Goal: Contribute content: Contribute content

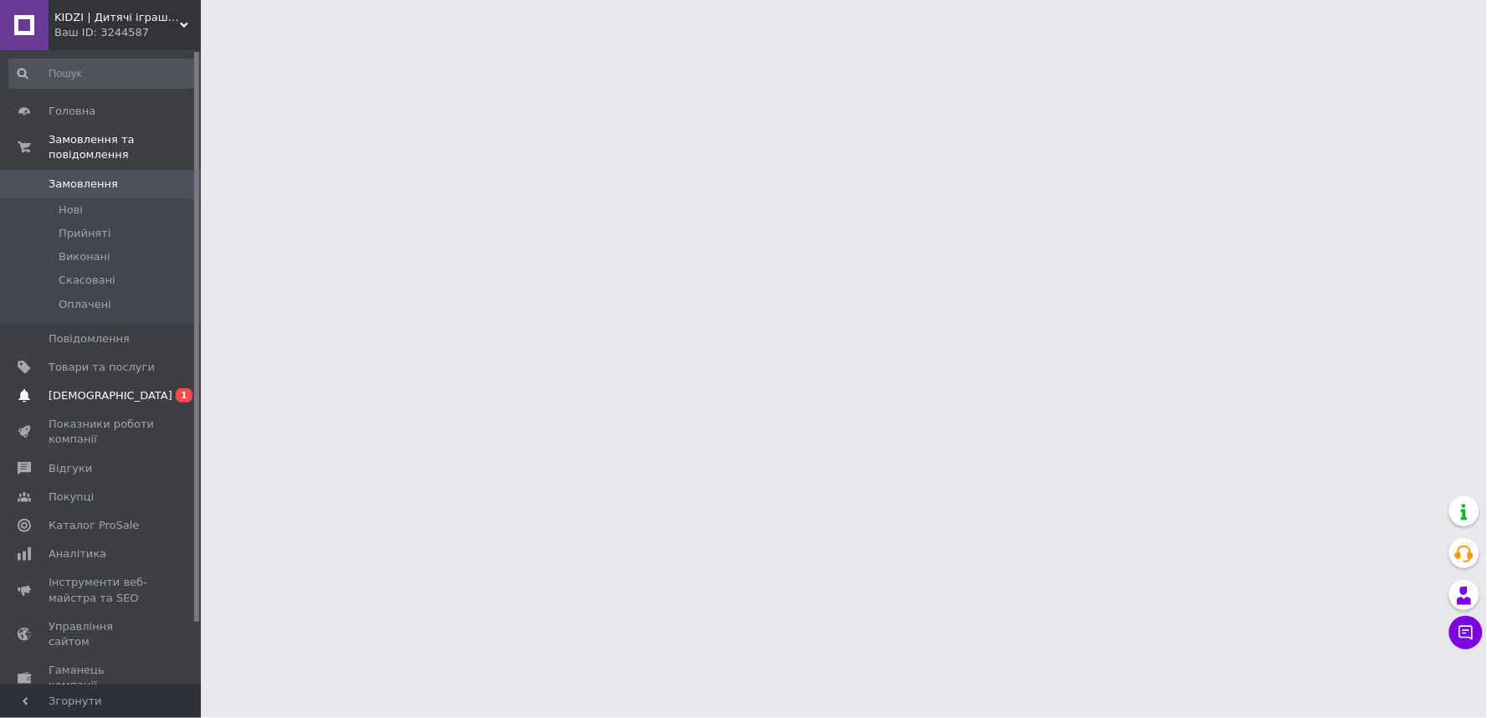
click at [80, 388] on span "[DEMOGRAPHIC_DATA]" at bounding box center [111, 395] width 124 height 15
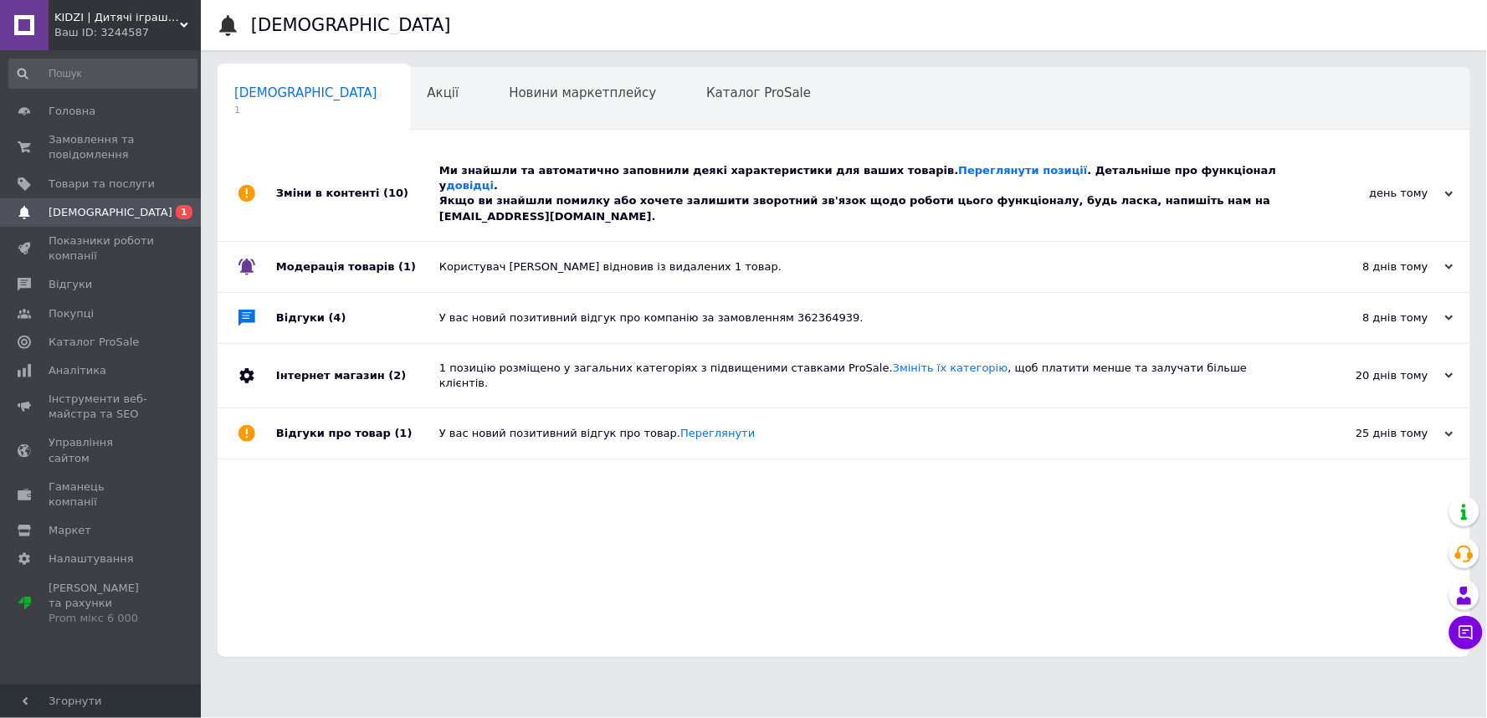
click at [586, 146] on div "Ми знайшли та автоматично заповнили деякі характеристики для ваших товарів. Пер…" at bounding box center [862, 193] width 847 height 95
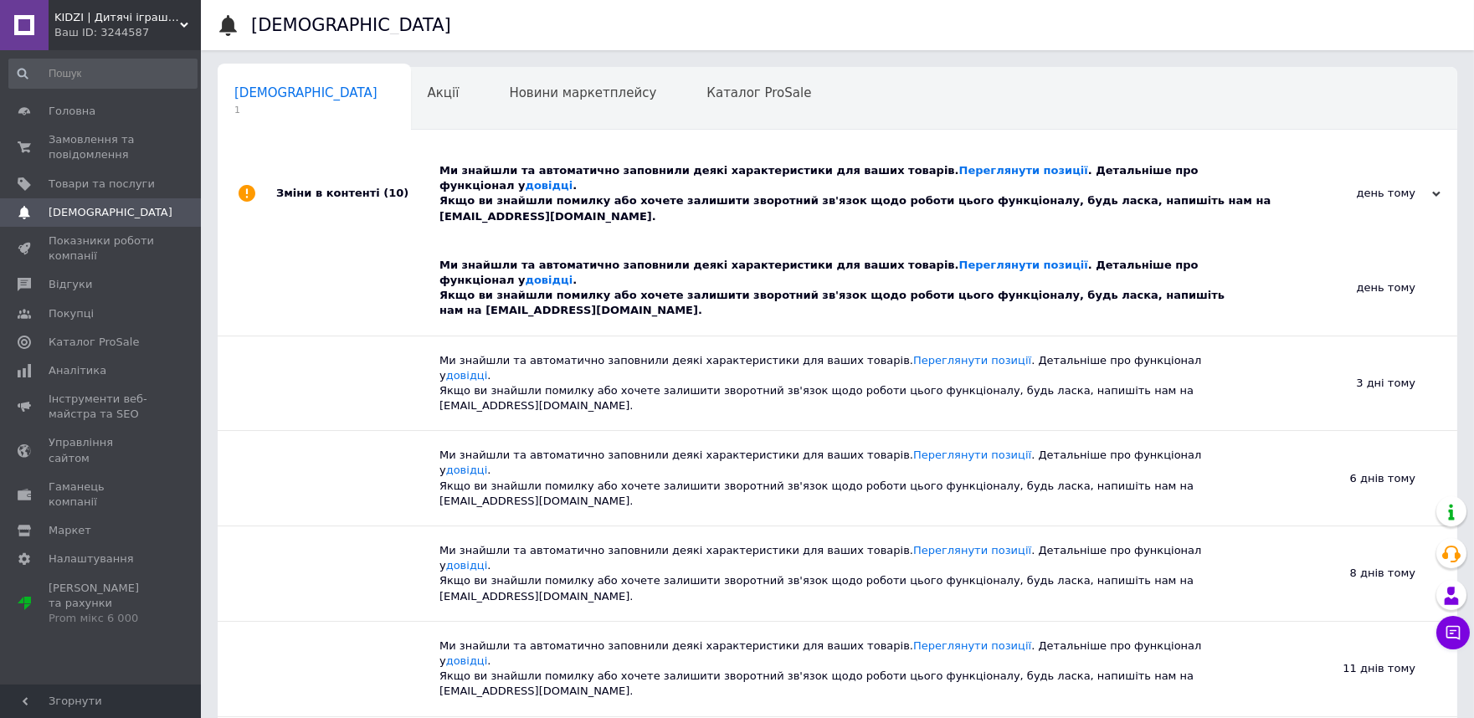
click at [524, 258] on div "Ми знайшли та автоматично заповнили деякі характеристики для ваших товарів. Пер…" at bounding box center [843, 288] width 809 height 61
click at [95, 139] on span "Замовлення та повідомлення" at bounding box center [102, 147] width 106 height 30
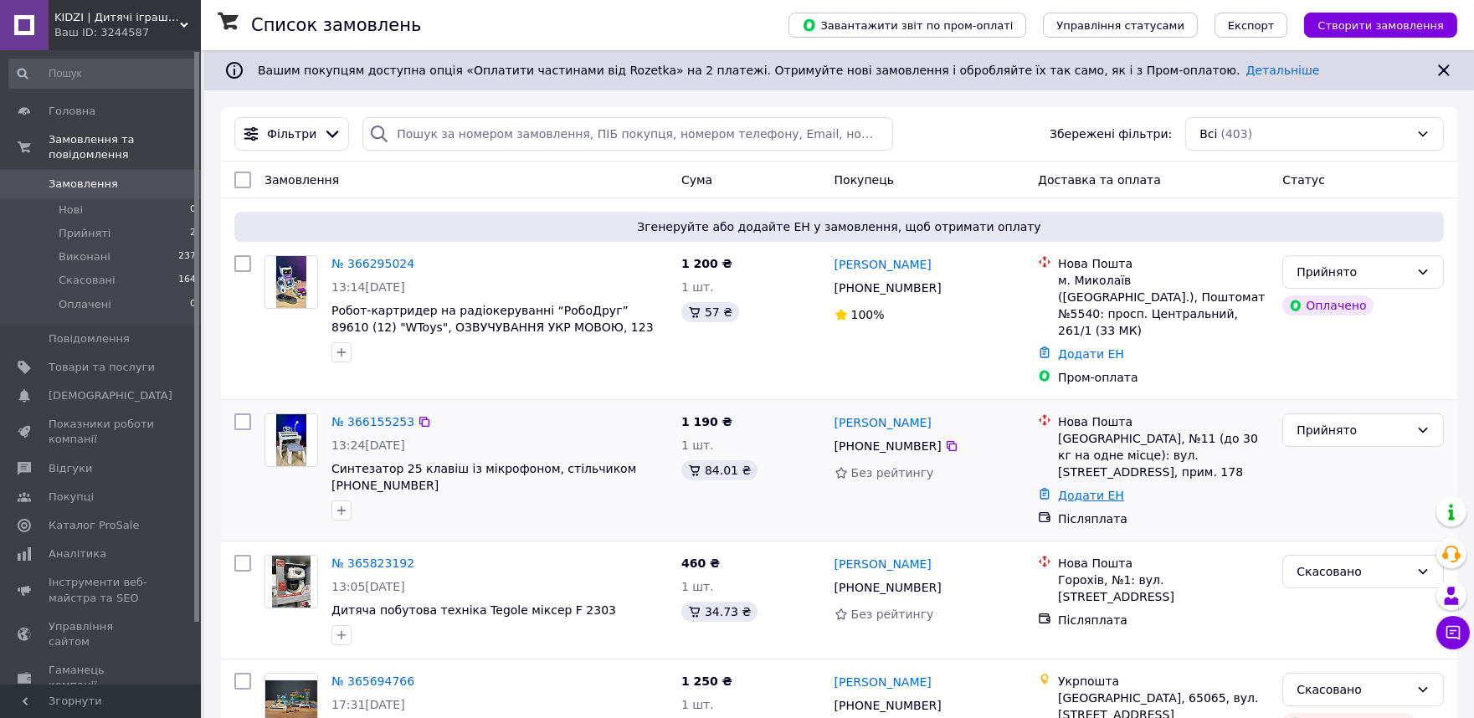
click at [1093, 489] on link "Додати ЕН" at bounding box center [1091, 495] width 66 height 13
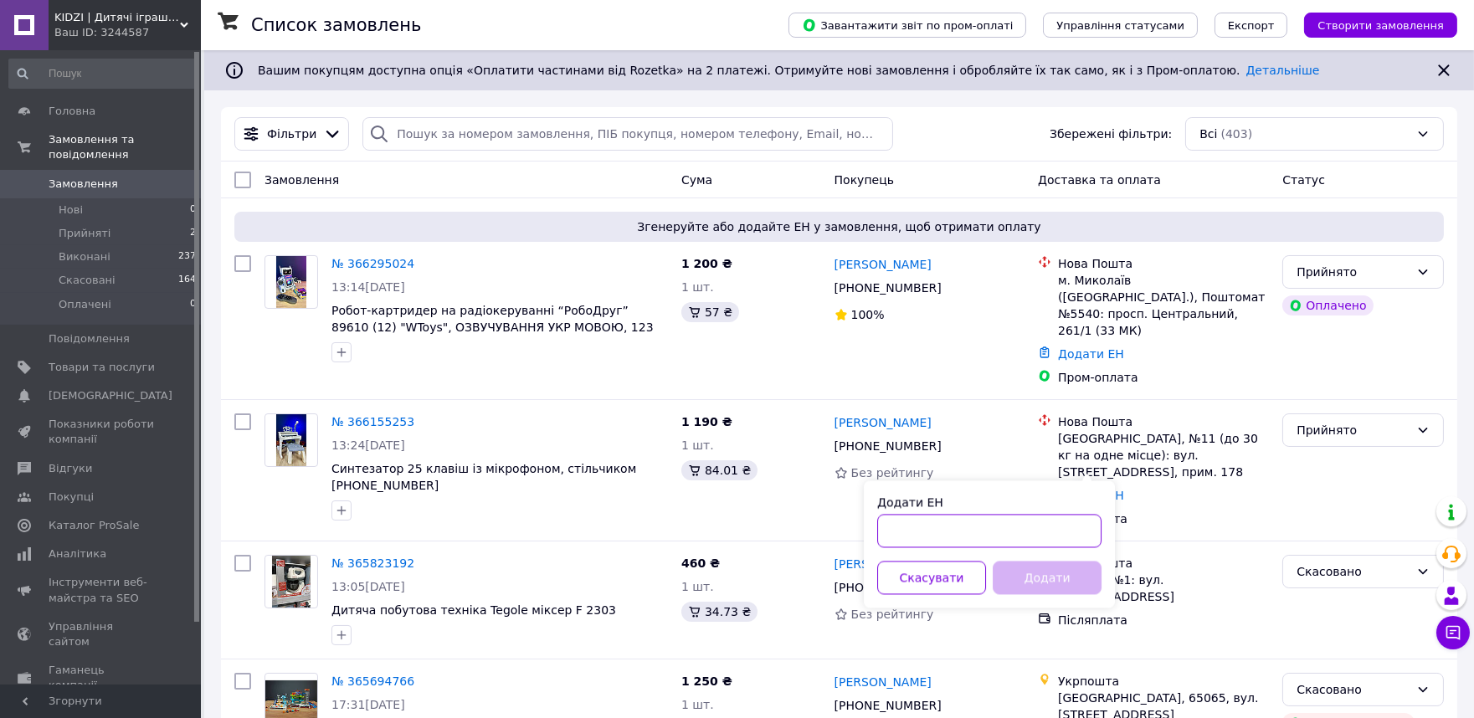
click at [900, 523] on input "Додати ЕН" at bounding box center [989, 530] width 224 height 33
click at [1239, 484] on div "Додати ЕН" at bounding box center [1164, 495] width 218 height 23
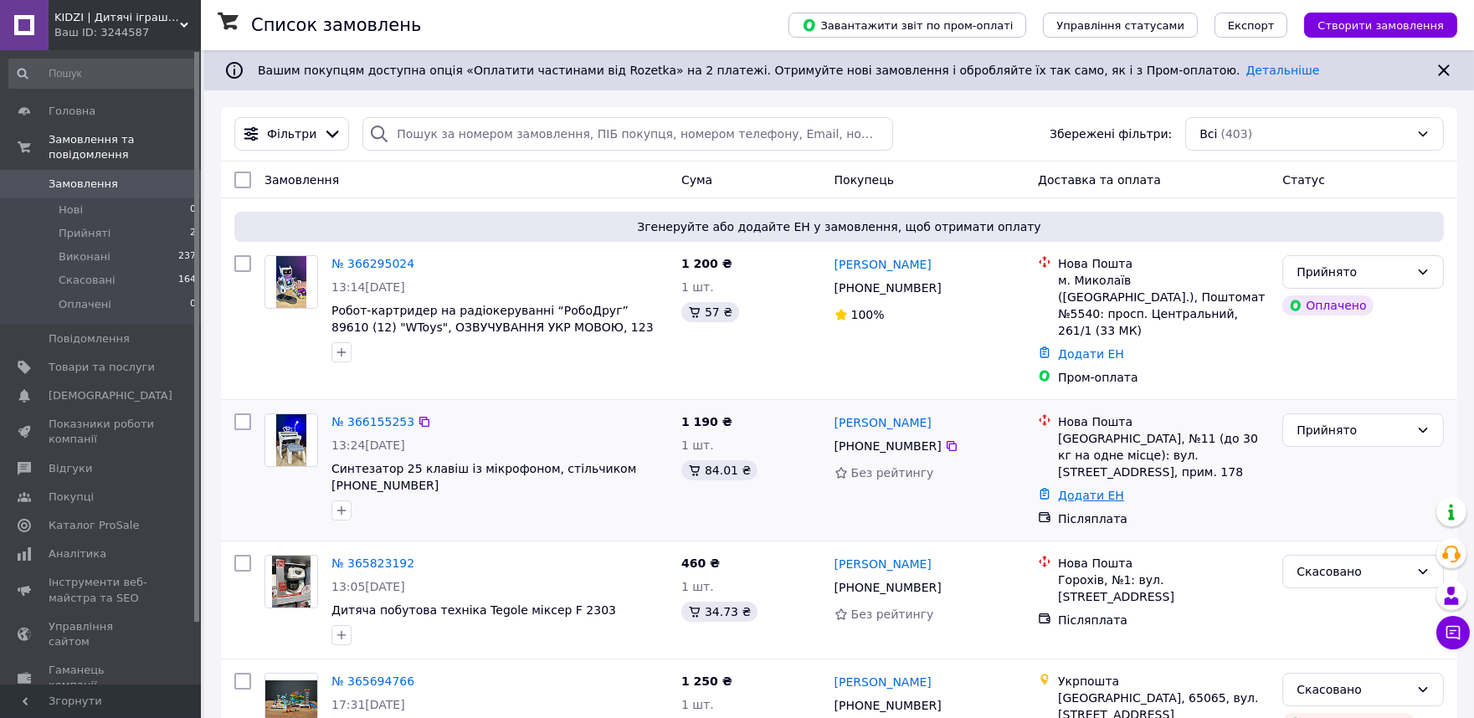
click at [1072, 489] on link "Додати ЕН" at bounding box center [1091, 495] width 66 height 13
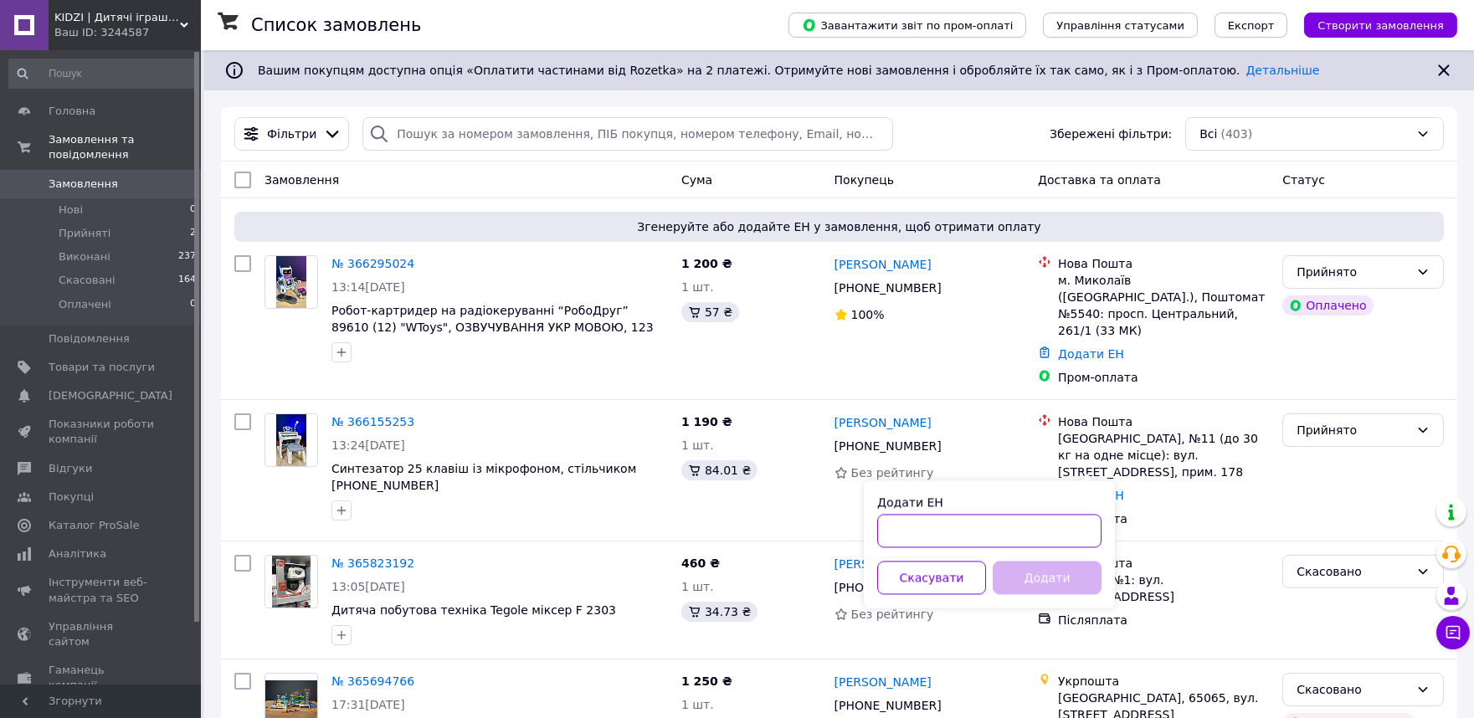
click at [924, 531] on input "Додати ЕН" at bounding box center [989, 530] width 224 height 33
paste input "20451269279313"
type input "20451269279313"
click at [1043, 576] on button "Додати" at bounding box center [1047, 577] width 109 height 33
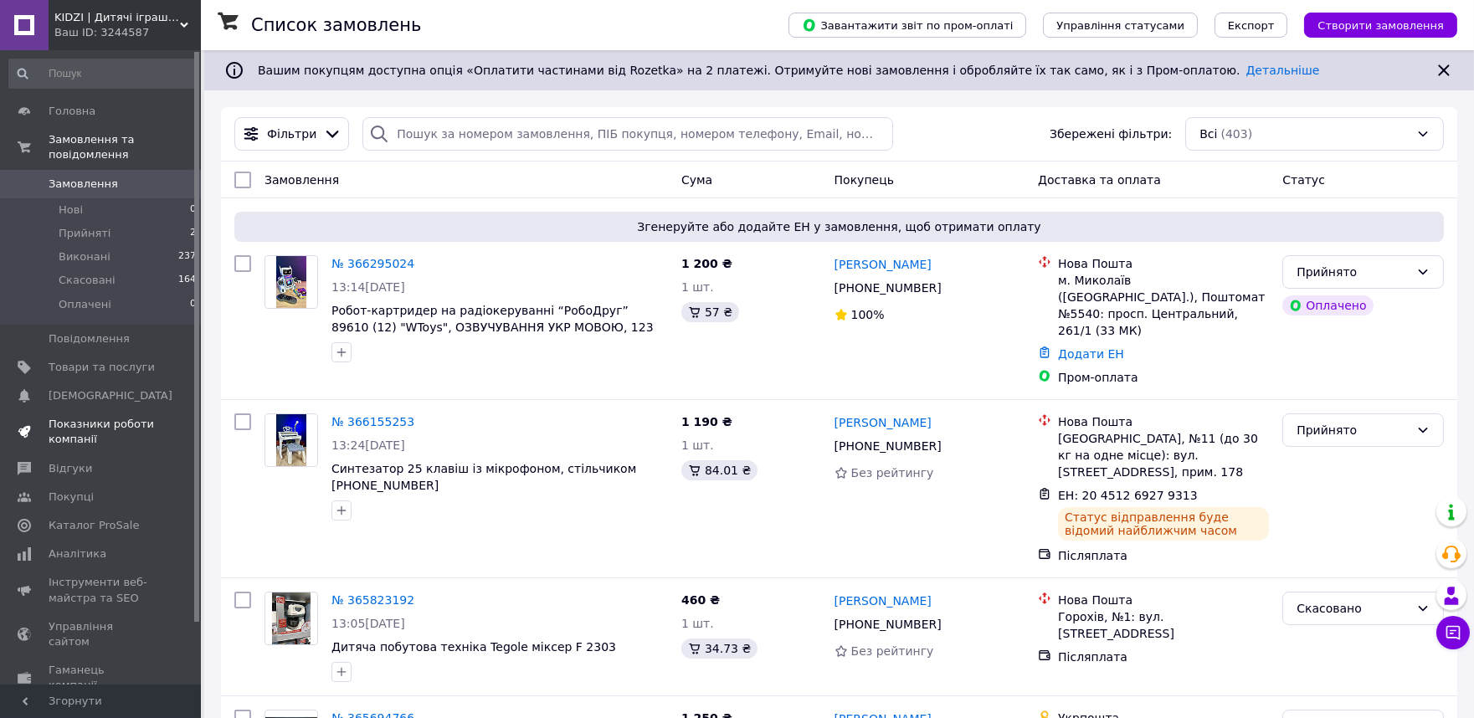
click at [115, 417] on span "Показники роботи компанії" at bounding box center [102, 432] width 106 height 30
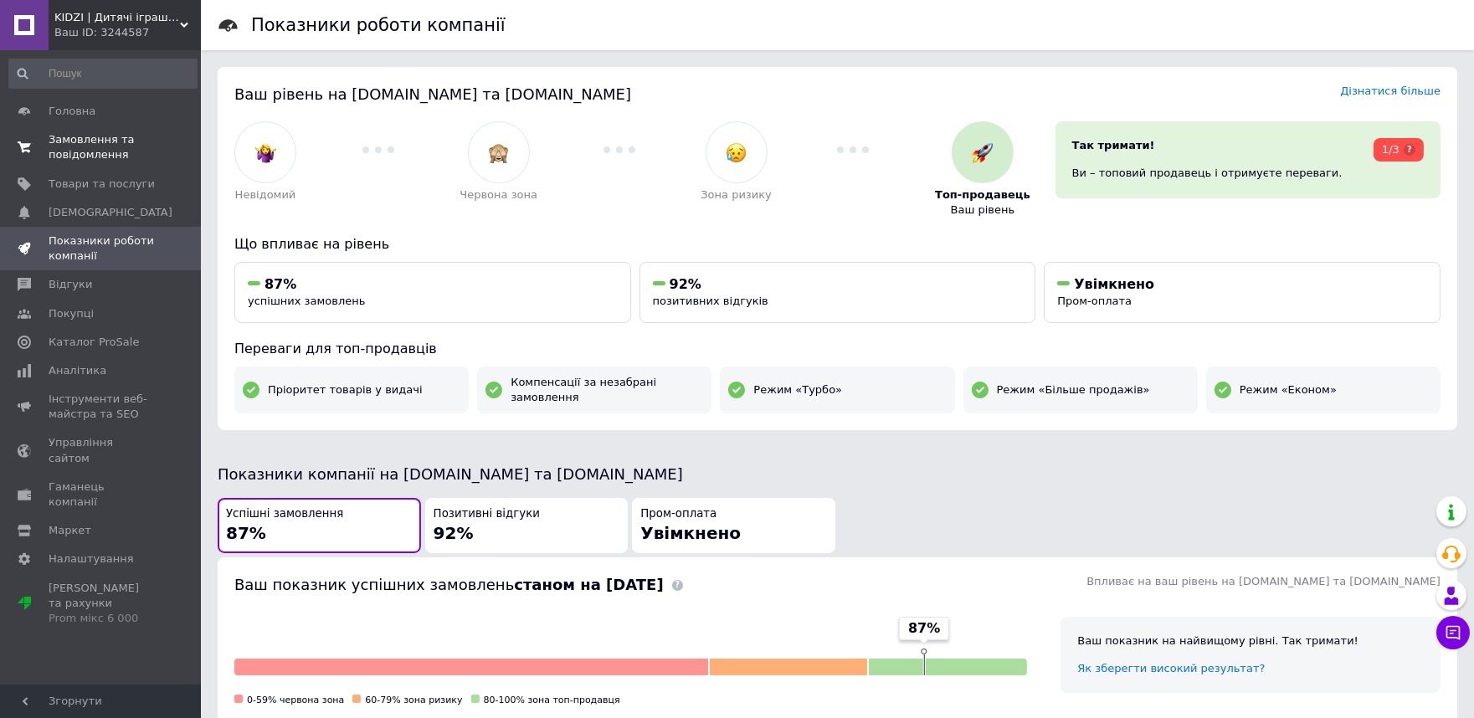
click at [101, 148] on span "Замовлення та повідомлення" at bounding box center [102, 147] width 106 height 30
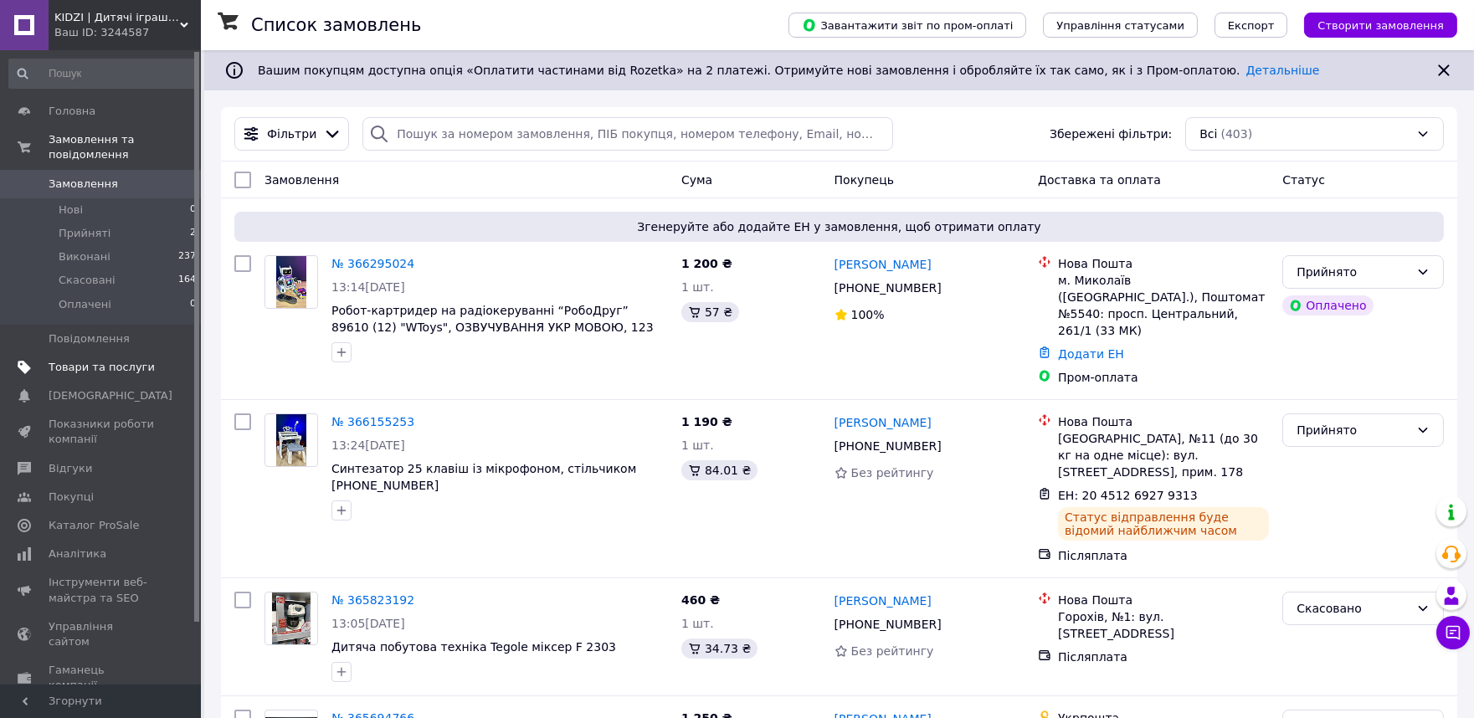
click at [90, 360] on span "Товари та послуги" at bounding box center [102, 367] width 106 height 15
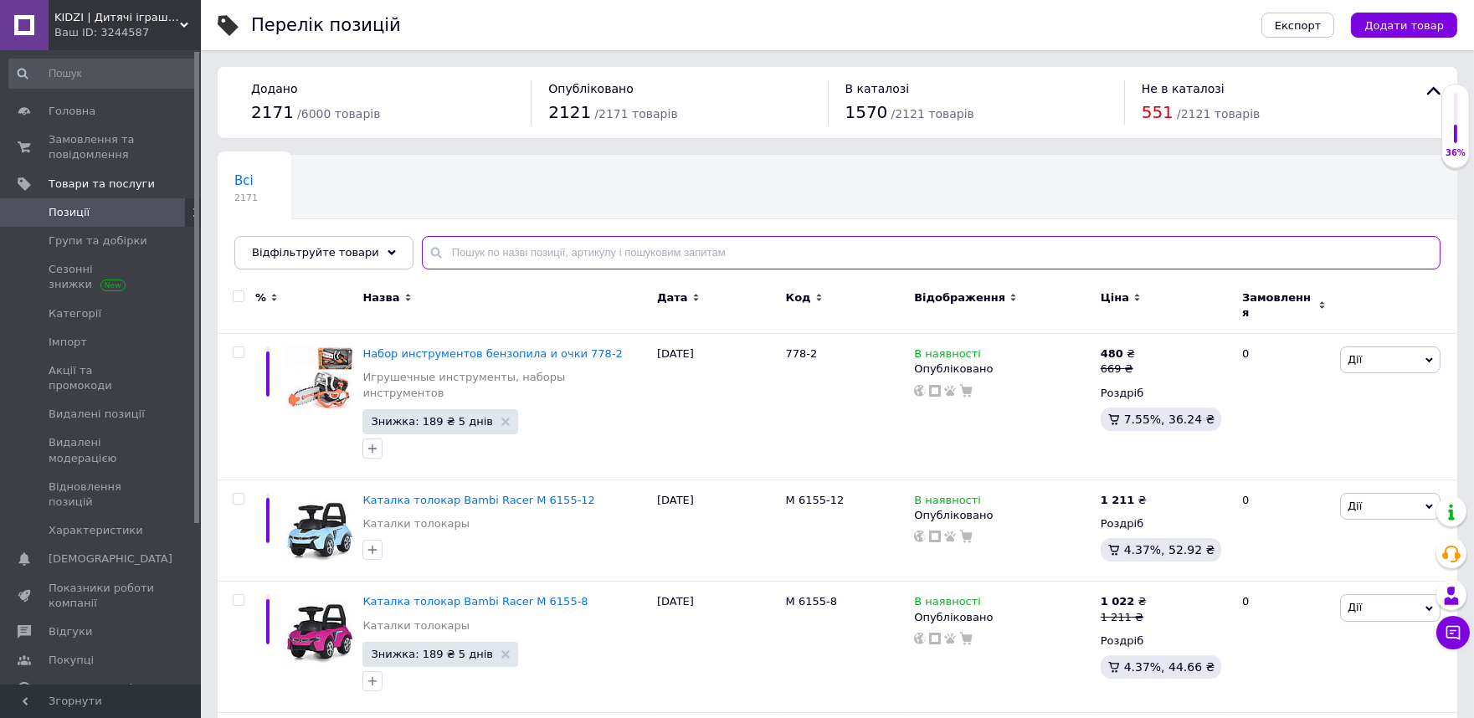
click at [442, 264] on input "text" at bounding box center [931, 252] width 1019 height 33
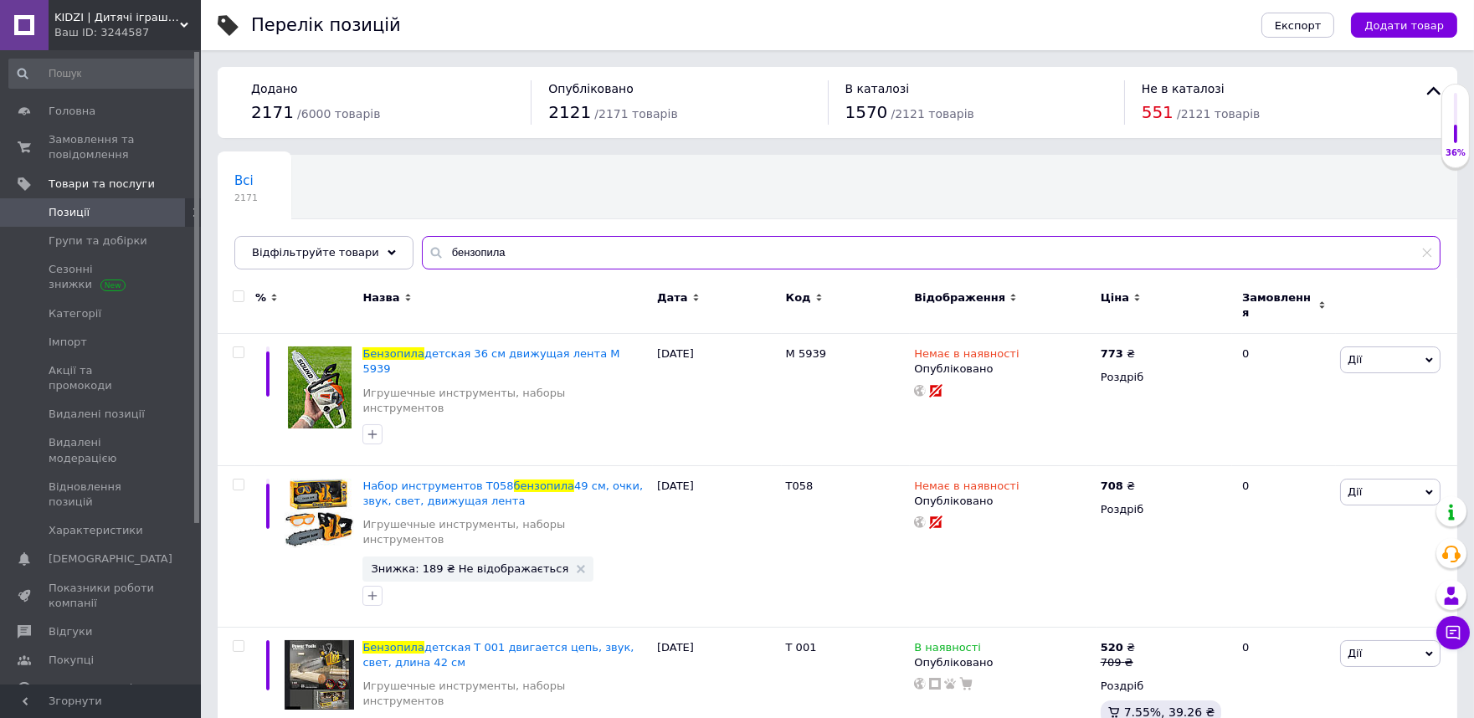
type input "бензопила"
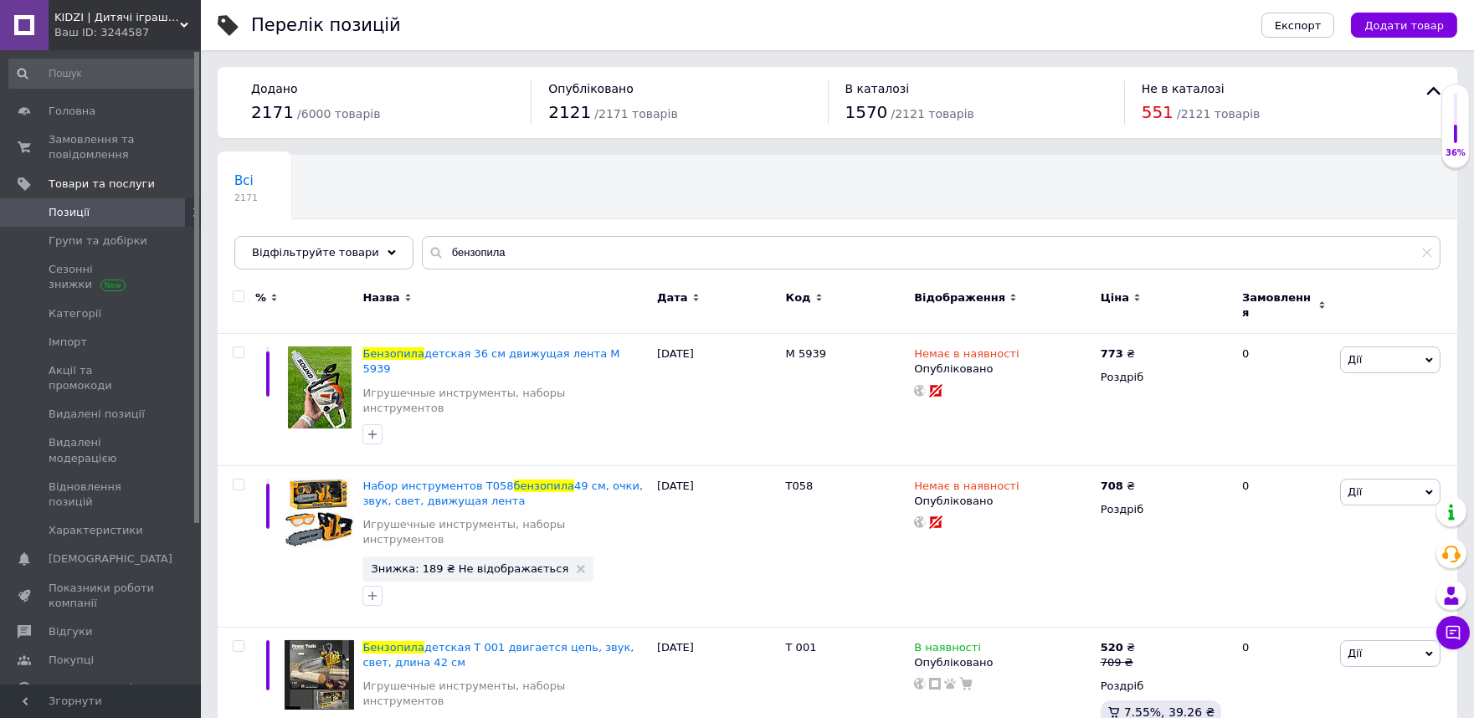
click at [547, 182] on div "Всі 2171 Ok Відфільтровано... Зберегти" at bounding box center [838, 221] width 1240 height 138
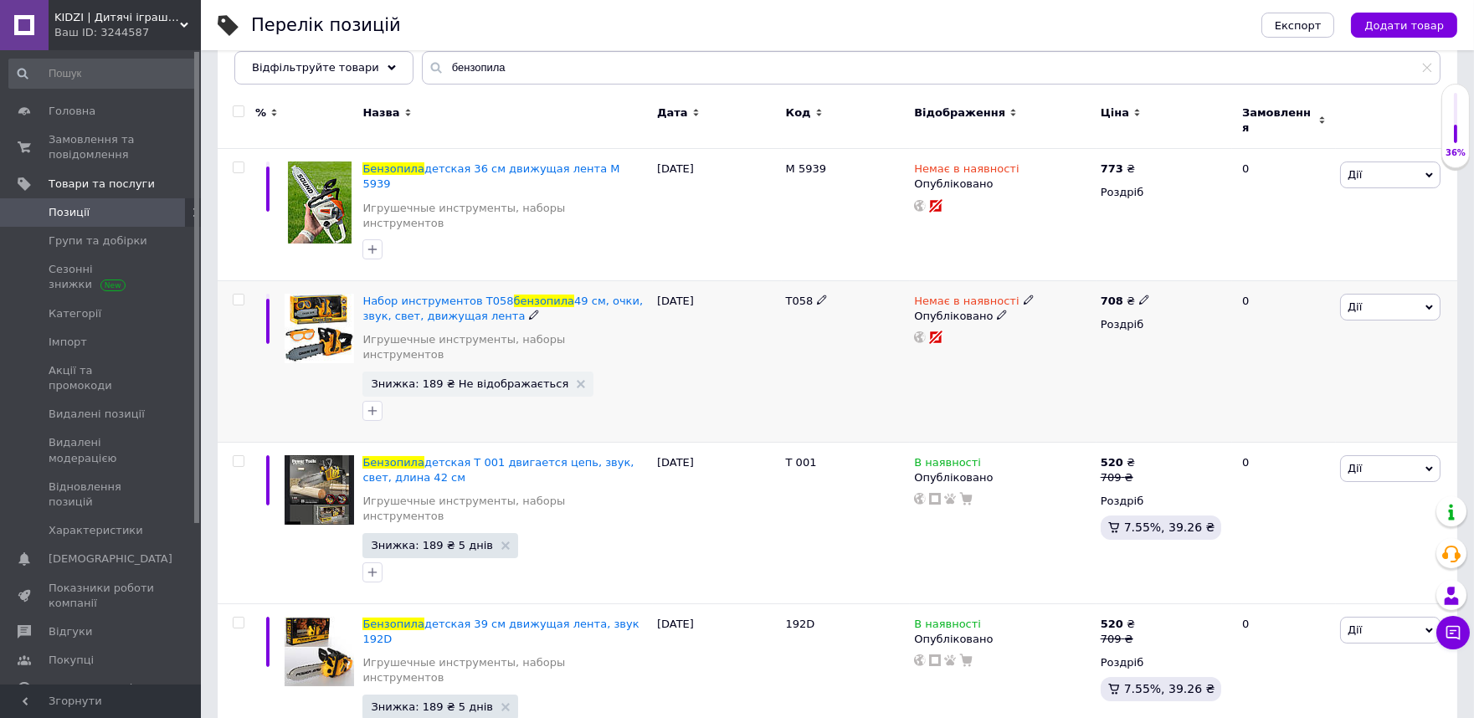
scroll to position [186, 0]
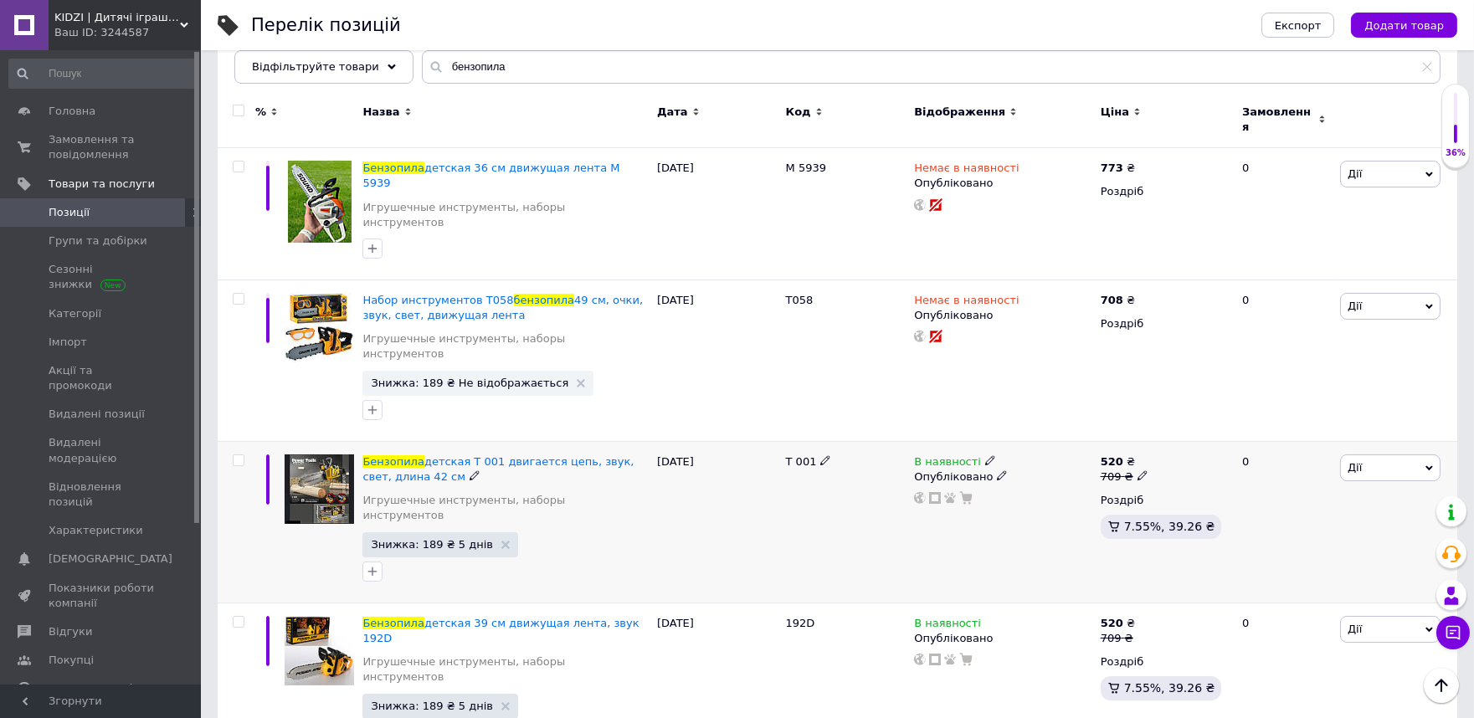
click at [804, 455] on span "Т 001" at bounding box center [801, 461] width 31 height 13
copy div "Т 001"
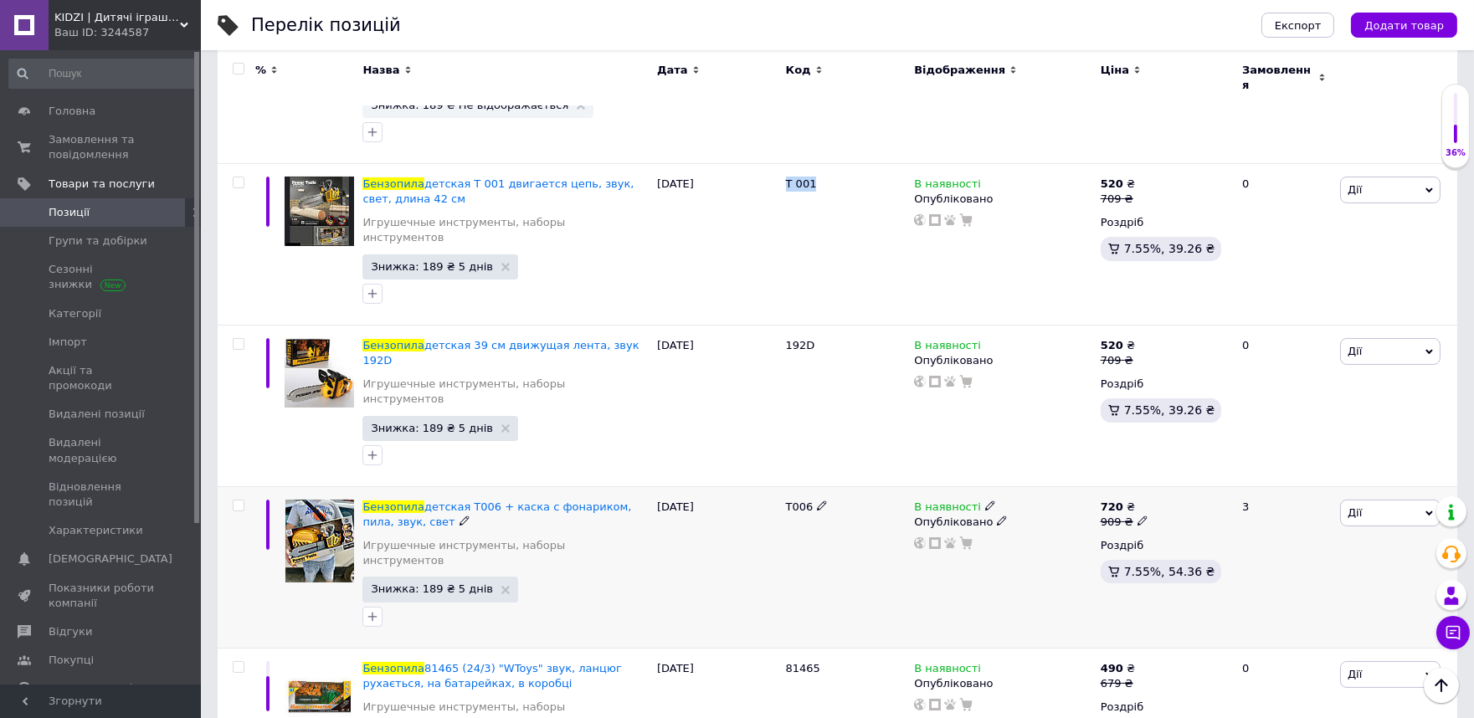
scroll to position [465, 0]
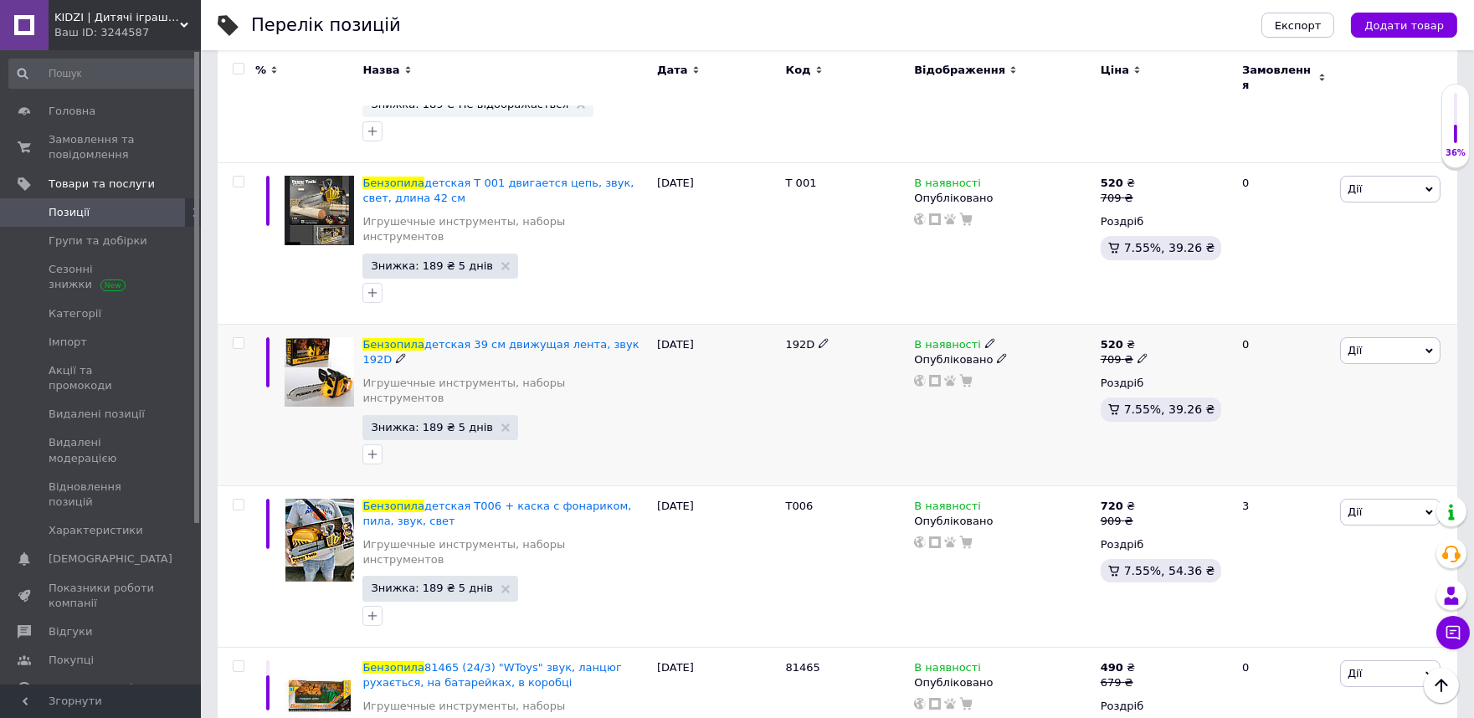
click at [798, 338] on span "192D" at bounding box center [800, 344] width 29 height 13
copy span "192D"
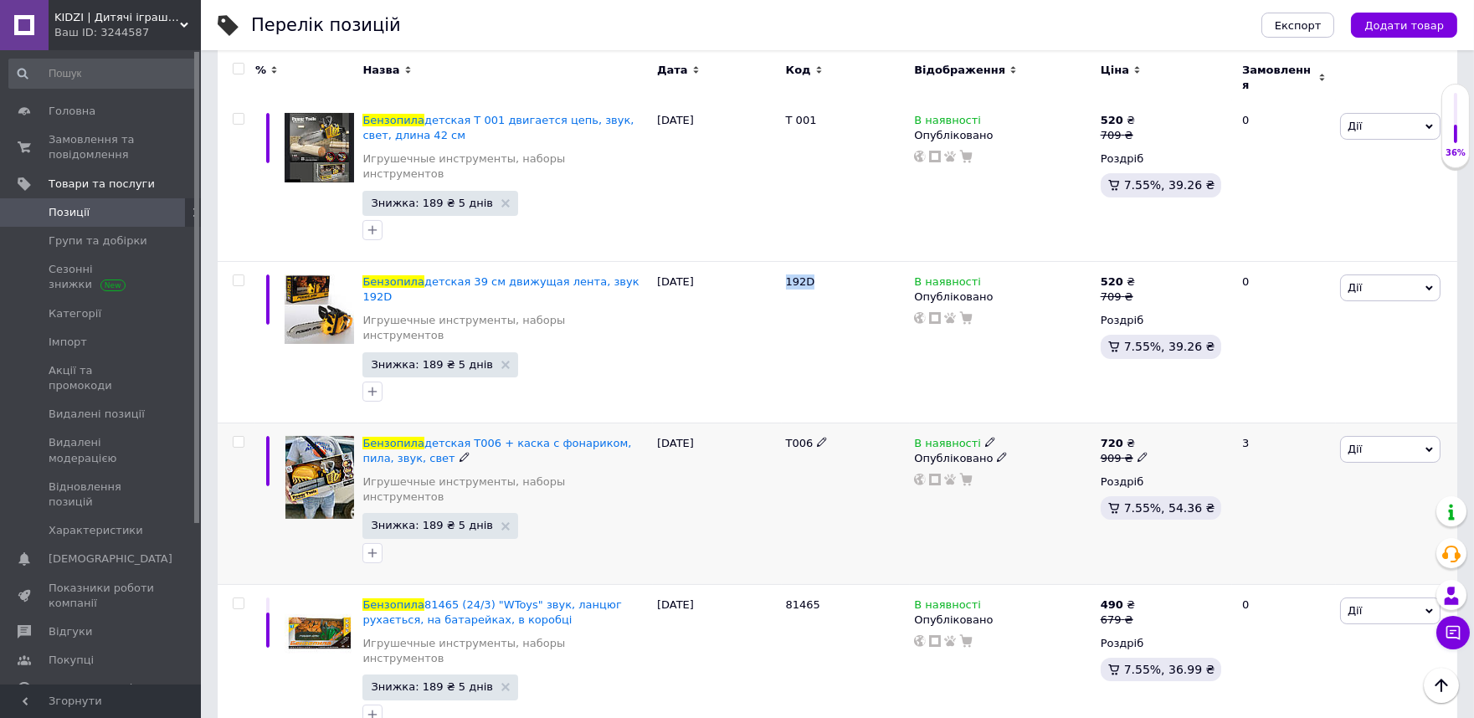
scroll to position [557, 0]
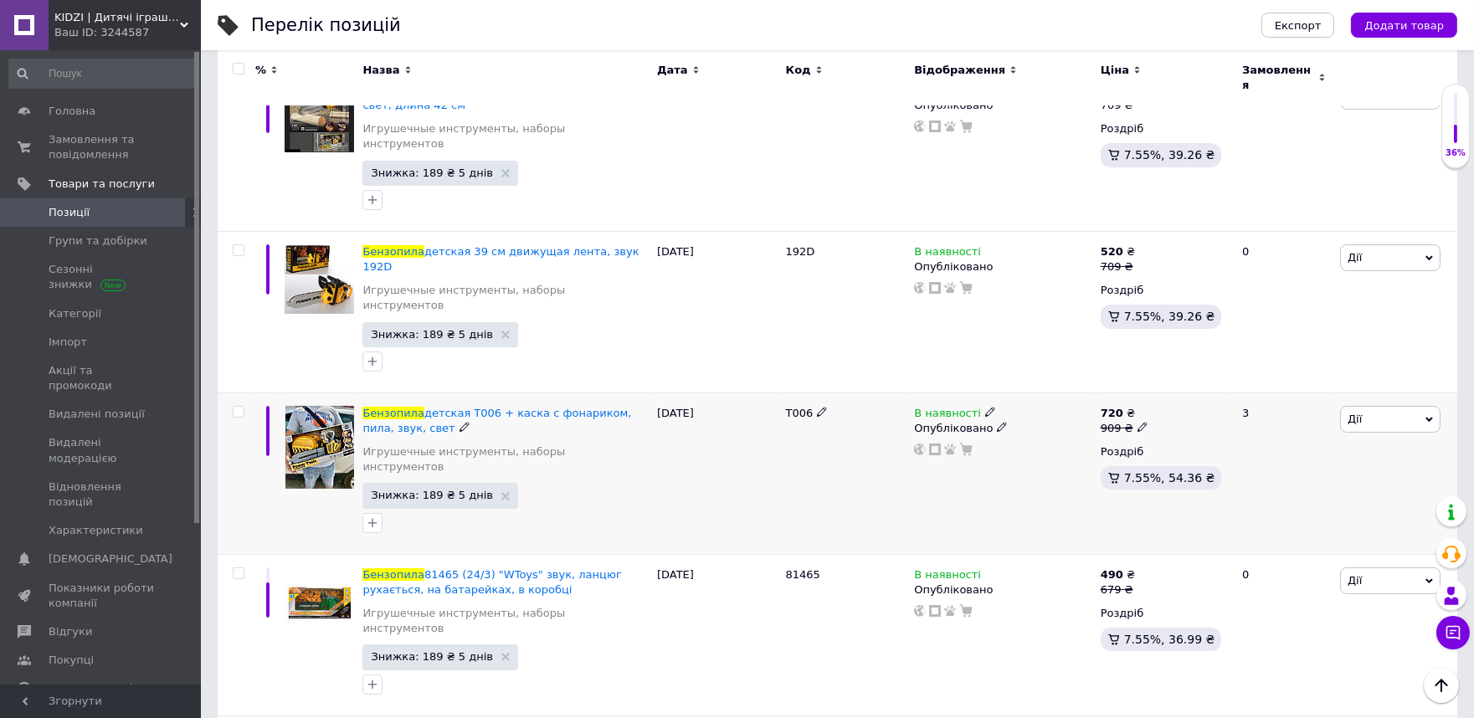
click at [792, 407] on span "T006" at bounding box center [800, 413] width 28 height 13
copy span "T006"
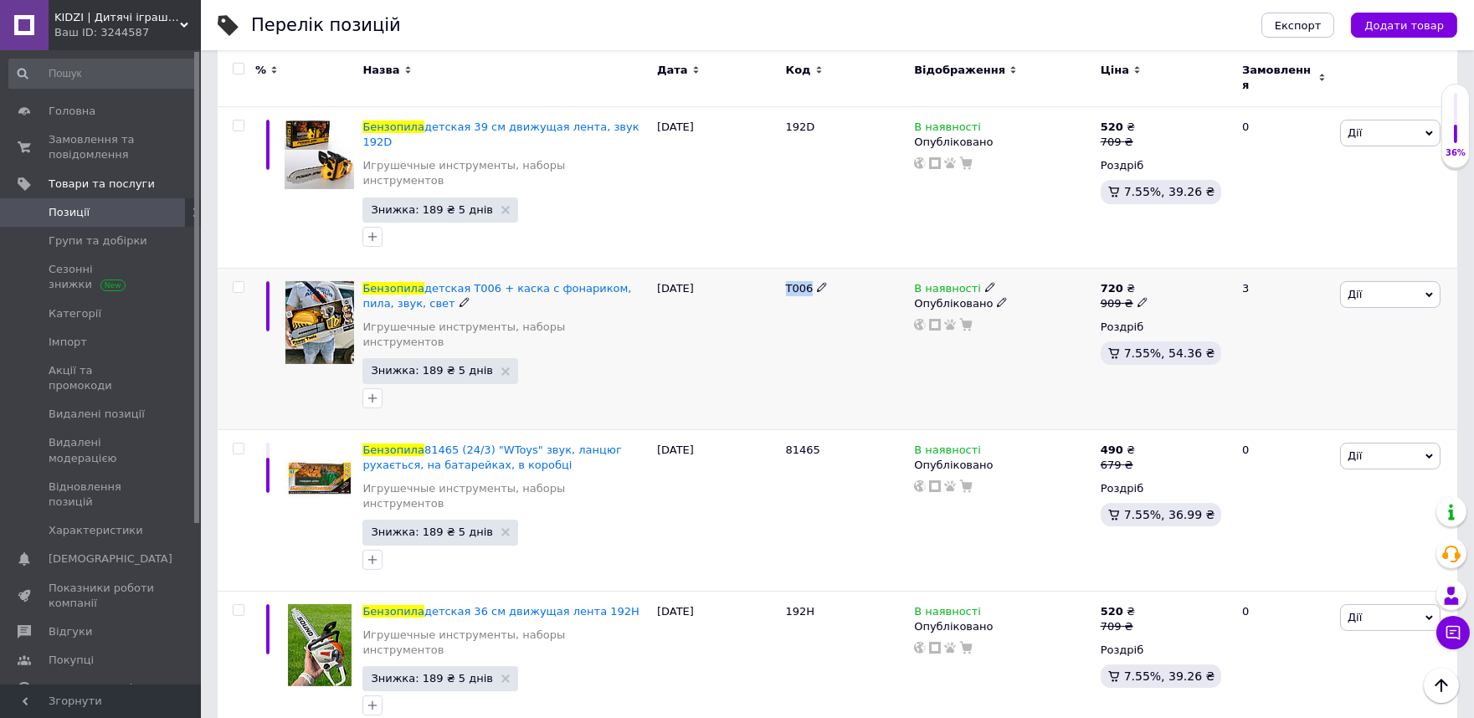
scroll to position [708, 0]
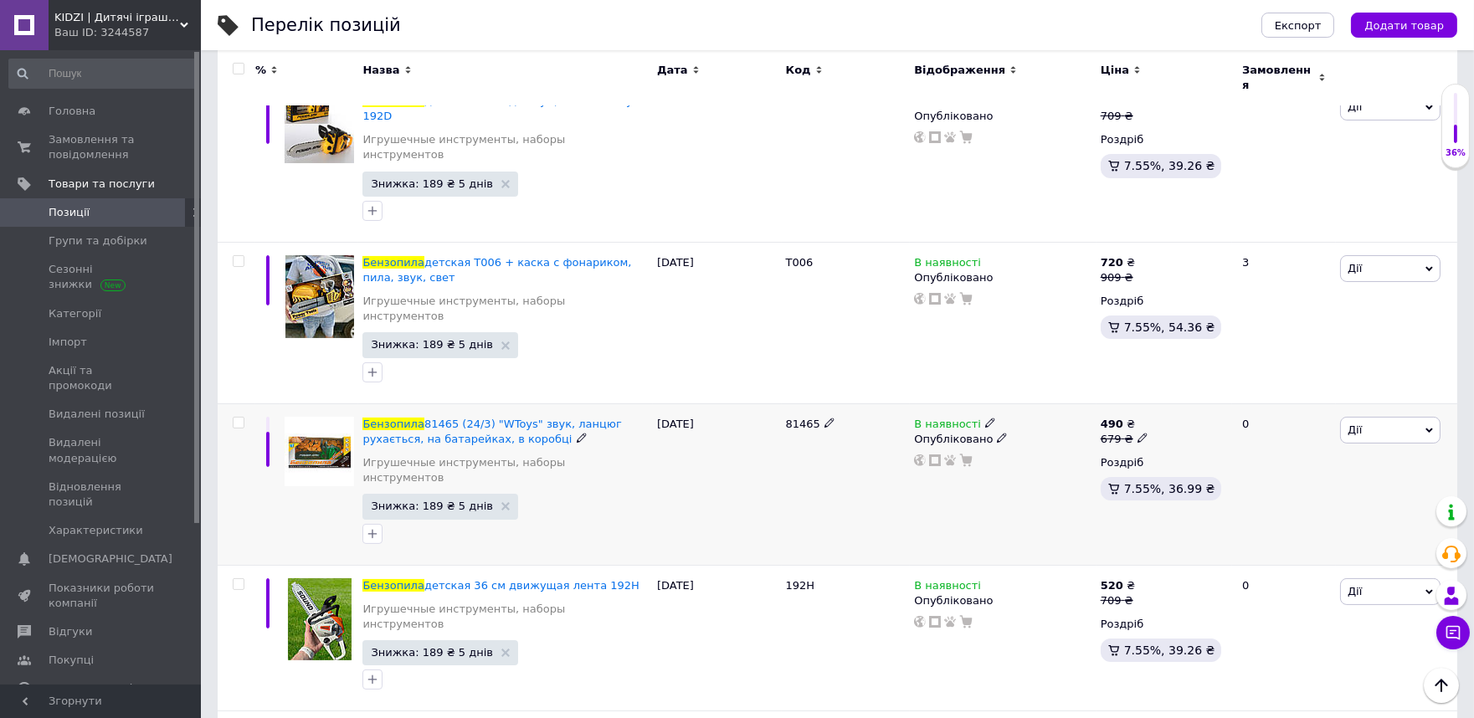
click at [789, 418] on span "81465" at bounding box center [803, 424] width 34 height 13
copy span "81465"
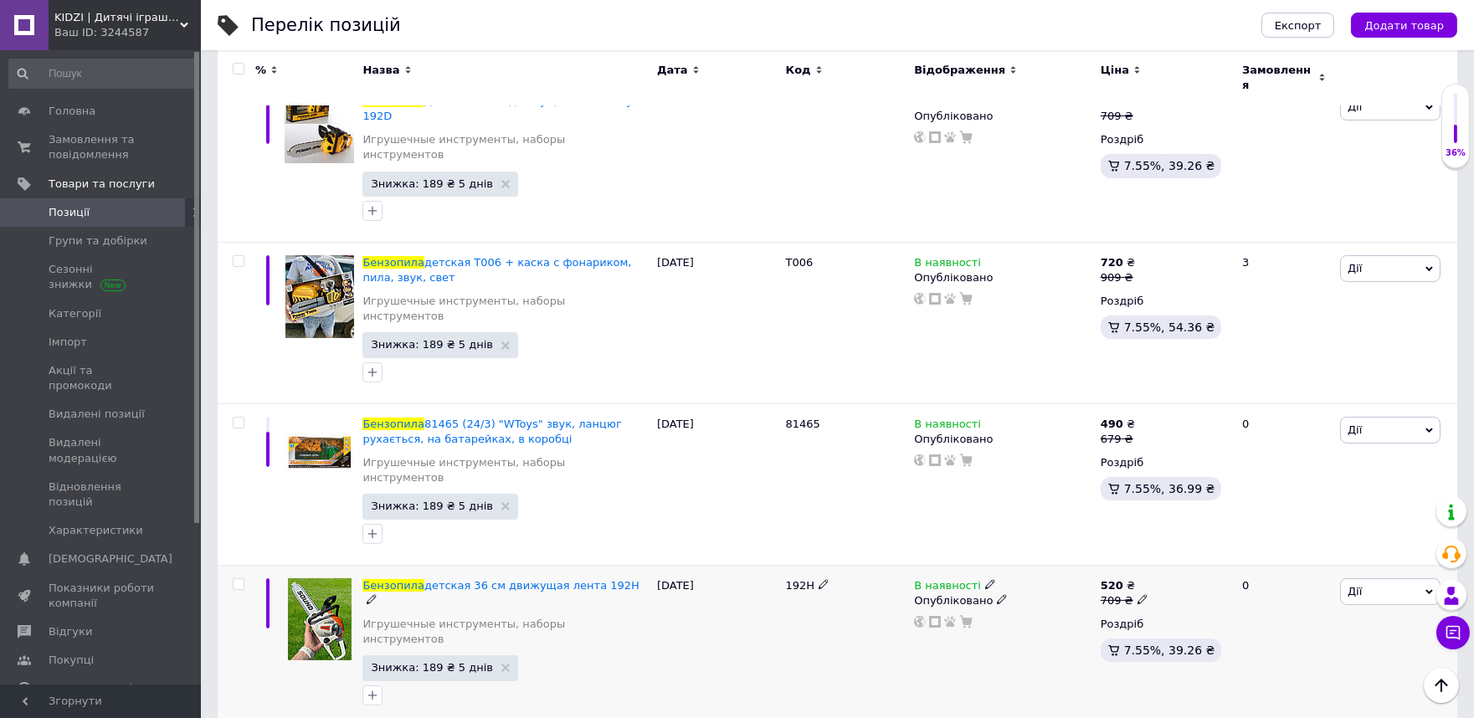
click at [802, 579] on span "192H" at bounding box center [800, 585] width 29 height 13
copy span "192H"
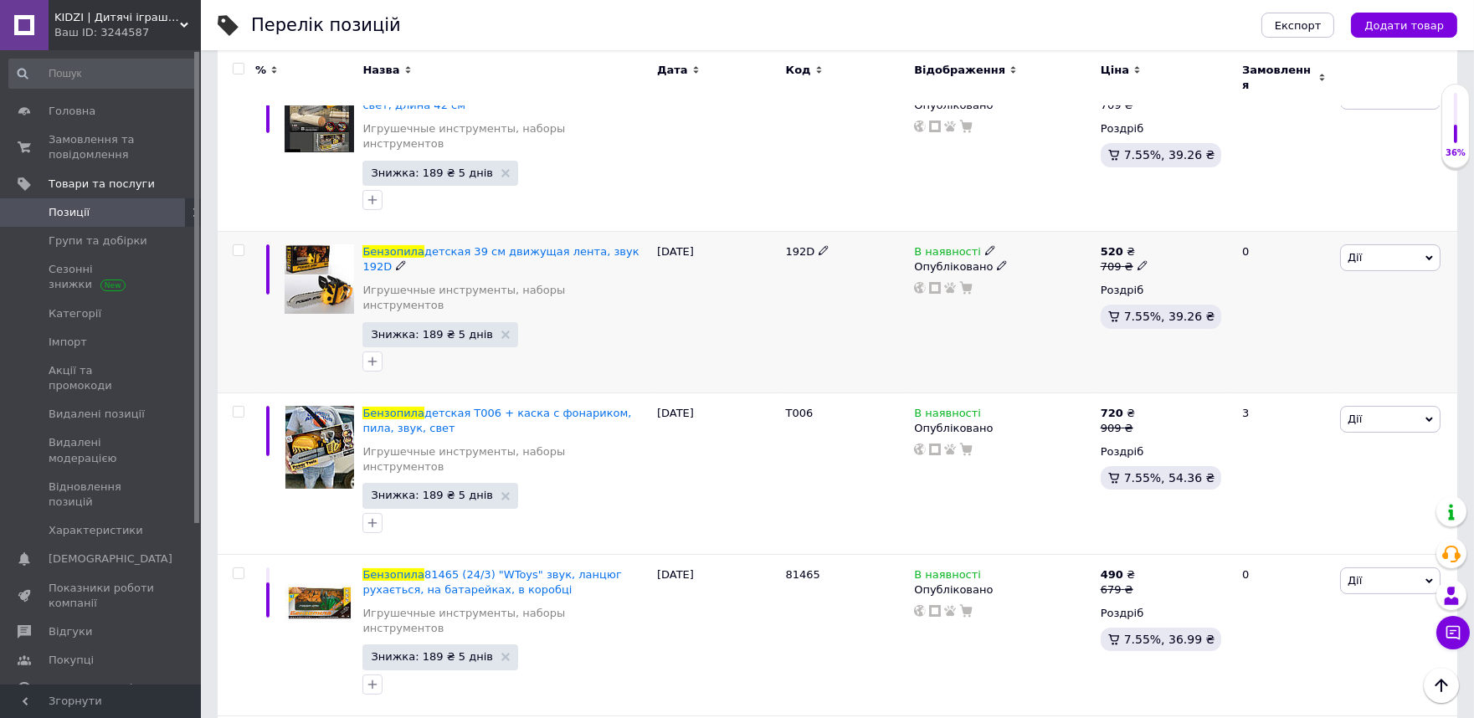
scroll to position [465, 0]
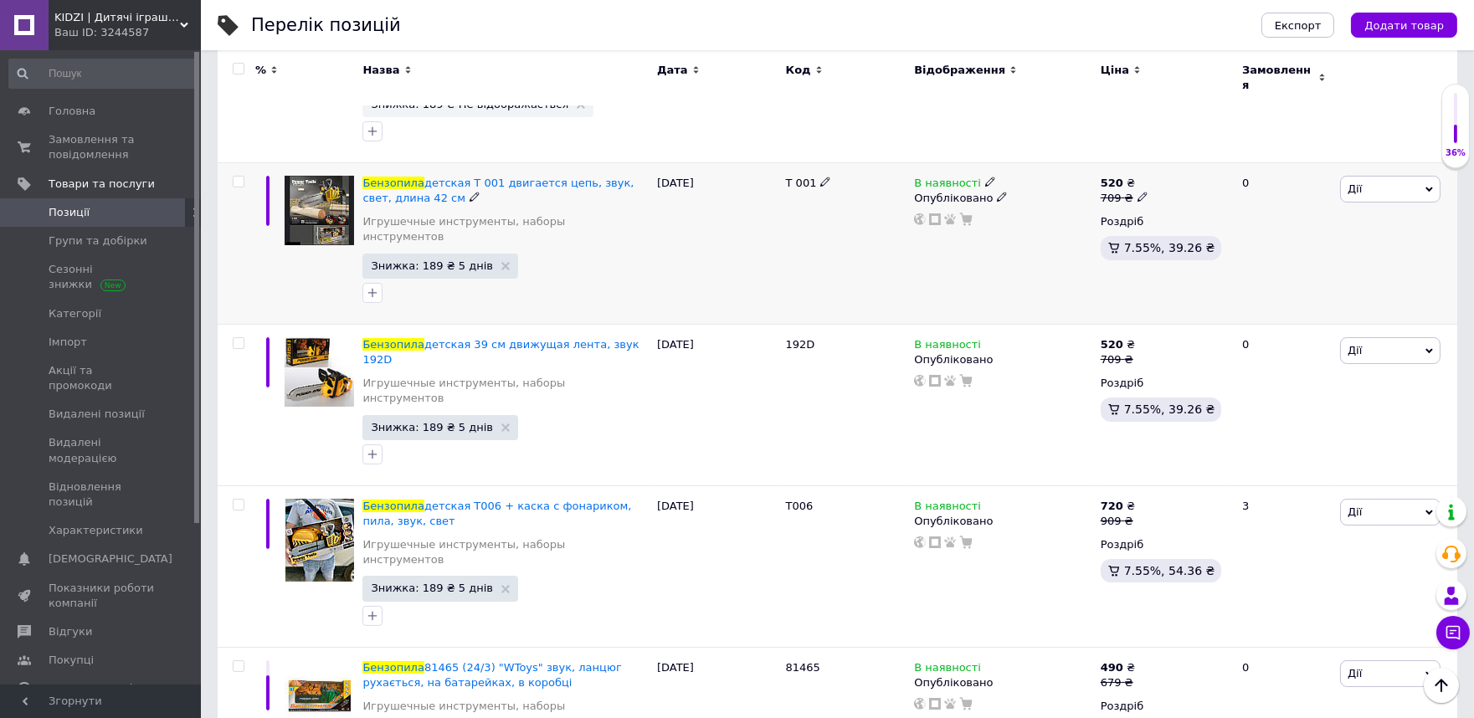
click at [798, 177] on span "Т 001" at bounding box center [801, 183] width 31 height 13
copy div "Т 001"
click at [1138, 192] on icon at bounding box center [1143, 197] width 10 height 10
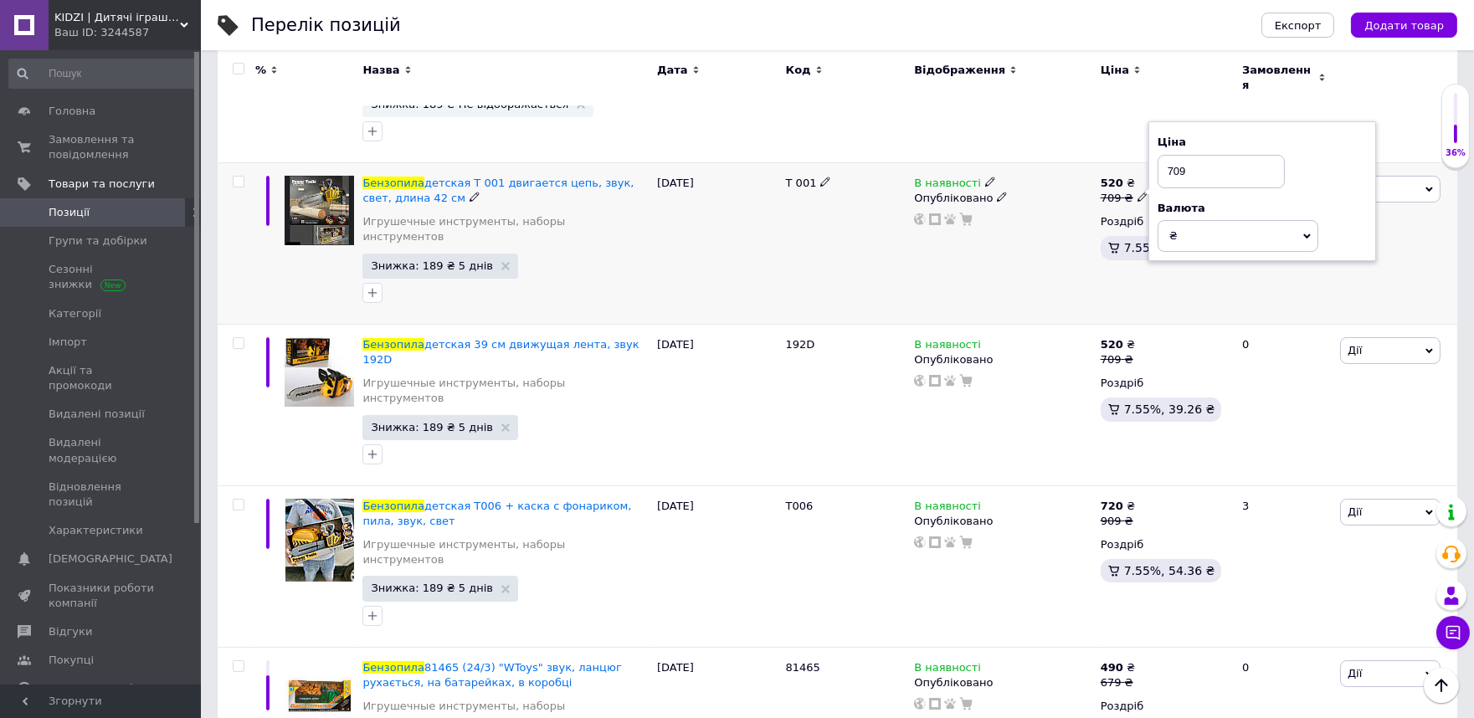
click at [1212, 155] on input "709" at bounding box center [1221, 171] width 127 height 33
type input "669"
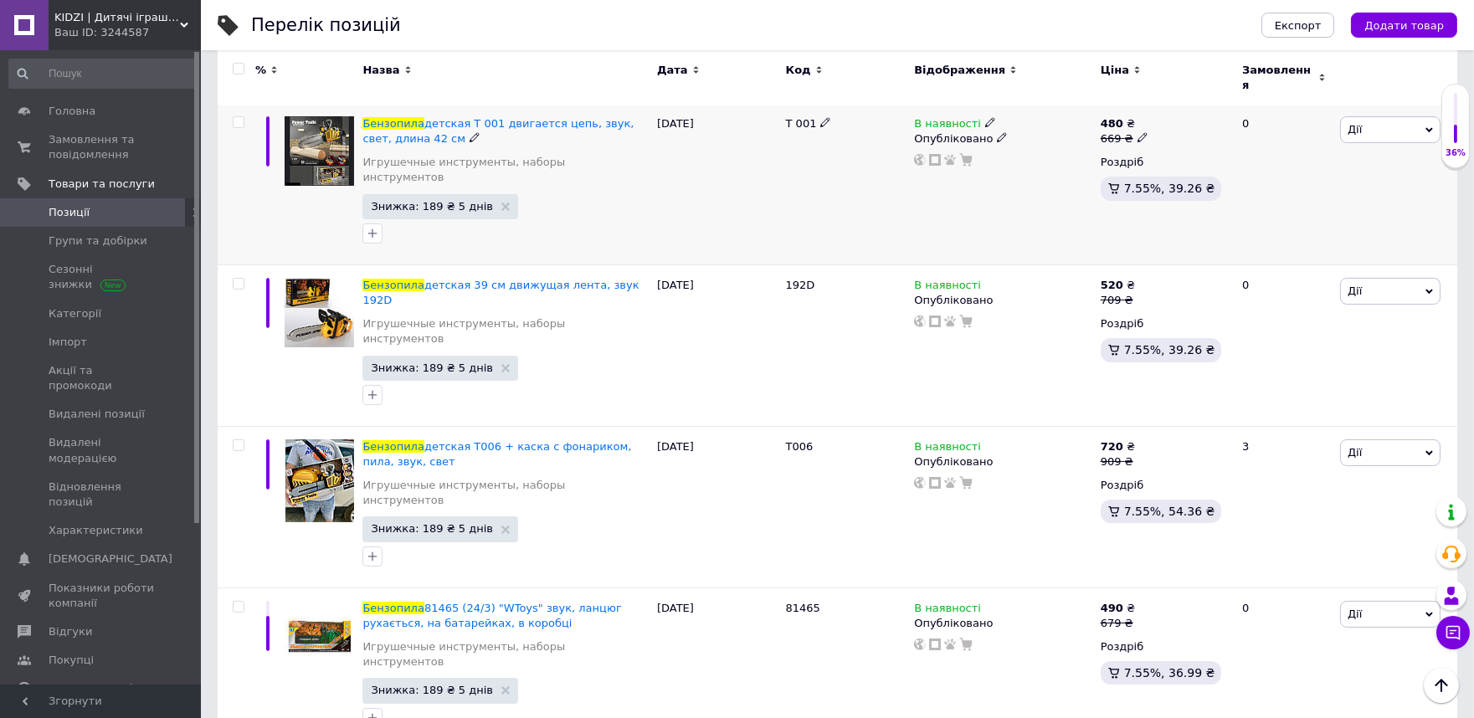
scroll to position [557, 0]
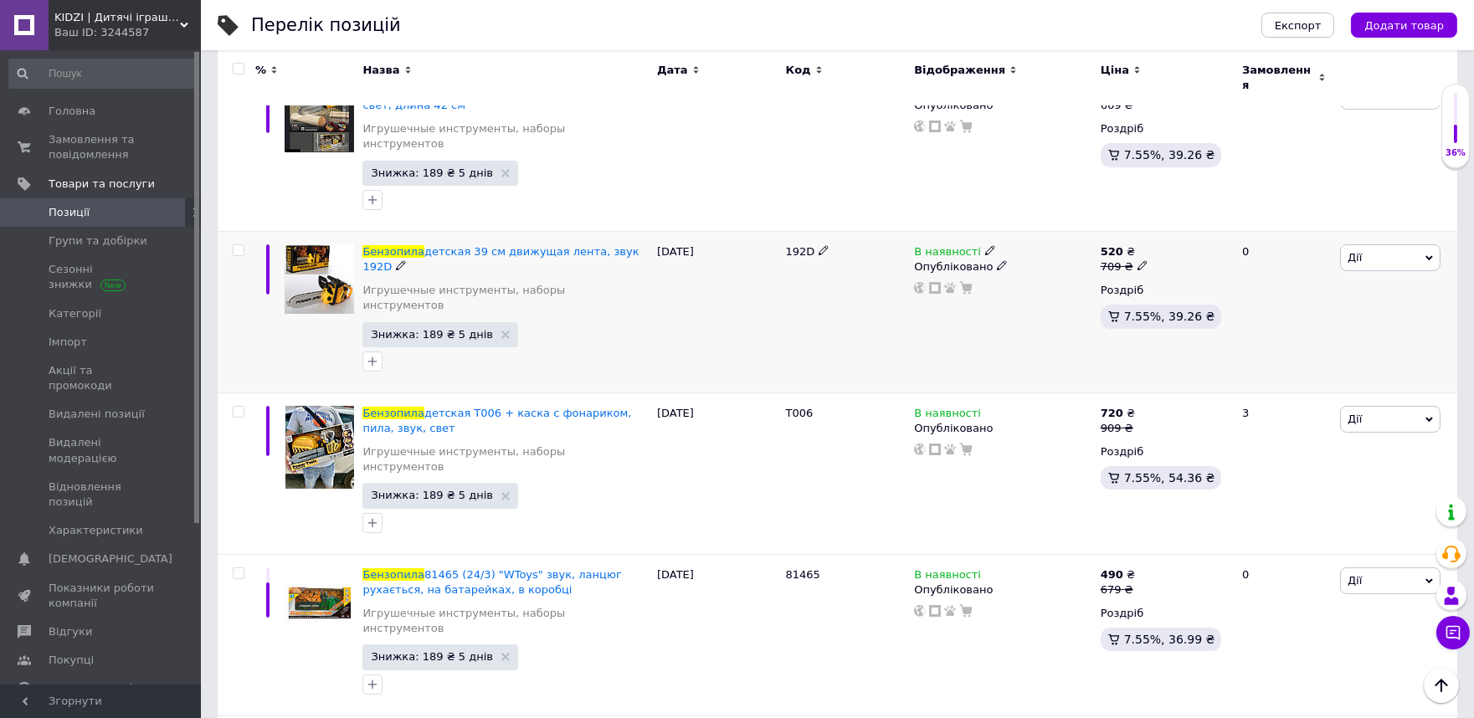
click at [805, 245] on span "192D" at bounding box center [800, 251] width 29 height 13
copy span "192D"
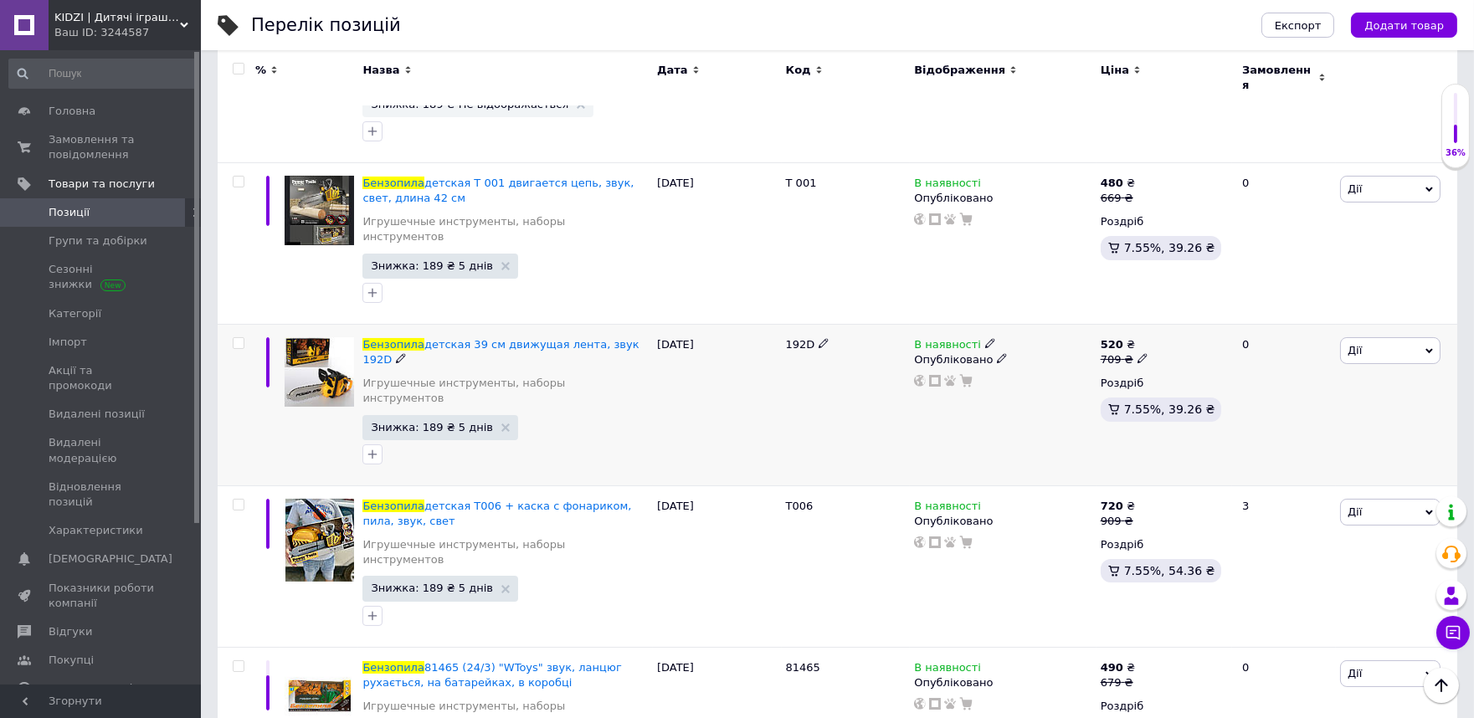
click at [1141, 353] on icon at bounding box center [1143, 358] width 10 height 10
click at [1195, 316] on input "709" at bounding box center [1221, 332] width 127 height 33
type input "679"
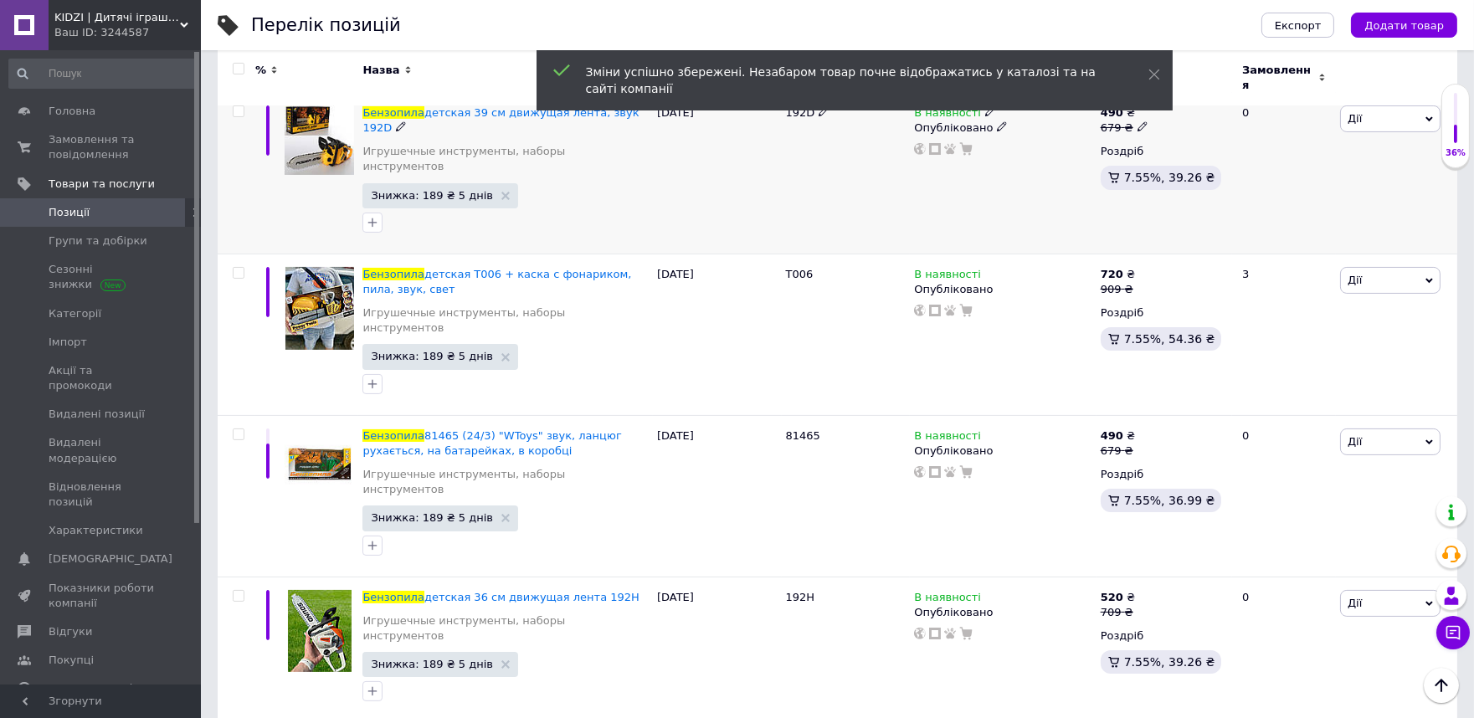
scroll to position [708, 0]
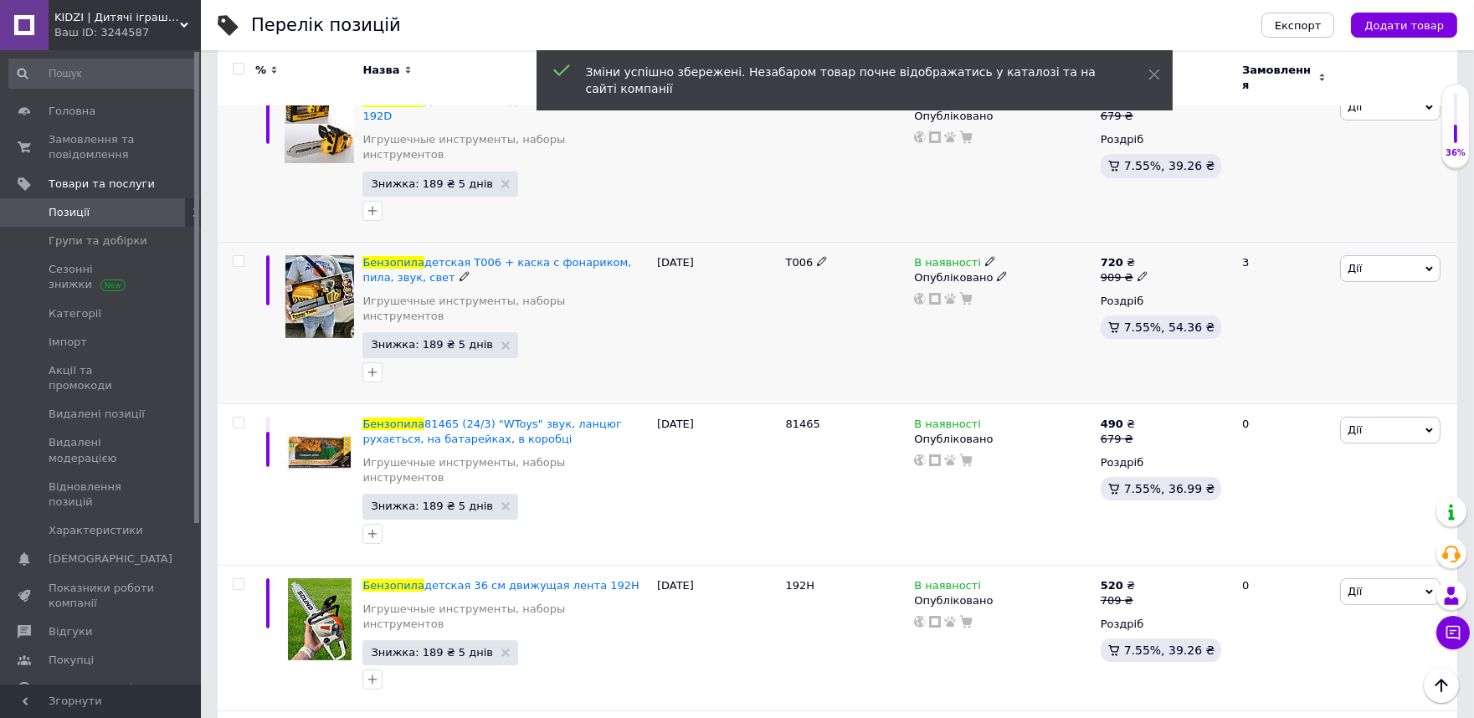
click at [802, 256] on span "T006" at bounding box center [800, 262] width 28 height 13
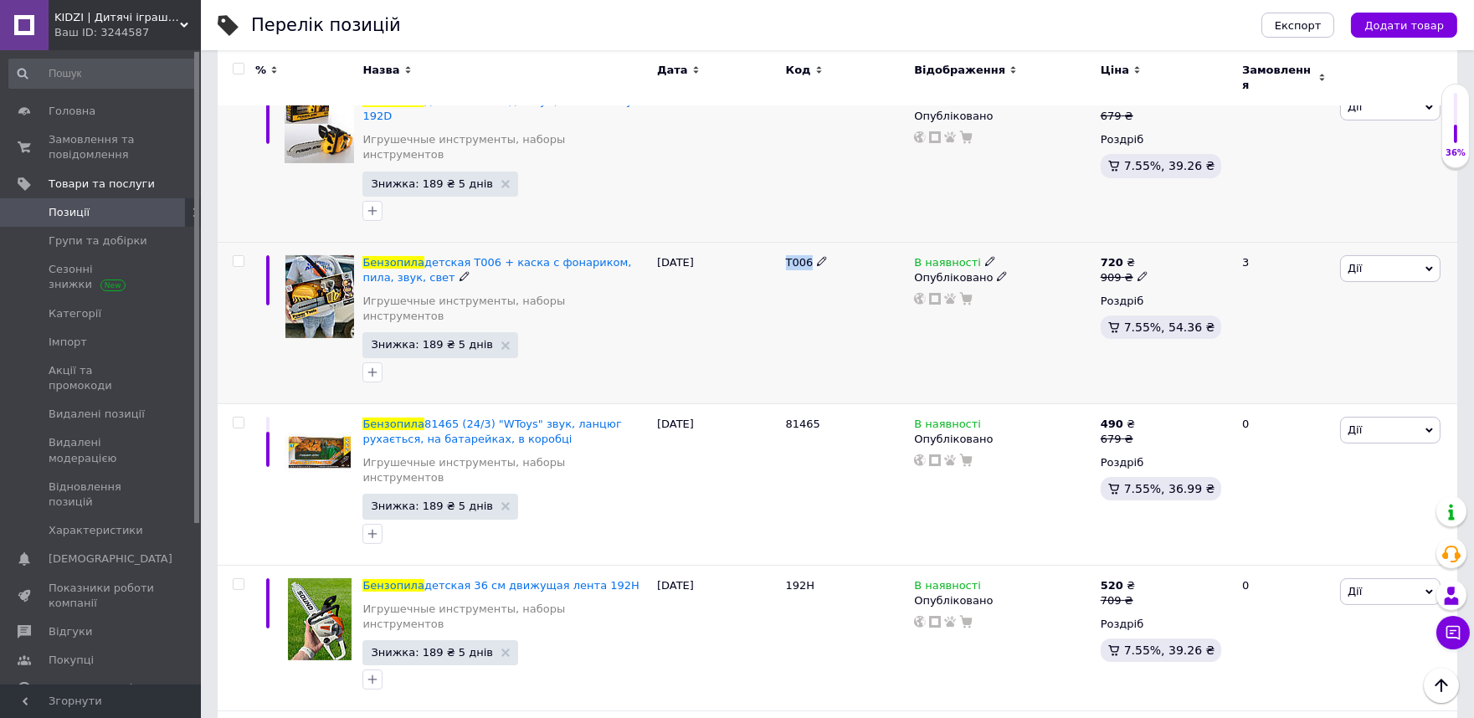
copy span "T006"
click at [1138, 271] on icon at bounding box center [1143, 276] width 10 height 10
click at [1218, 234] on input "909" at bounding box center [1221, 250] width 127 height 33
type input "869"
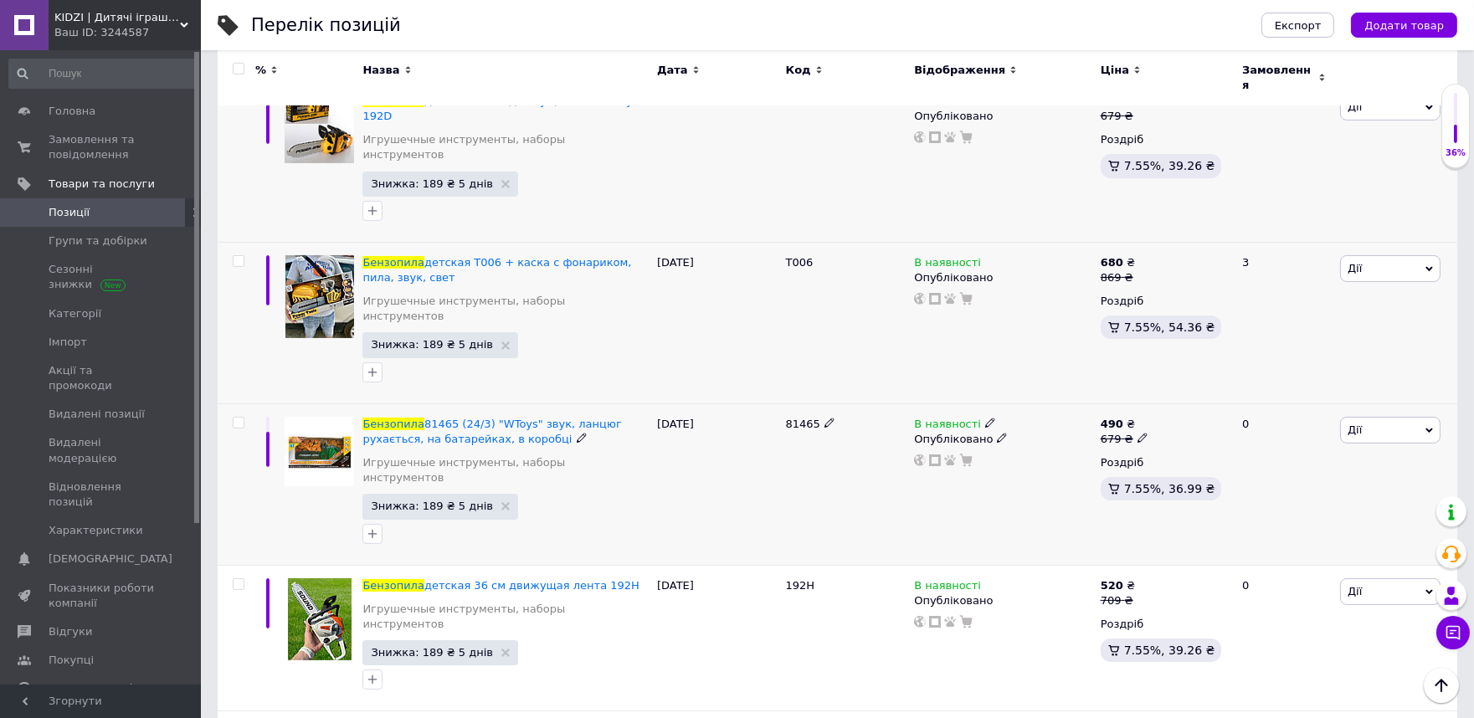
click at [795, 418] on span "81465" at bounding box center [803, 424] width 34 height 13
copy span "81465"
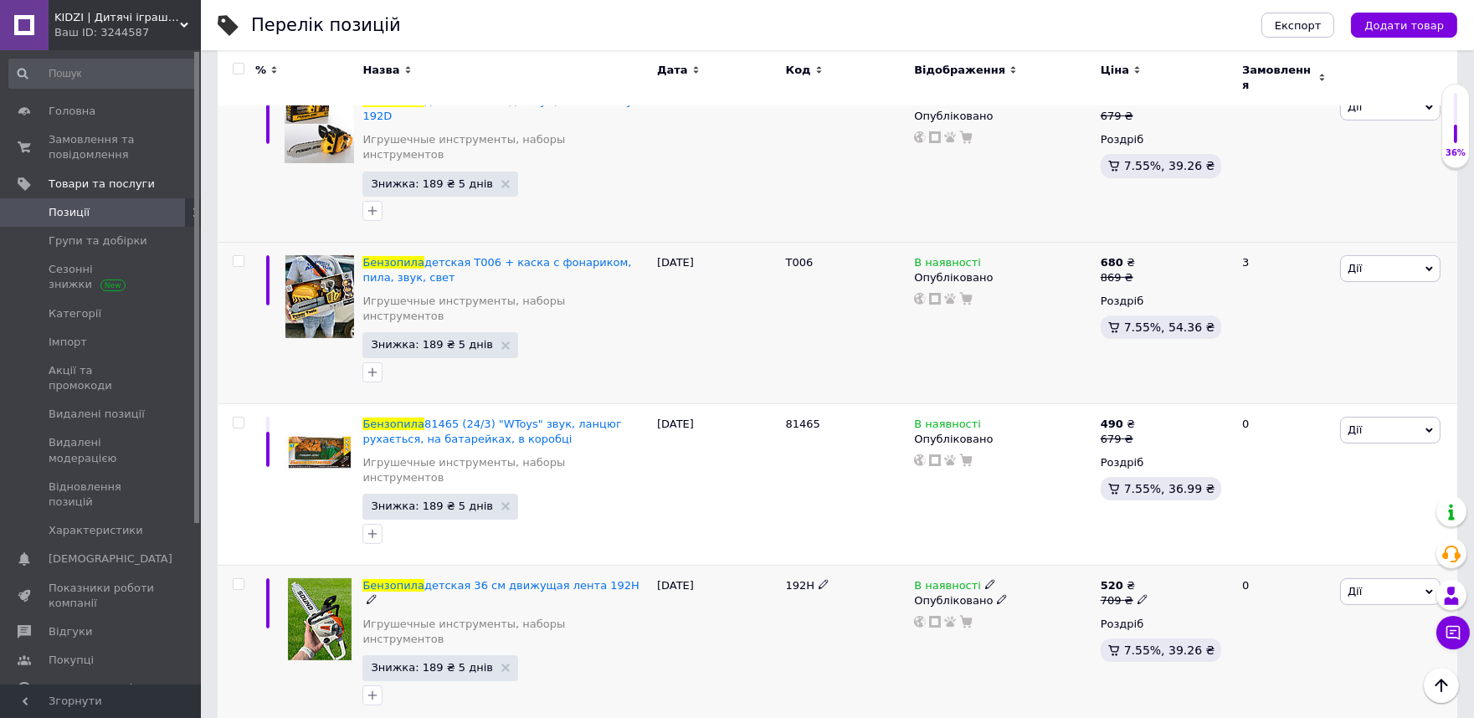
click at [794, 579] on span "192H" at bounding box center [800, 585] width 29 height 13
copy span "192H"
click at [1138, 595] on use at bounding box center [1142, 599] width 9 height 9
click at [1208, 557] on input "709" at bounding box center [1221, 573] width 127 height 33
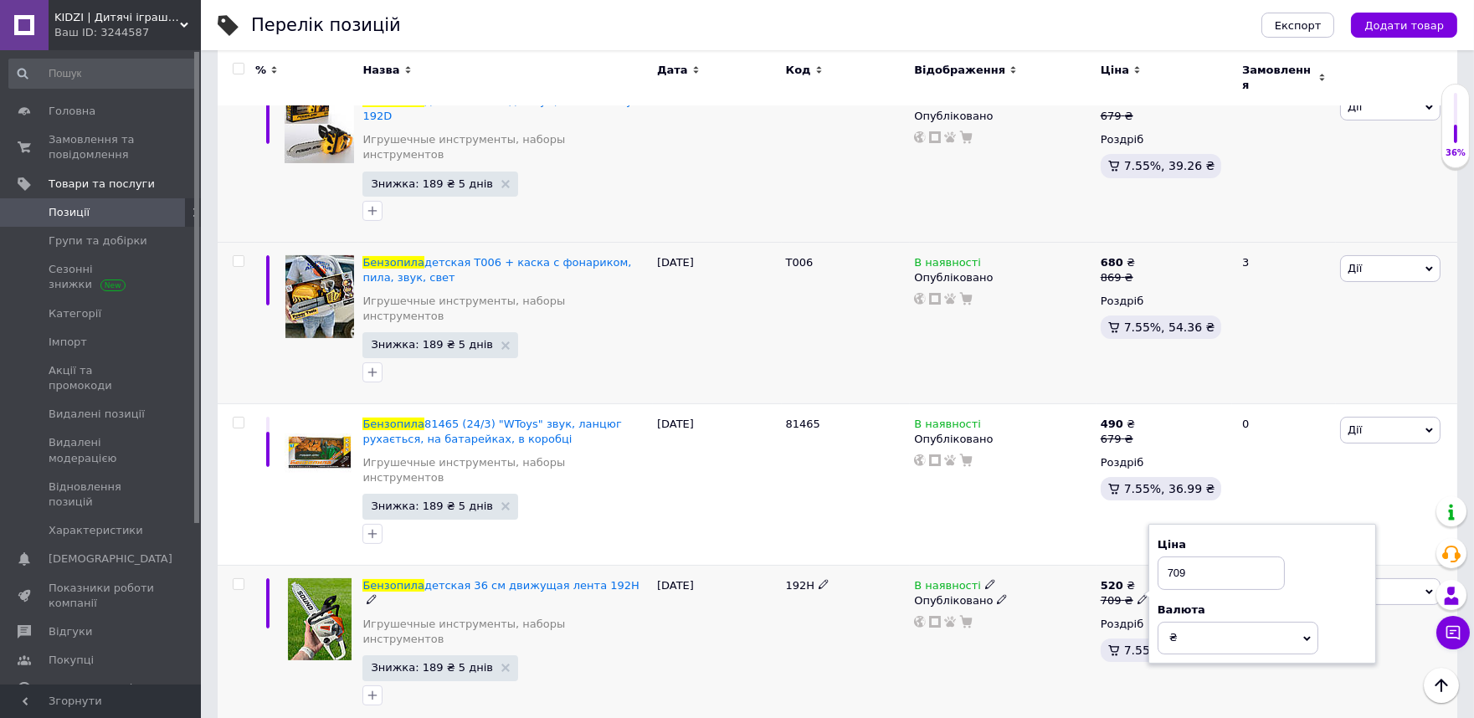
click at [1208, 557] on input "709" at bounding box center [1221, 573] width 127 height 33
type input "669"
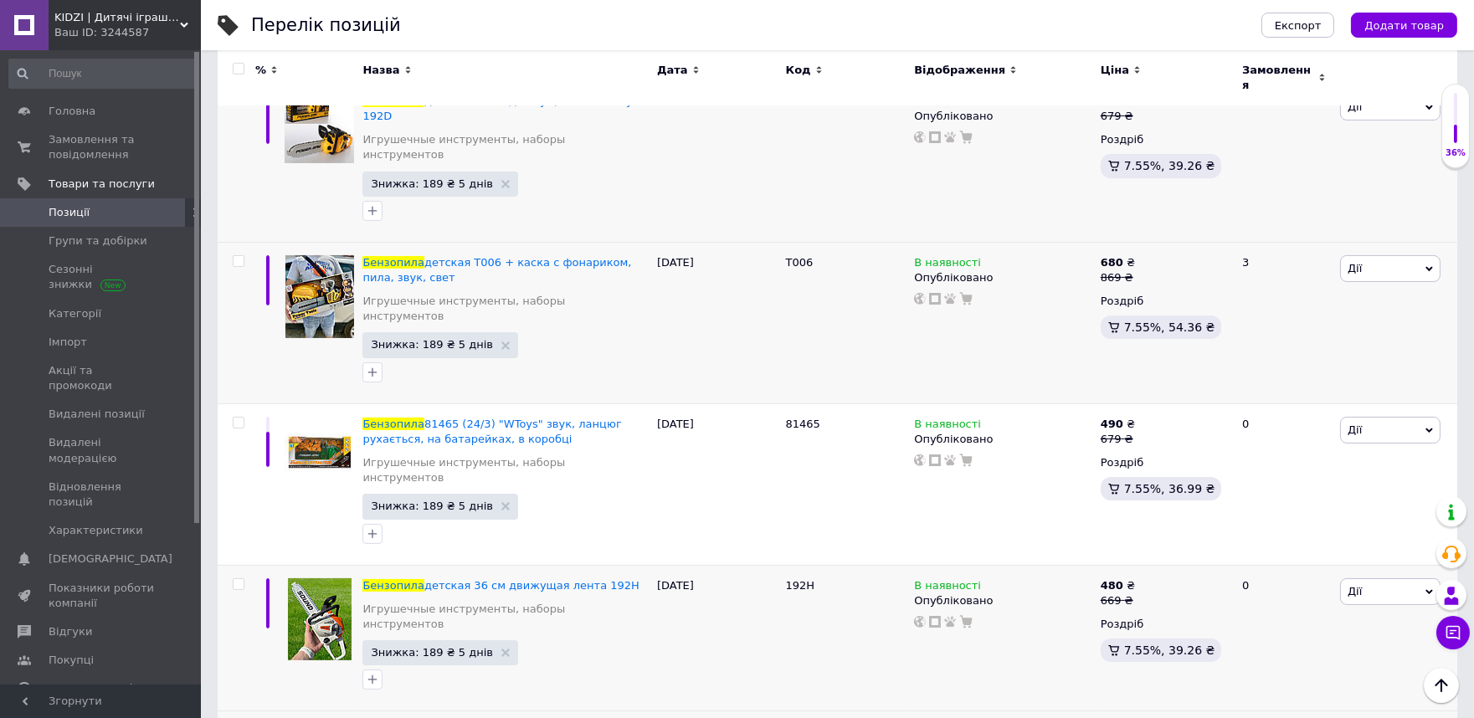
click at [1184, 703] on input "669" at bounding box center [1221, 719] width 127 height 33
type input "649"
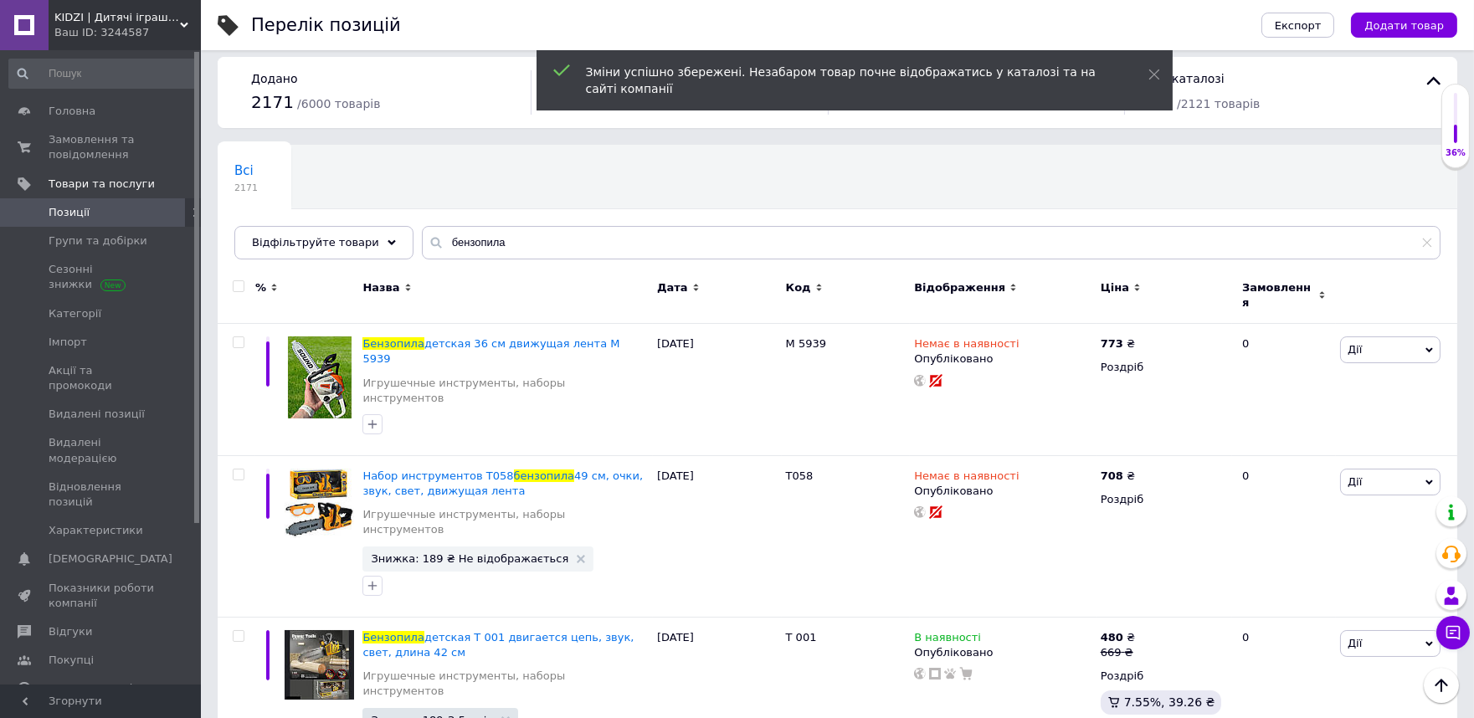
scroll to position [0, 0]
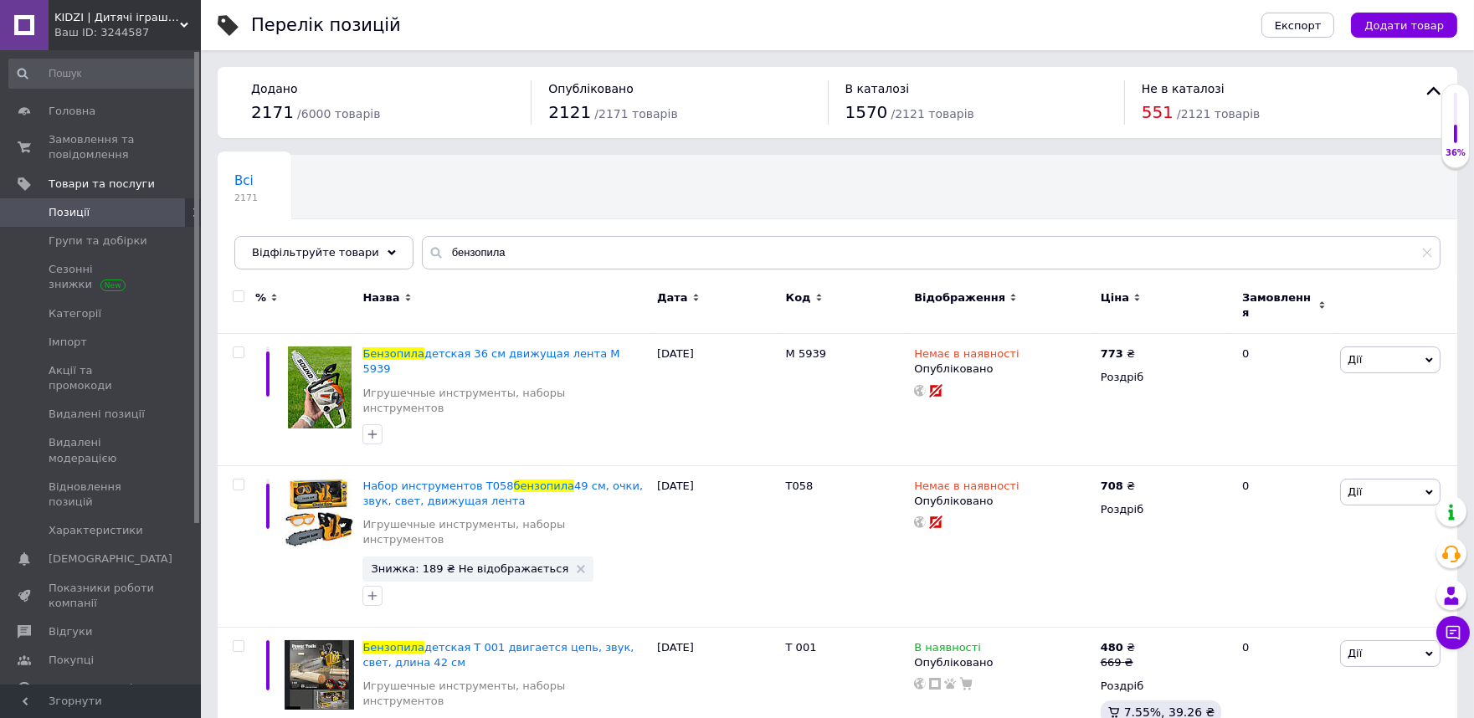
click at [629, 193] on div "Всі 2171 Ok Відфільтровано... Зберегти" at bounding box center [838, 221] width 1240 height 138
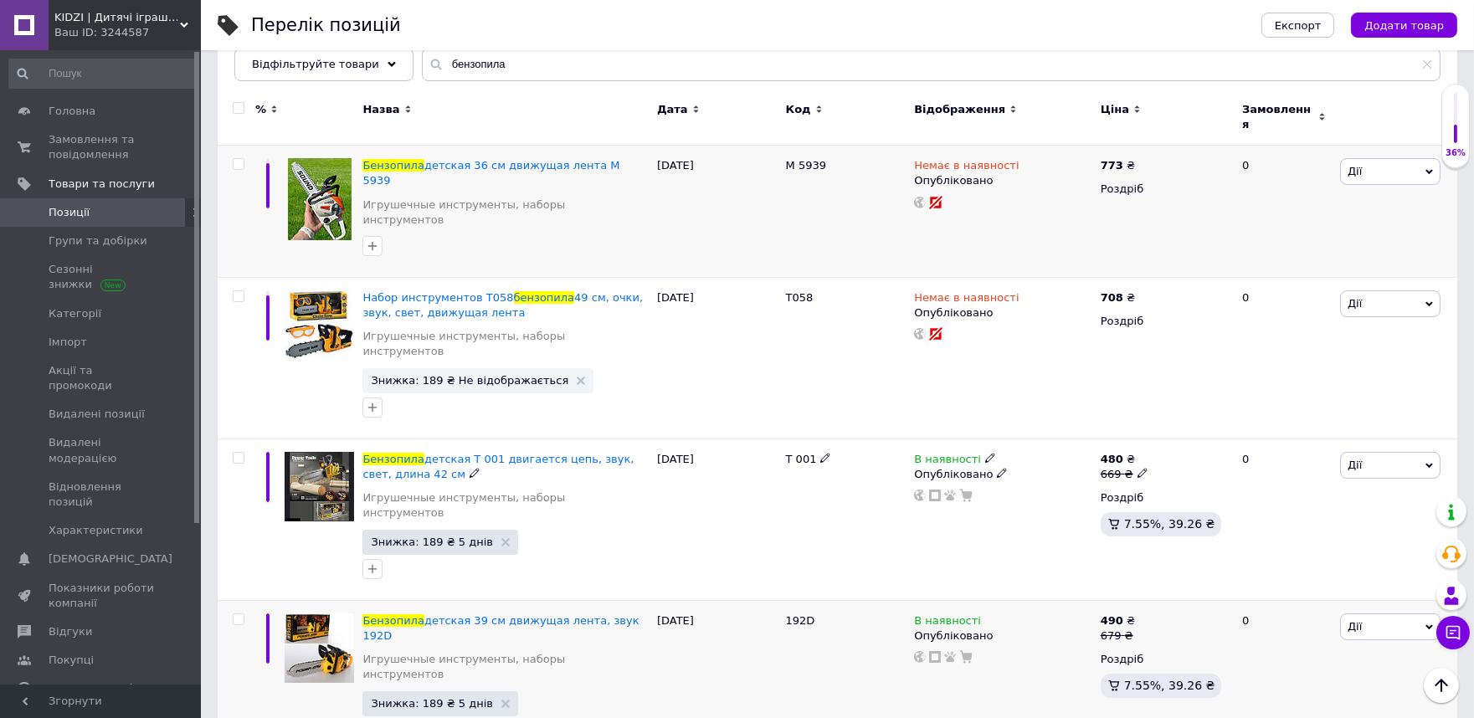
scroll to position [186, 0]
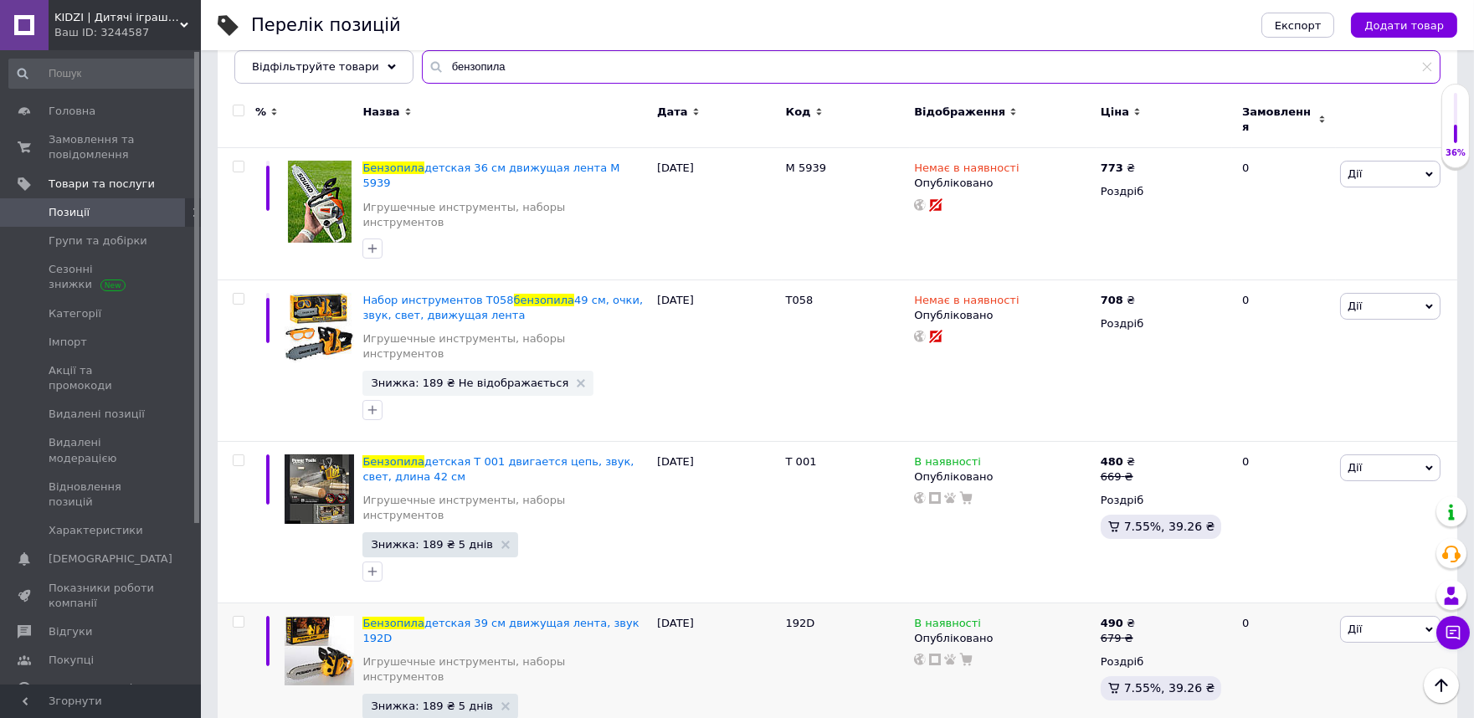
click at [497, 68] on input "бензопила" at bounding box center [931, 66] width 1019 height 33
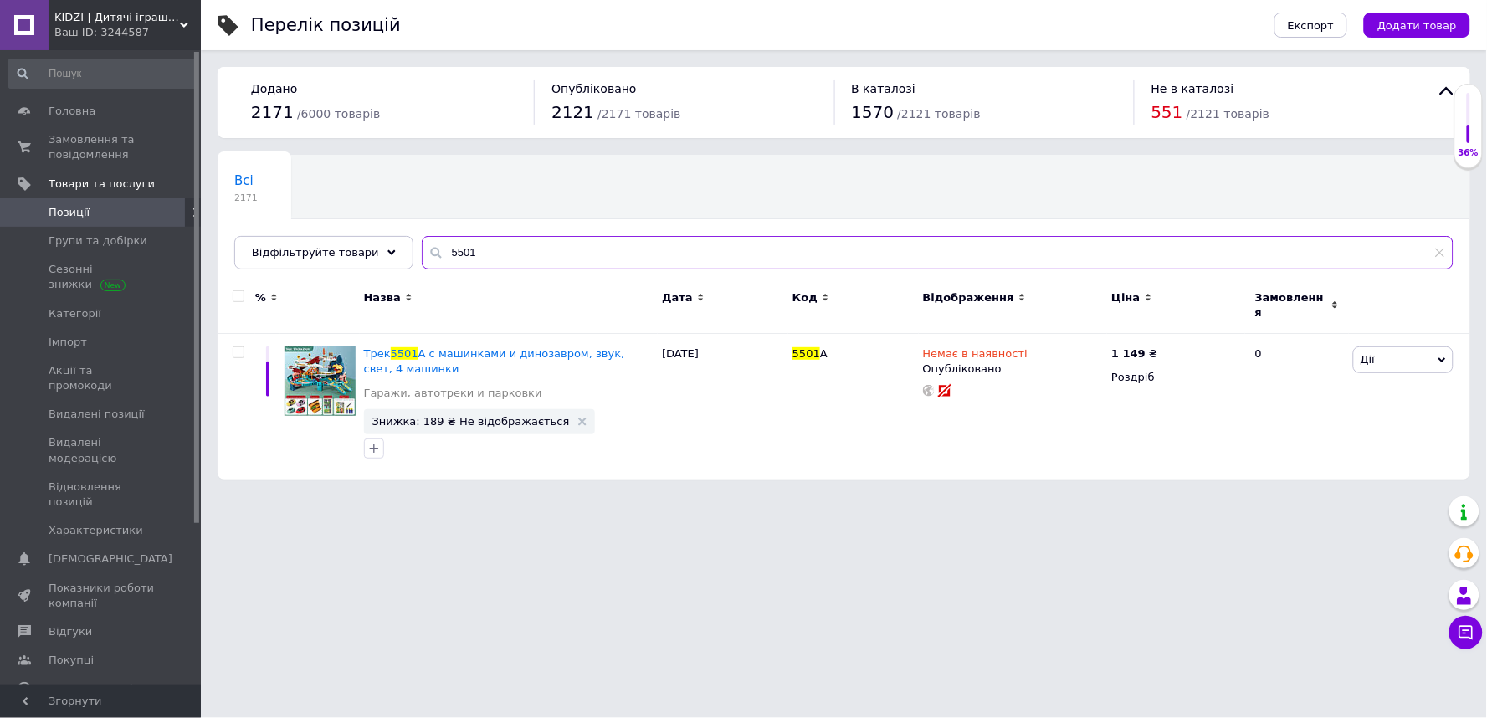
click at [491, 244] on input "5501" at bounding box center [938, 252] width 1032 height 33
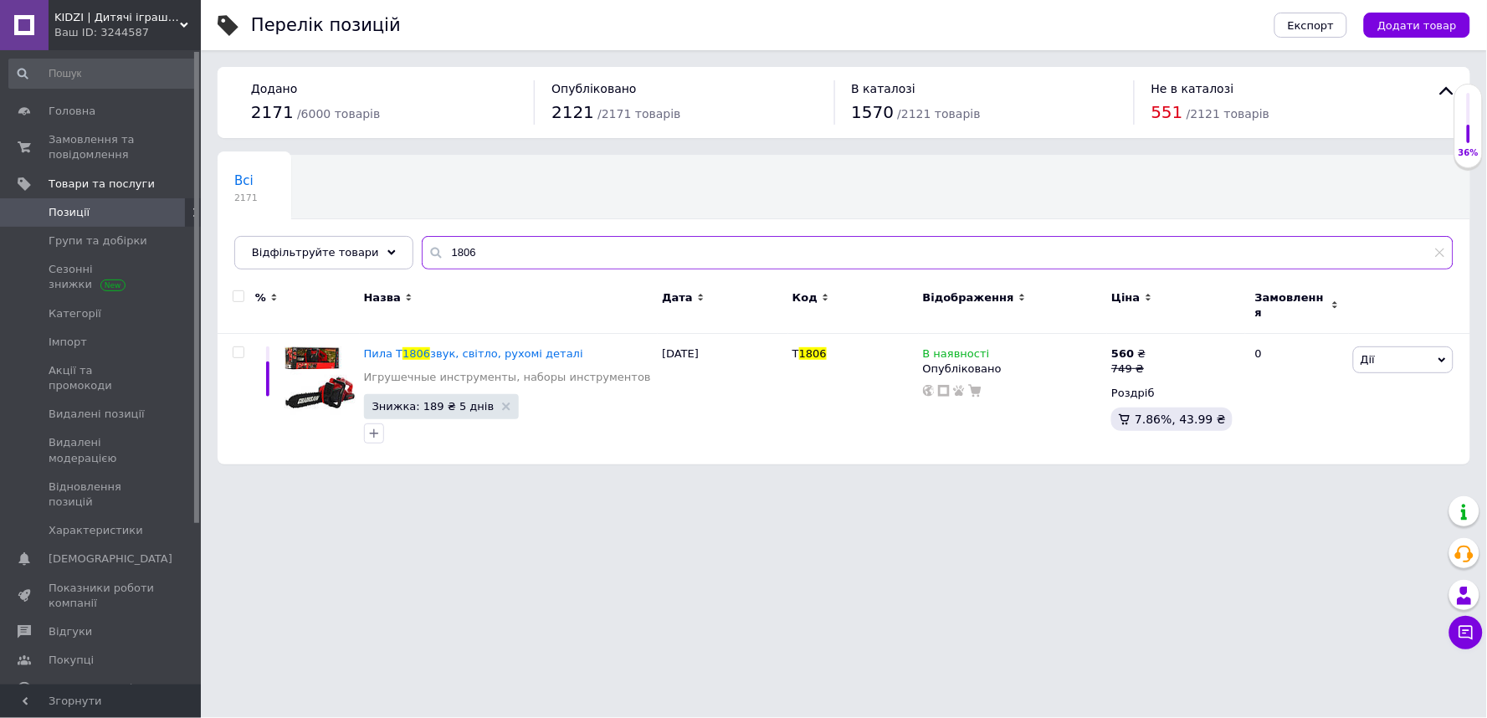
type input "1806"
click at [821, 481] on html "KIDZI | Дитячі іграшки Ваш ID: 3244587 Сайт KIDZI | Дитячі іграшки Кабінет поку…" at bounding box center [743, 240] width 1487 height 481
click at [814, 481] on html "KIDZI | Дитячі іграшки Ваш ID: 3244587 Сайт KIDZI | Дитячі іграшки Кабінет поку…" at bounding box center [743, 240] width 1487 height 481
click at [1148, 362] on icon at bounding box center [1153, 367] width 10 height 10
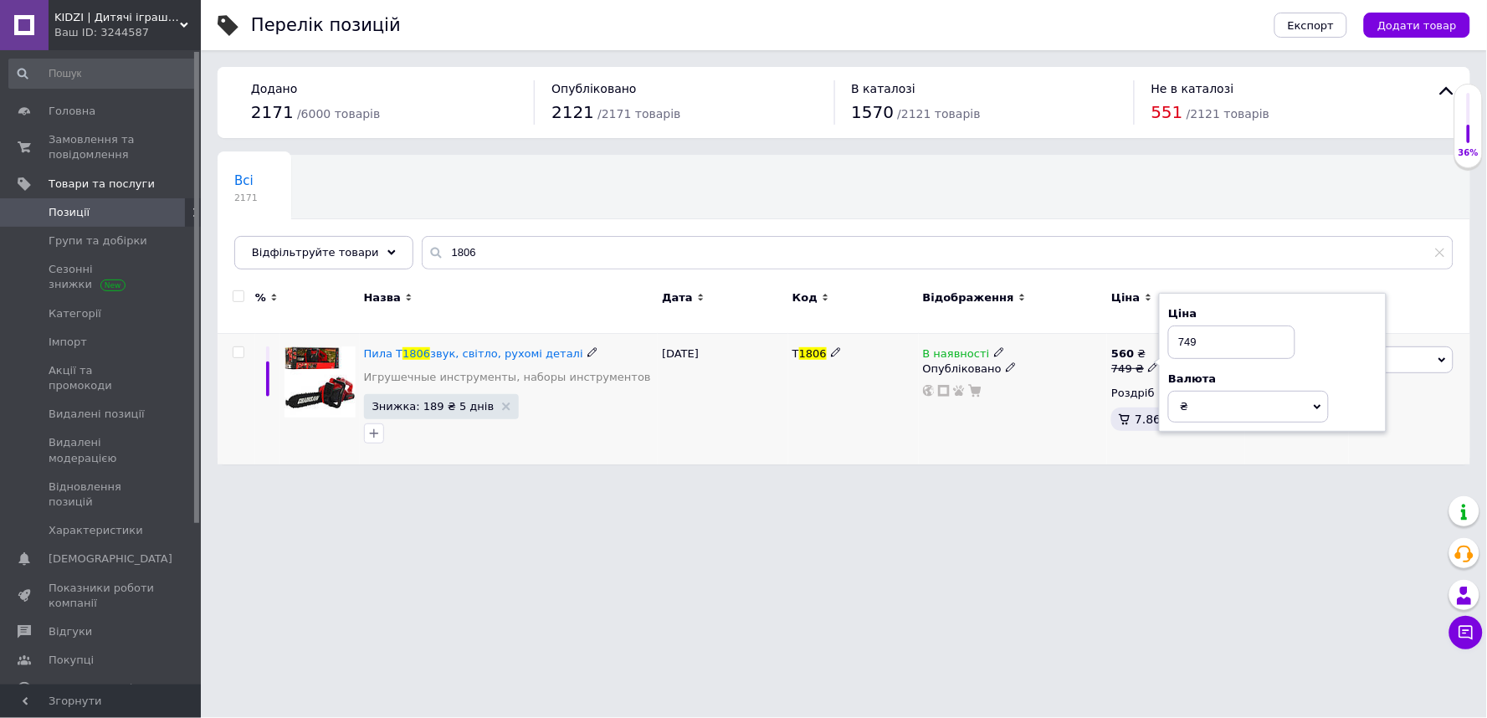
click at [1190, 337] on input "749" at bounding box center [1232, 342] width 127 height 33
type input "759"
click at [466, 260] on input "1806" at bounding box center [938, 252] width 1032 height 33
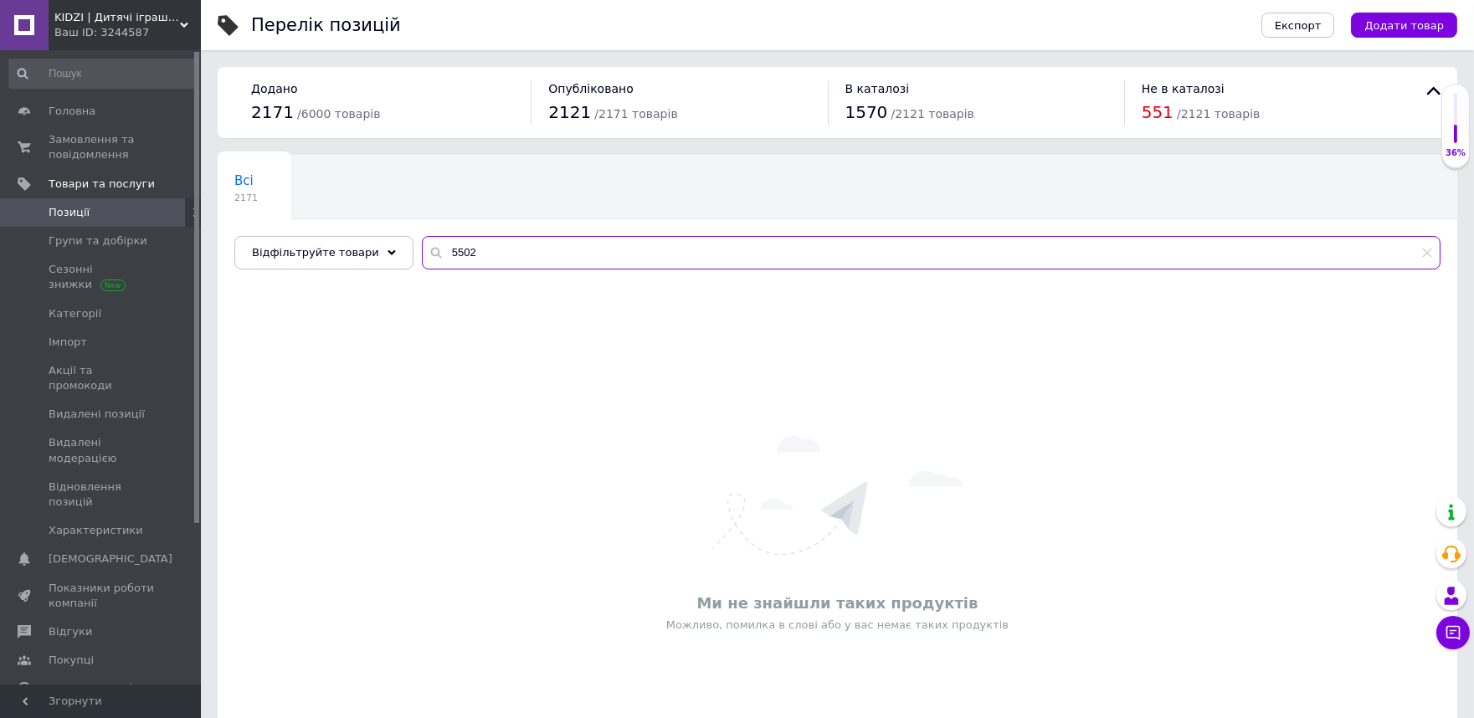
click at [455, 254] on input "5502" at bounding box center [931, 252] width 1019 height 33
click at [492, 241] on input "4642" at bounding box center [931, 252] width 1019 height 33
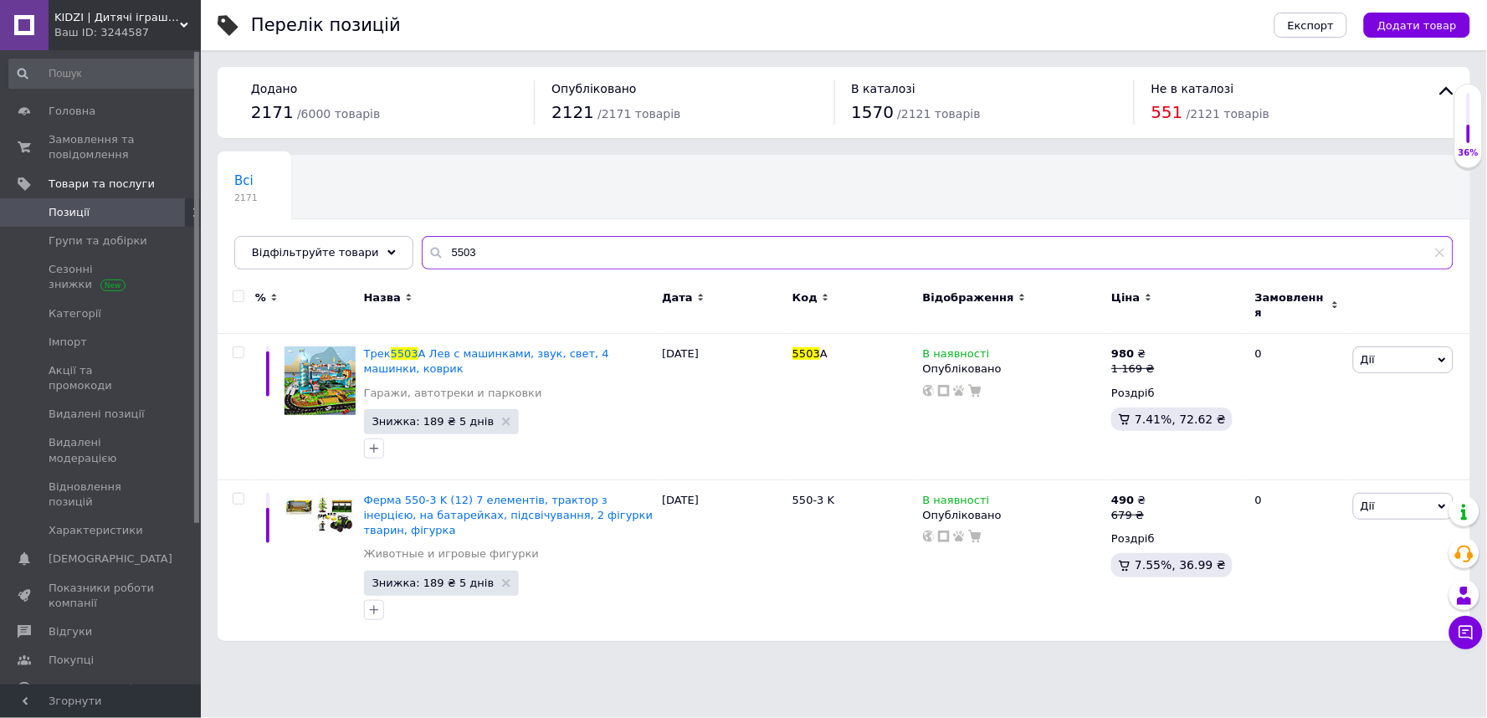
click at [457, 252] on input "5503" at bounding box center [938, 252] width 1032 height 33
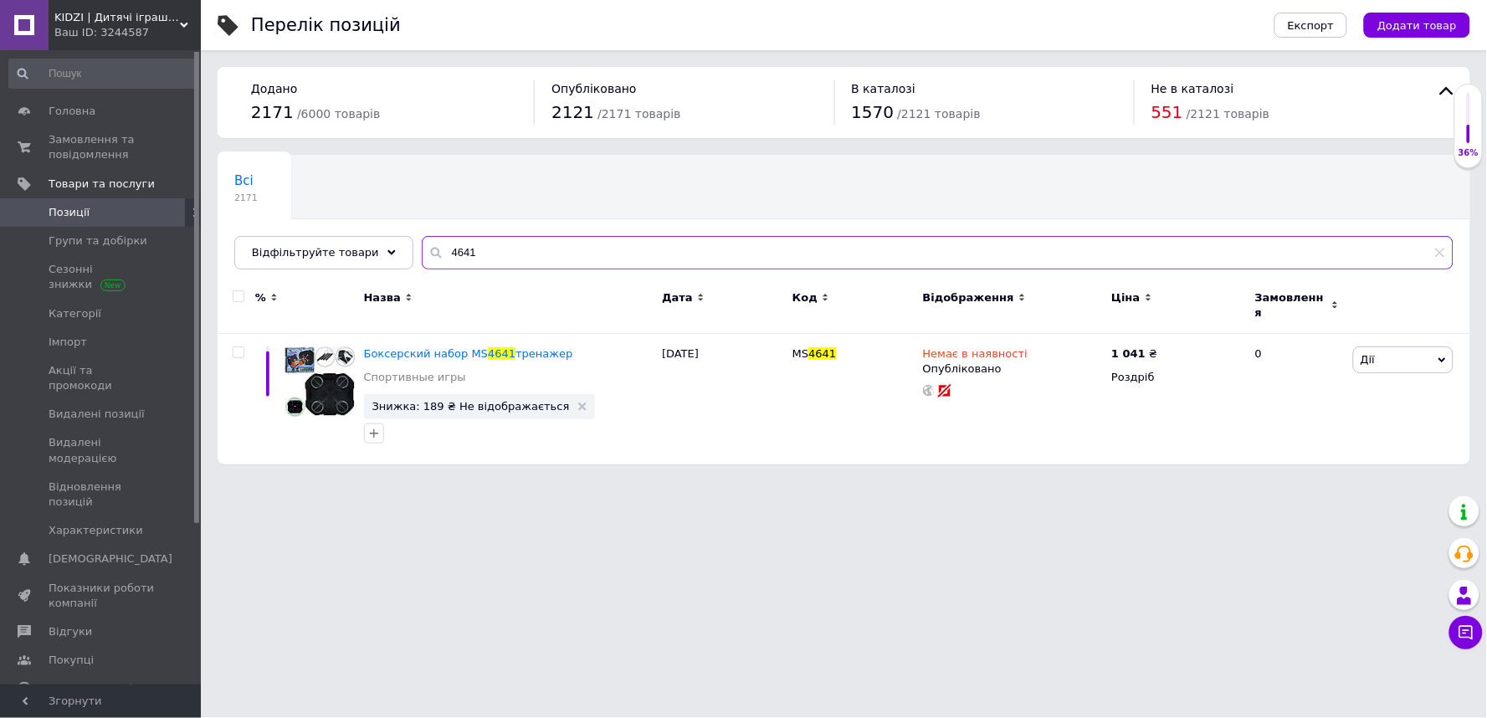
click at [469, 248] on input "4641" at bounding box center [938, 252] width 1032 height 33
click at [469, 247] on input "4641" at bounding box center [938, 252] width 1032 height 33
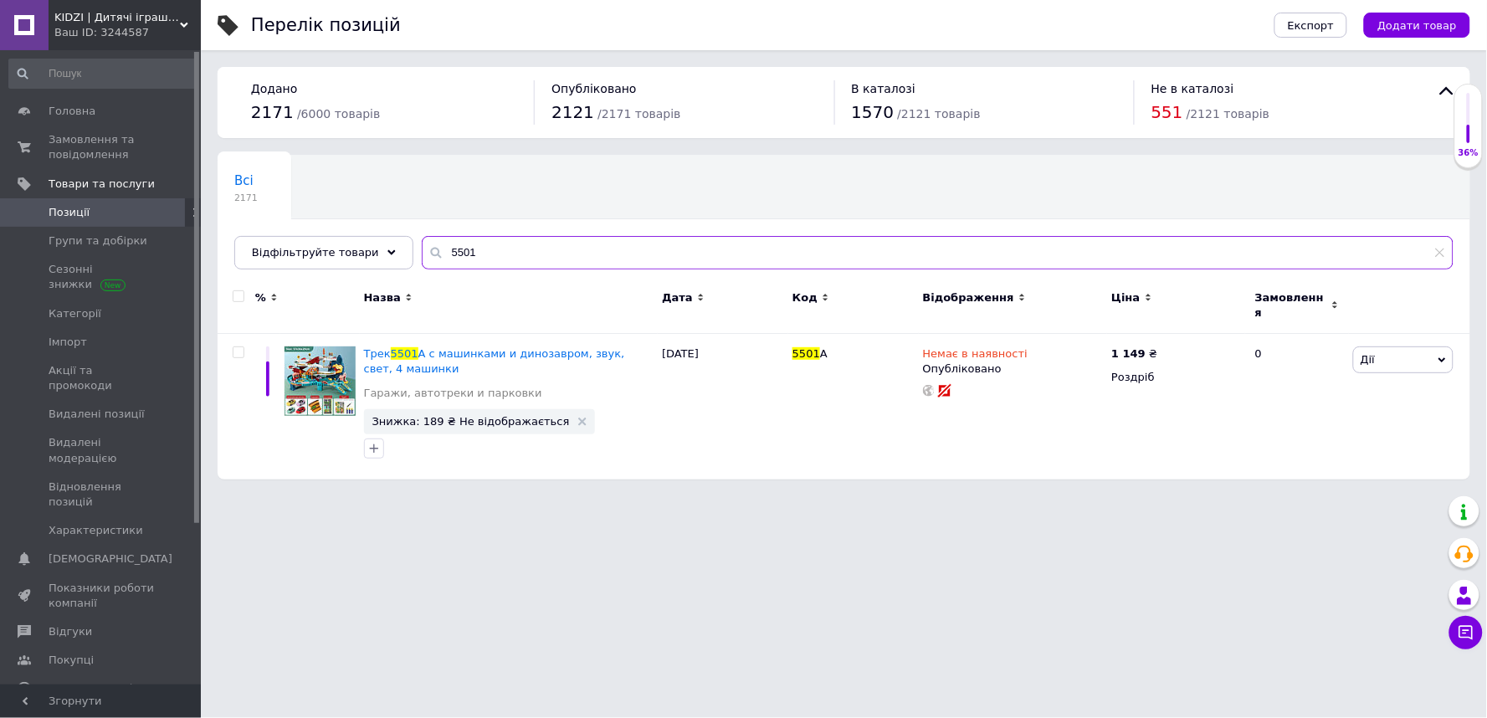
click at [464, 240] on input "5501" at bounding box center [938, 252] width 1032 height 33
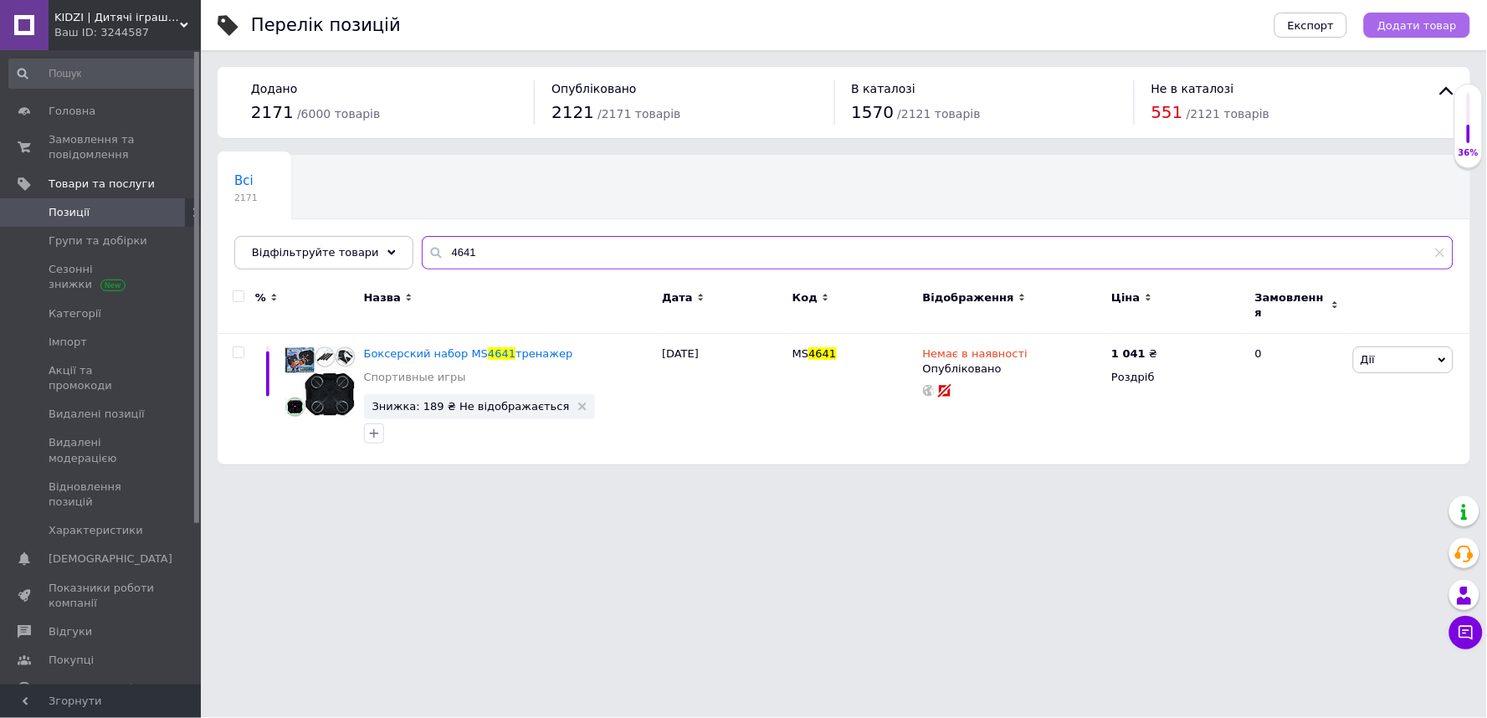
type input "4641"
click at [1454, 25] on span "Додати товар" at bounding box center [1418, 25] width 80 height 13
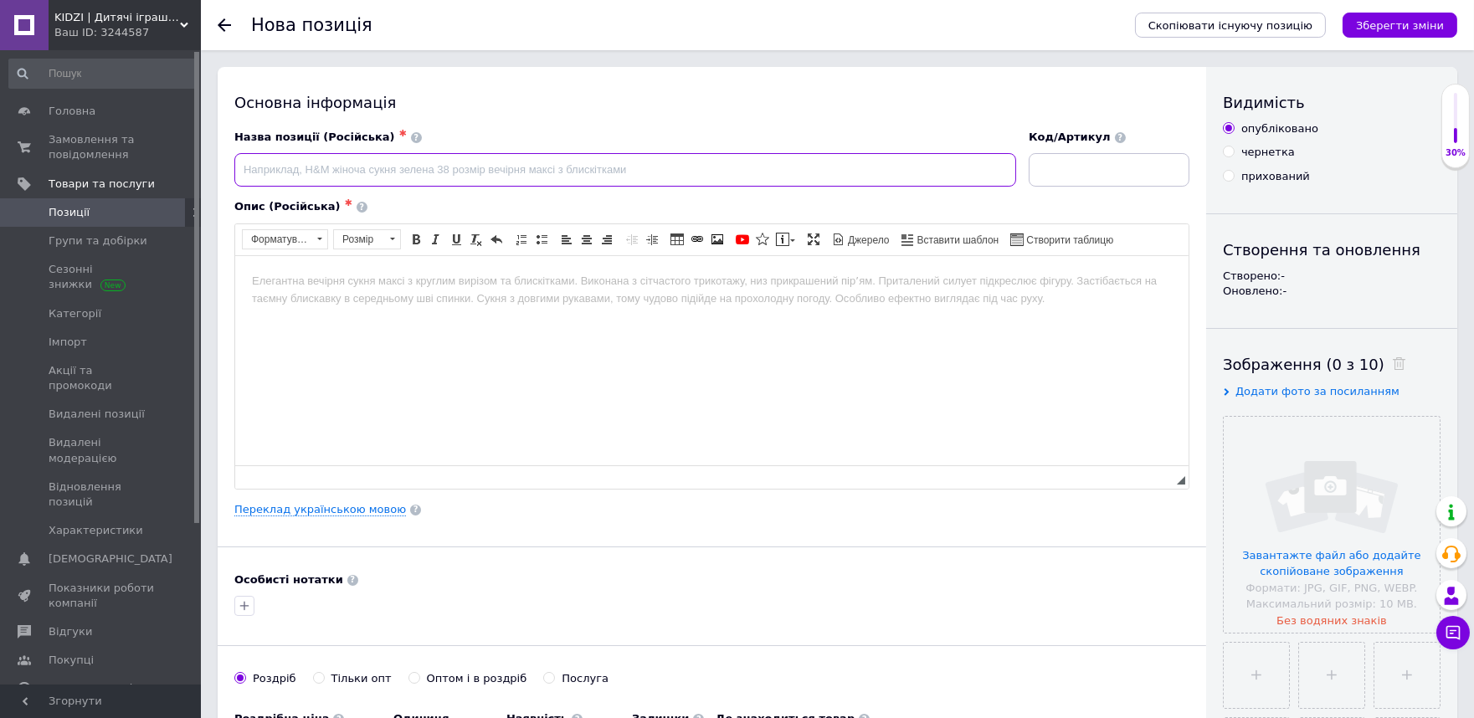
click at [382, 169] on input at bounding box center [625, 169] width 782 height 33
paste input "Бензопила M 4641"
click at [299, 169] on input "Бензопила M 4641" at bounding box center [625, 169] width 782 height 33
click at [404, 164] on input "Бензопила Limo Toy M 4641" at bounding box center [625, 169] width 782 height 33
type input "Бензопила Limo Toy M 4641"
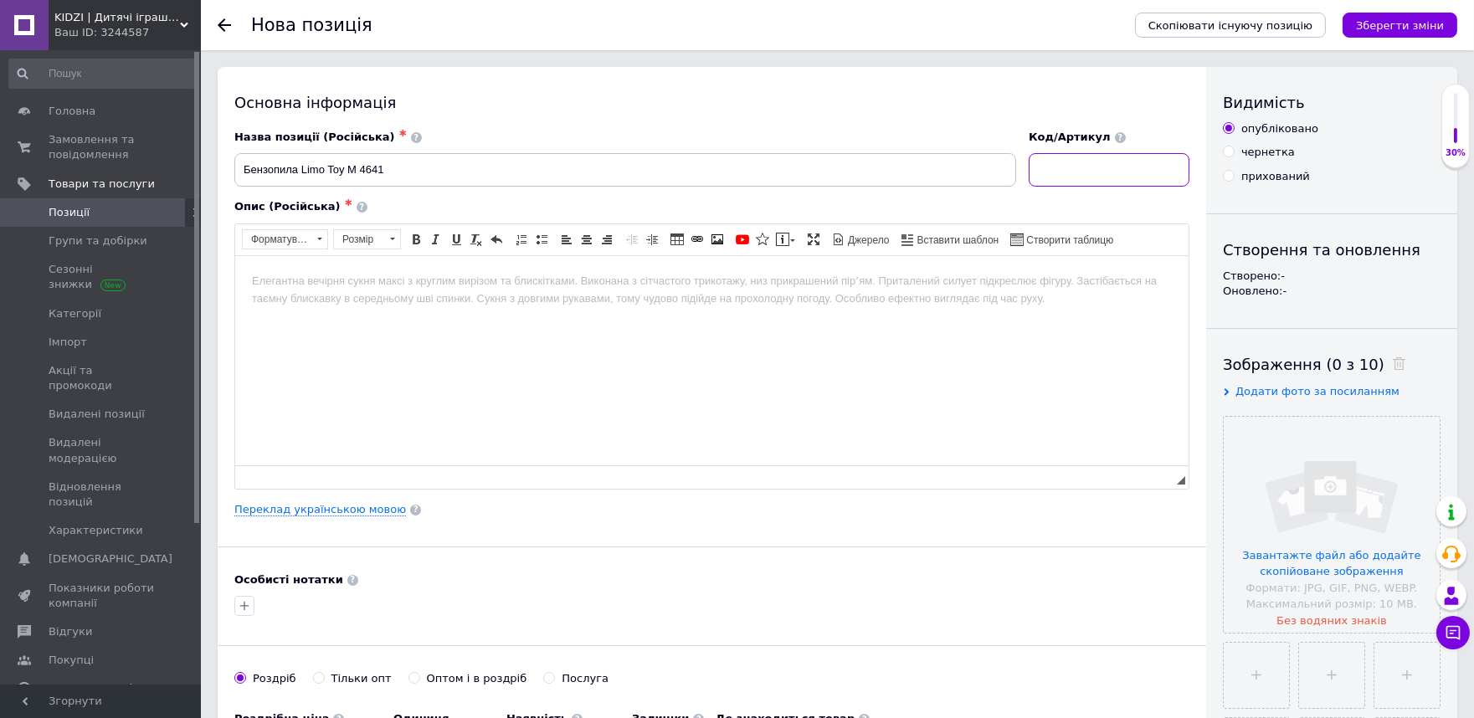
click at [1099, 180] on input at bounding box center [1109, 169] width 161 height 33
paste input "Бензопила M 4641"
drag, startPoint x: 1102, startPoint y: 164, endPoint x: 899, endPoint y: 165, distance: 203.4
click at [899, 165] on div "Назва позиції (Російська) ✱ Бензопила Limo Toy M 4641 Код/Артикул Бензопила M 4…" at bounding box center [713, 158] width 968 height 69
type input "M 4641"
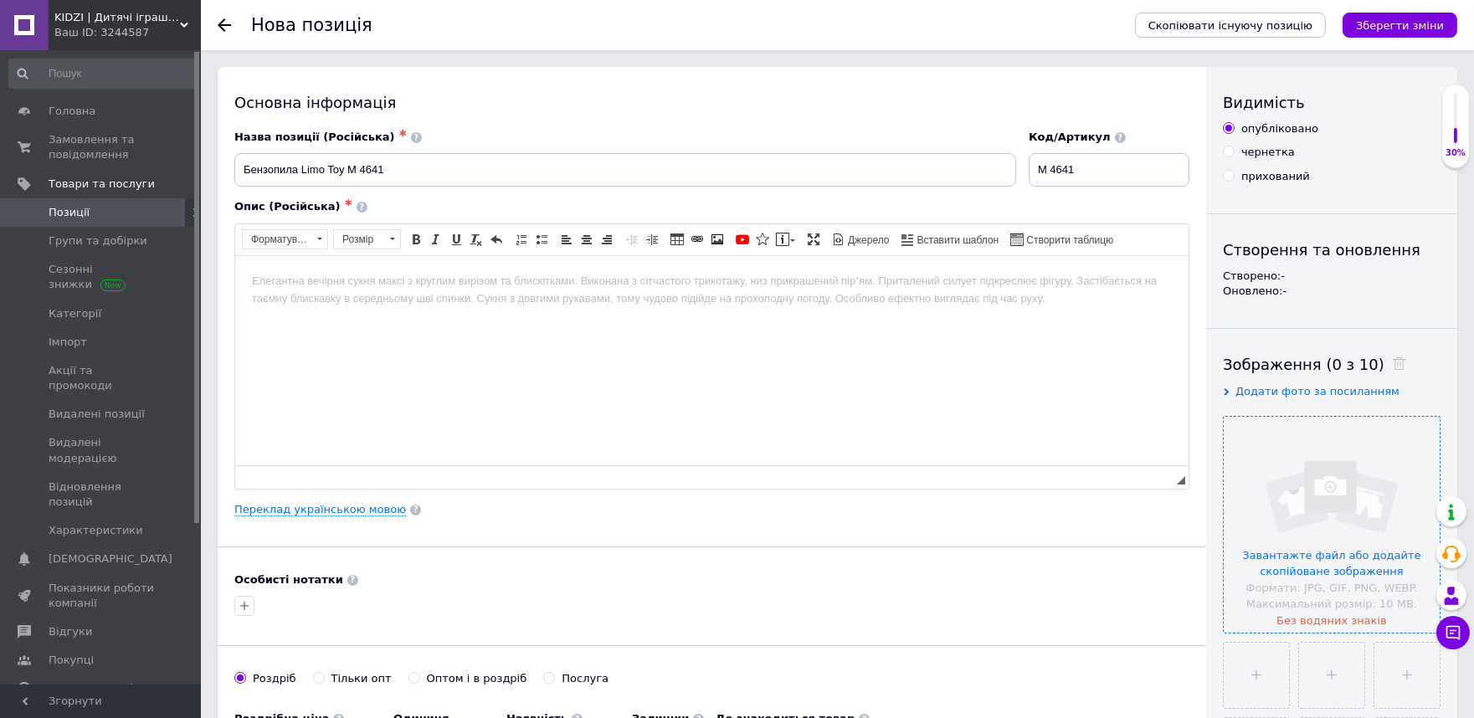
click at [1297, 484] on input "file" at bounding box center [1332, 525] width 216 height 216
click at [407, 161] on input "Бензопила Limo Toy M 4641" at bounding box center [625, 169] width 782 height 33
type input "Бензопила Limo Toy M 4641 звук мотора, 40 см, вращается цепь"
click at [420, 306] on html at bounding box center [710, 280] width 953 height 51
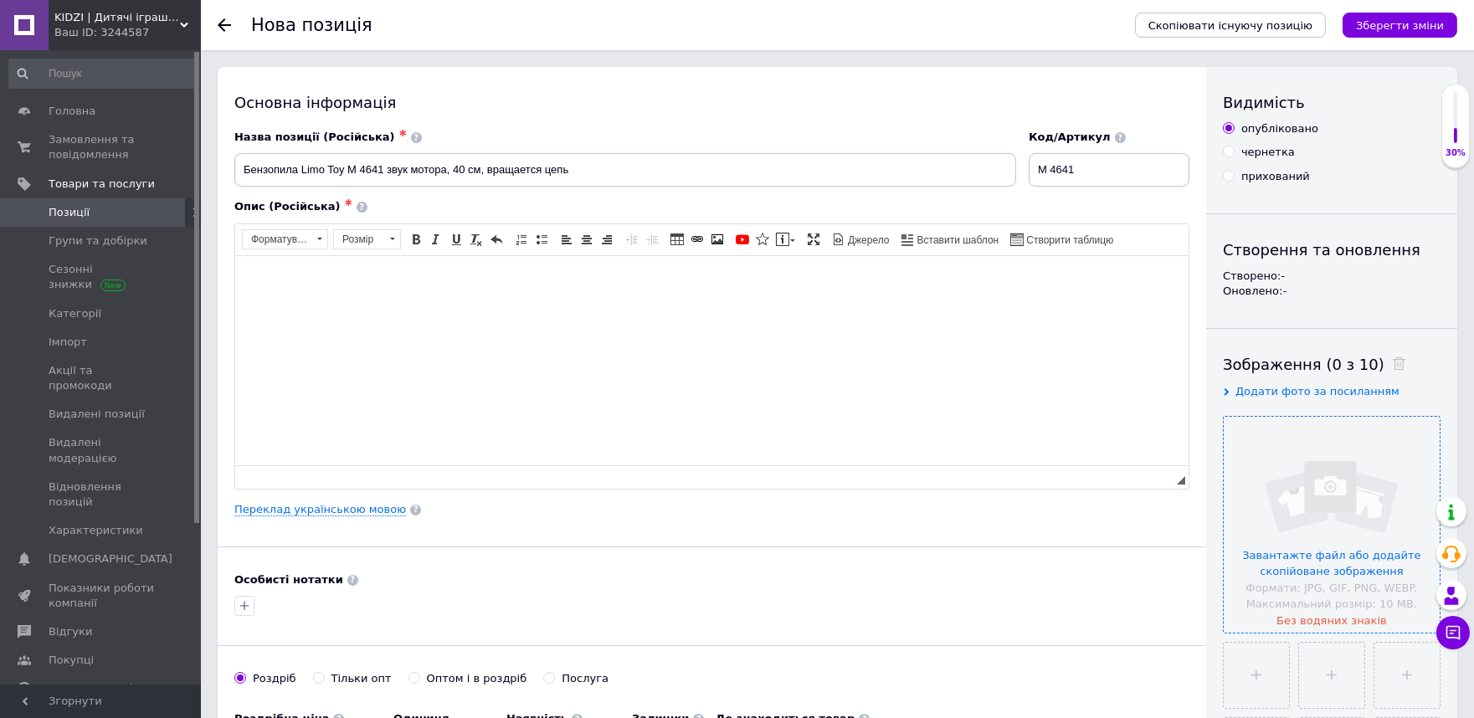
click at [1428, 533] on input "file" at bounding box center [1332, 525] width 216 height 216
click at [425, 306] on html at bounding box center [710, 280] width 953 height 51
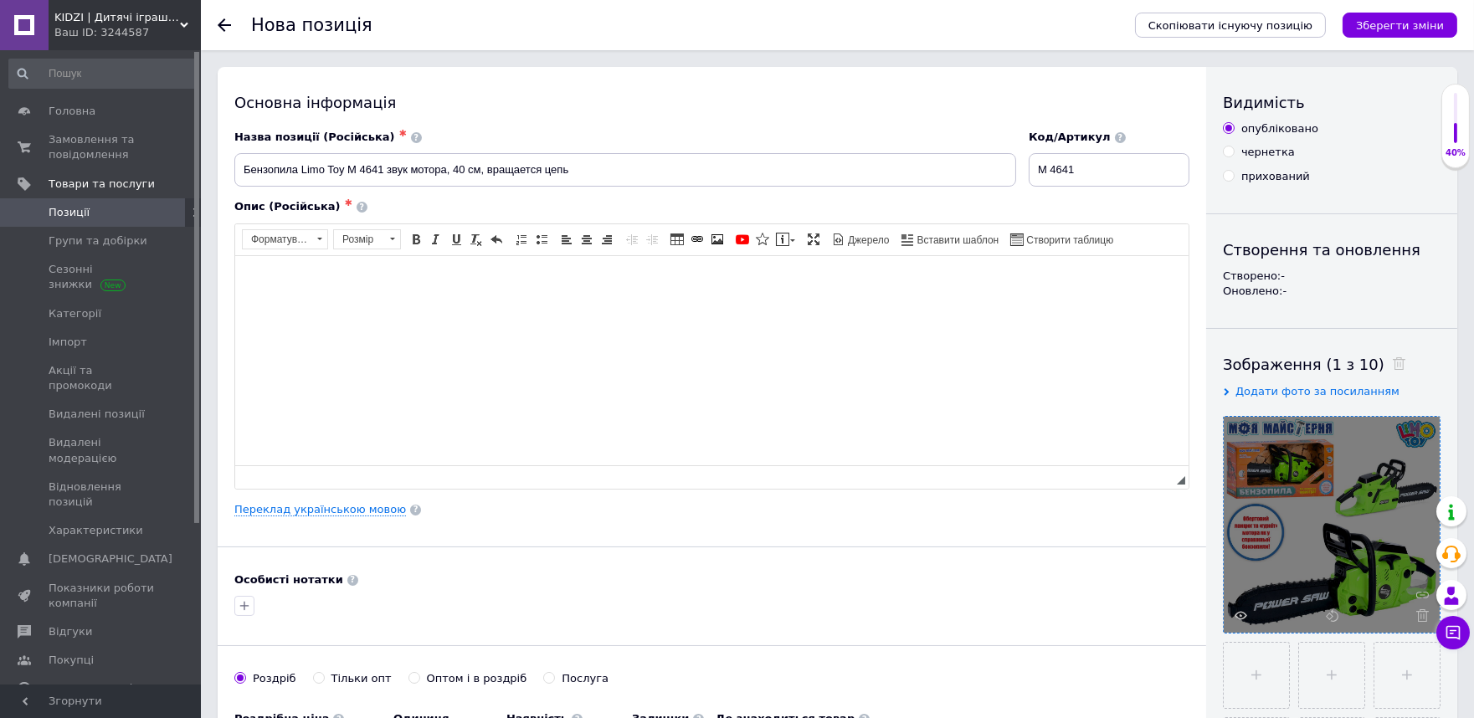
click at [367, 306] on html at bounding box center [710, 280] width 953 height 51
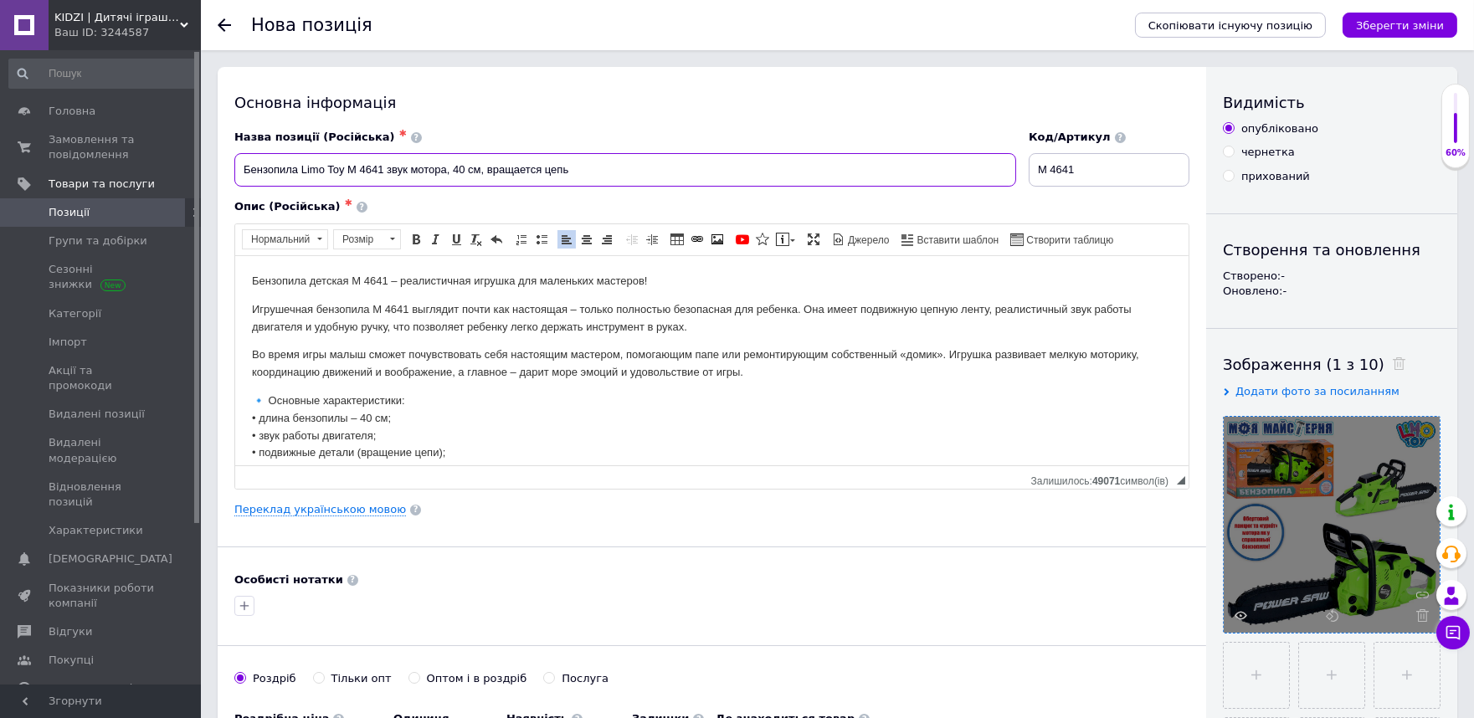
drag, startPoint x: 343, startPoint y: 169, endPoint x: 303, endPoint y: 166, distance: 40.3
click at [303, 166] on input "Бензопила Limo Toy M 4641 звук мотора, 40 см, вращается цепь" at bounding box center [625, 169] width 782 height 33
click at [346, 279] on p "Бензопила детская M 4641 – реалистичная игрушка для маленьких мастеров!" at bounding box center [711, 281] width 920 height 18
drag, startPoint x: 248, startPoint y: 280, endPoint x: 432, endPoint y: 279, distance: 184.2
click at [432, 279] on html "Бензопила детская Limo Toy M 4641 – реалистичная игрушка для маленьких мастеров…" at bounding box center [710, 406] width 953 height 303
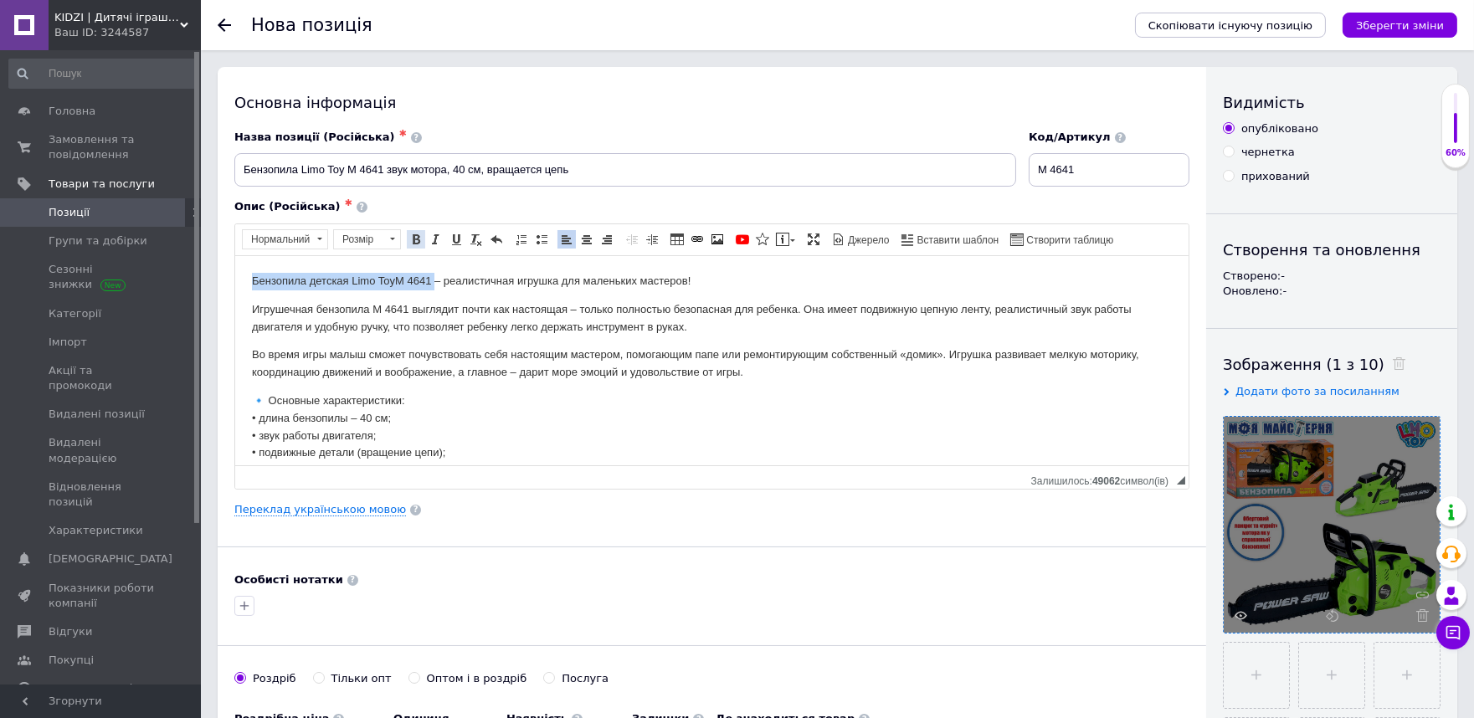
click at [424, 244] on link "Жирний Сполучення клавіш Ctrl+B" at bounding box center [416, 239] width 18 height 18
click at [454, 281] on p "Бензопила детская Limo Toy M 4641 – реалистичная игрушка для маленьких мастеров!" at bounding box center [711, 281] width 920 height 18
drag, startPoint x: 249, startPoint y: 309, endPoint x: 406, endPoint y: 306, distance: 156.6
click at [406, 306] on html "Бензопила детская Limo Toy M 4641 - реалистичная игрушка для маленьких мастеров…" at bounding box center [710, 406] width 953 height 303
click at [412, 233] on span at bounding box center [415, 239] width 13 height 13
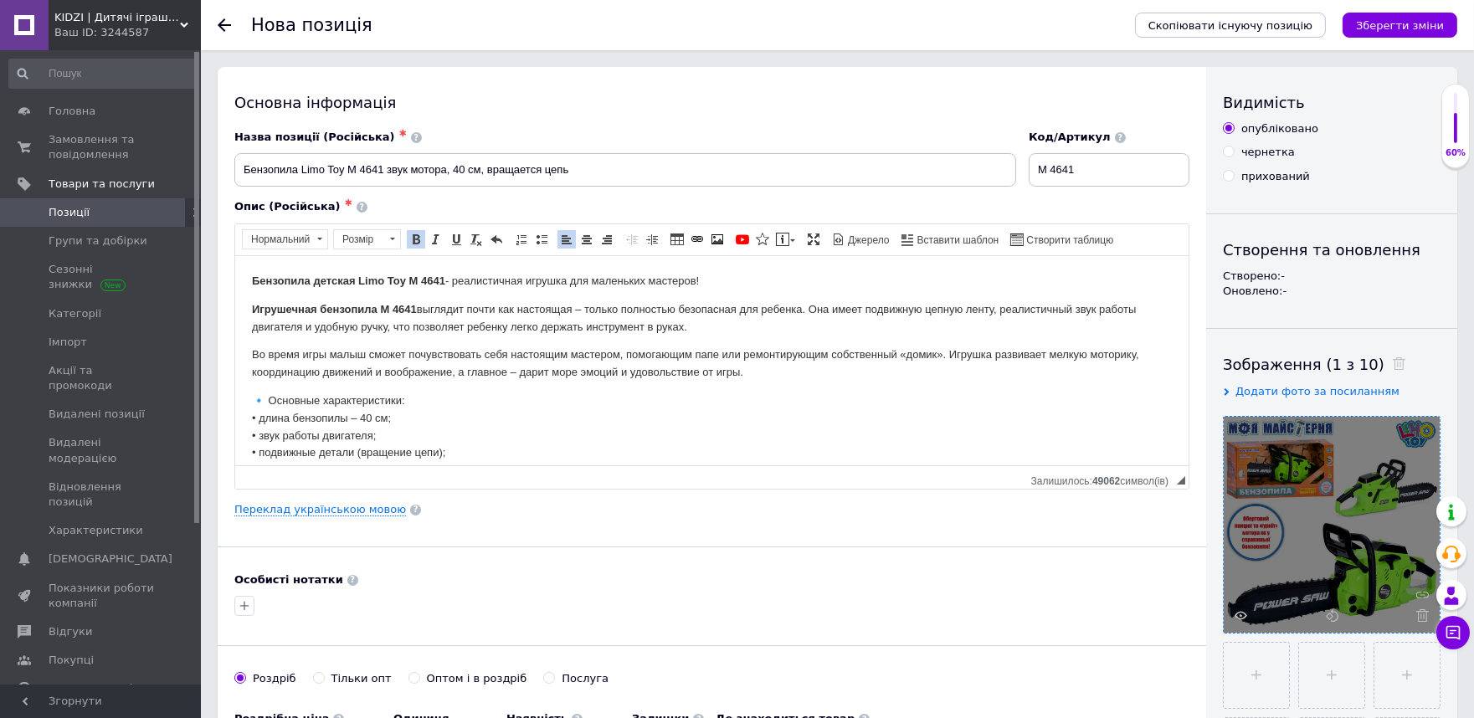
click at [587, 309] on p "Игрушечная бензопила M 4641 выглядит почти как настоящая – только полностью без…" at bounding box center [711, 318] width 920 height 35
click at [640, 304] on p "Игрушечная бензопила M 4641 выглядит почти как настоящая, только полностью безо…" at bounding box center [711, 318] width 920 height 35
click at [919, 311] on p "Игрушечная бензопила M 4641 выглядит почти как настоящая, только абсолютно безо…" at bounding box center [711, 318] width 920 height 35
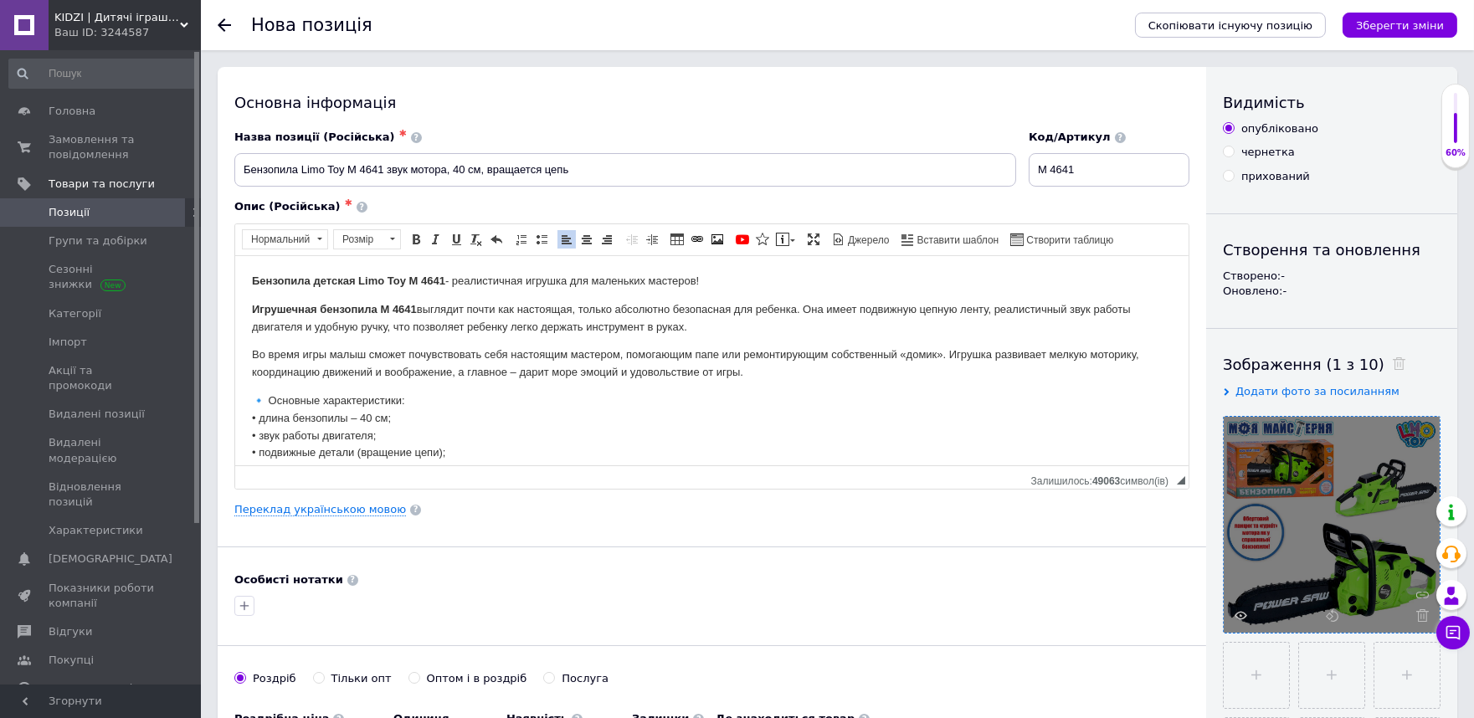
click at [515, 372] on p "Во время игры малыш сможет почувствовать себя настоящим мастером, помогающим па…" at bounding box center [711, 363] width 920 height 35
click at [268, 400] on p "🔹 Основные характеристики: • длина бензопилы – 40 см; • звук работы двигателя; …" at bounding box center [711, 453] width 920 height 122
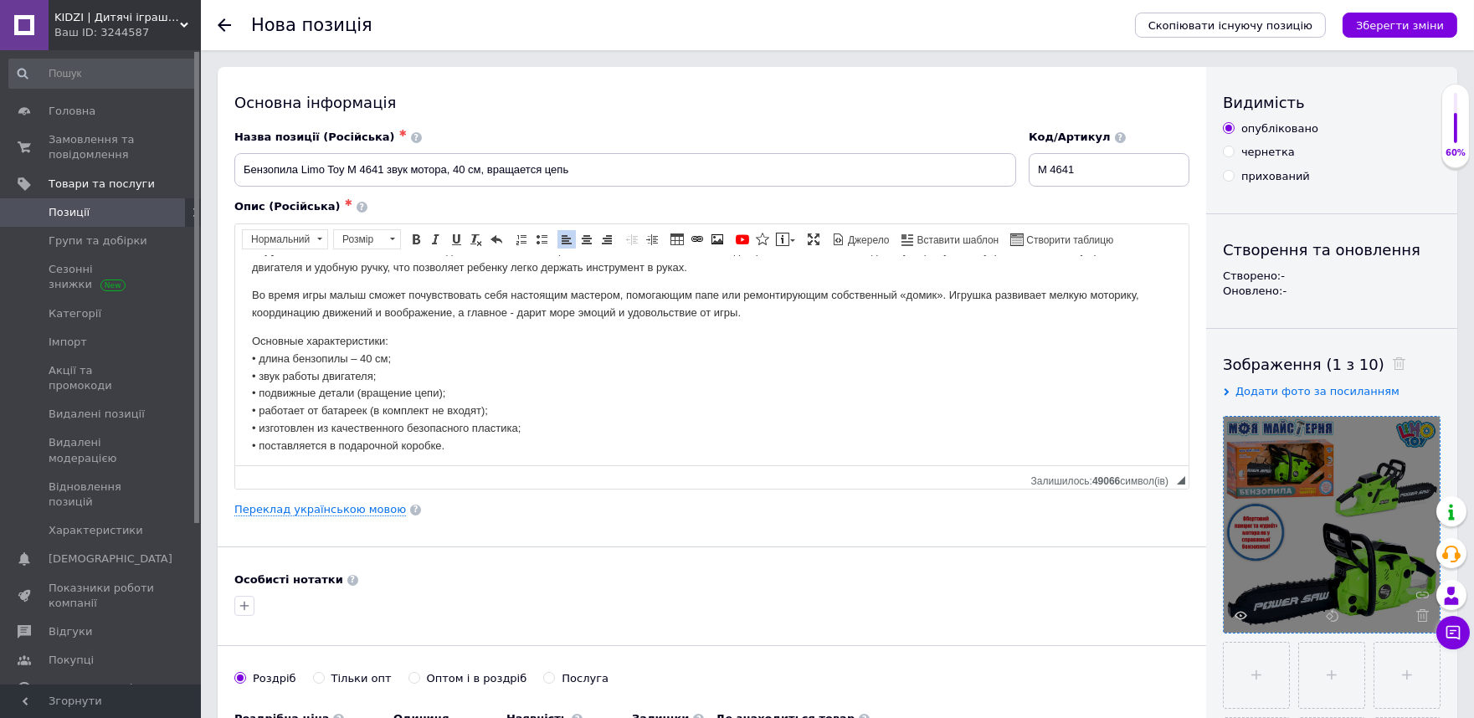
scroll to position [93, 0]
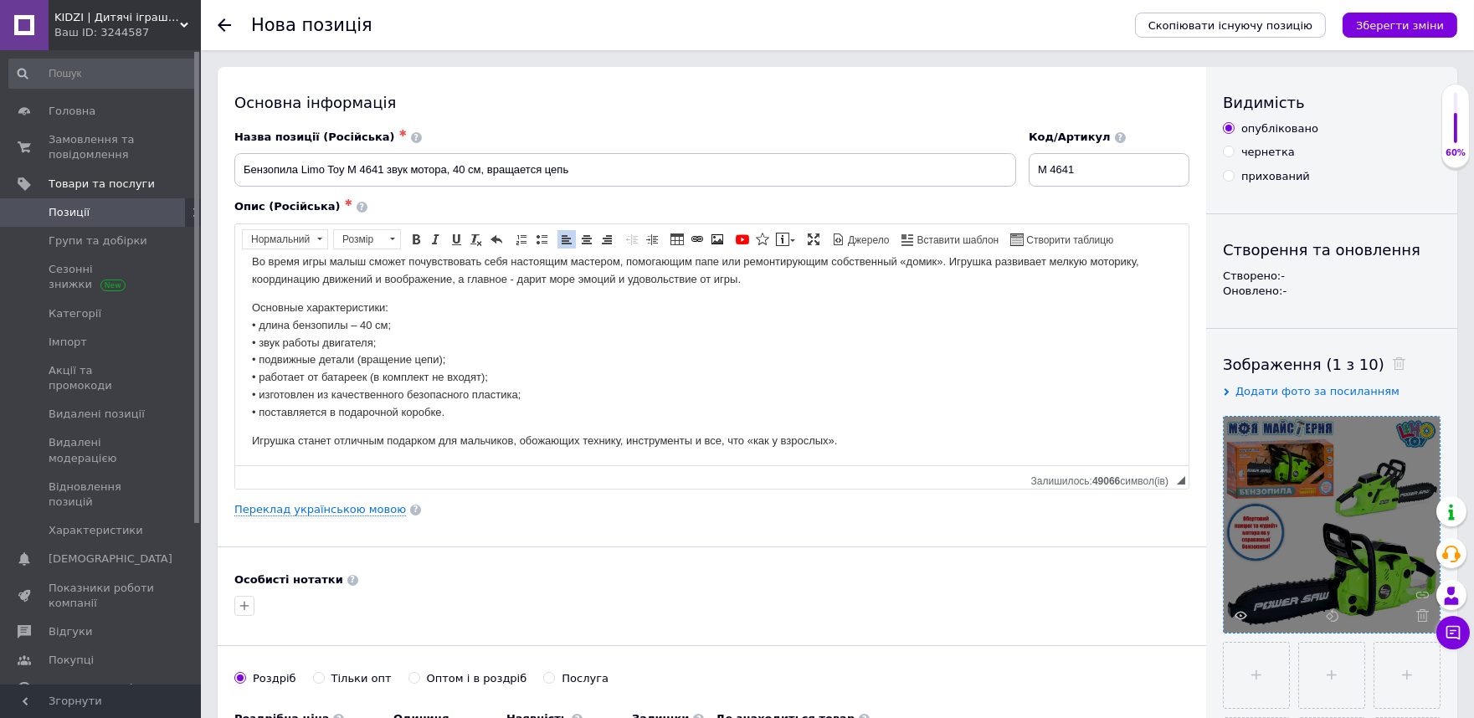
click at [360, 325] on p "Основные характеристики: • длина бензопилы – 40 см; • звук работы двигателя; • …" at bounding box center [711, 360] width 920 height 122
drag, startPoint x: 257, startPoint y: 357, endPoint x: 442, endPoint y: 355, distance: 185.0
click at [442, 355] on p "Основные характеристики: • длина бензопилы 40 см; • звук работы двигателя; • по…" at bounding box center [711, 360] width 920 height 122
click at [310, 367] on p "Основные характеристики: • длина бензопилы 40 см; • звук работы двигателя; • це…" at bounding box center [711, 360] width 920 height 122
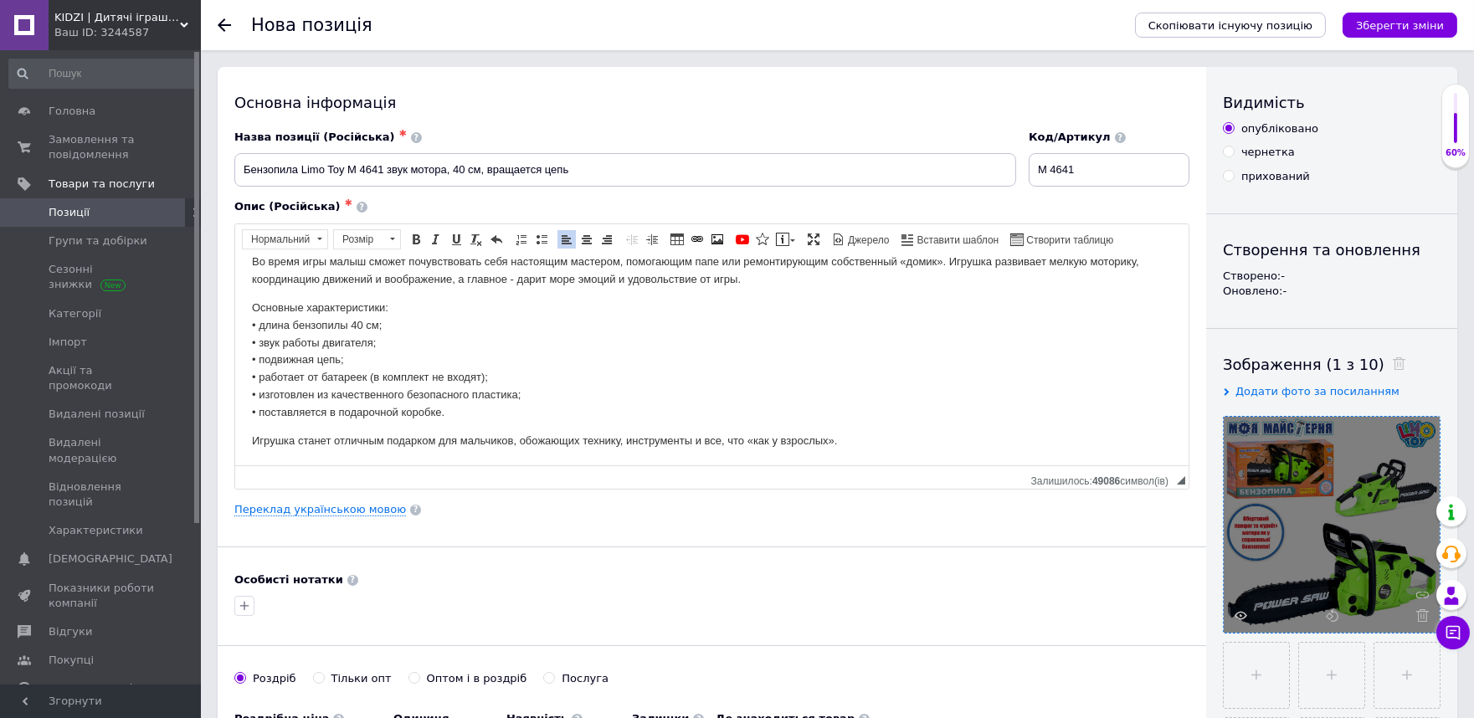
click at [434, 398] on p "Основные характеристики: • длина бензопилы 40 см; • звук работы двигателя; • по…" at bounding box center [711, 360] width 920 height 122
click at [312, 398] on p "Основные характеристики: • длина бензопилы 40 см; • звук работы двигателя; • по…" at bounding box center [711, 360] width 920 height 122
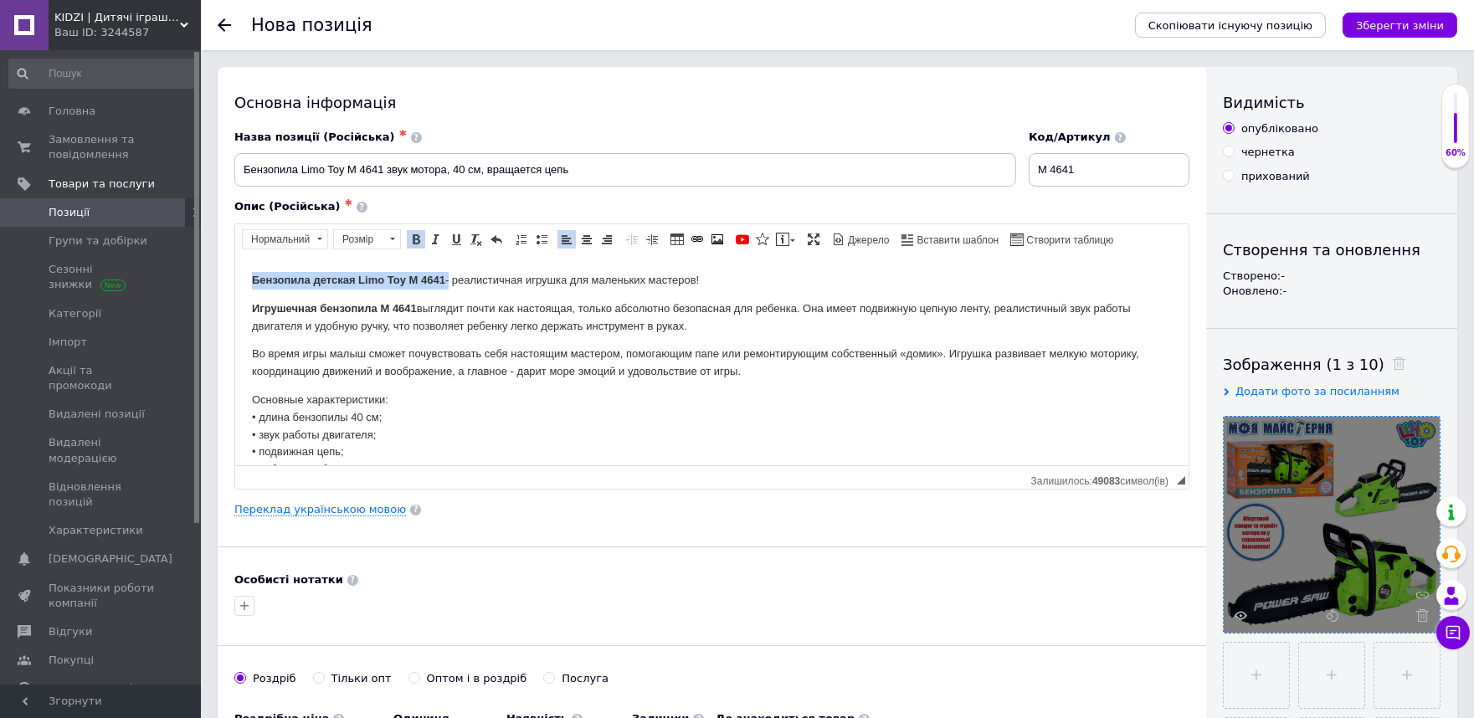
drag, startPoint x: 247, startPoint y: 279, endPoint x: 446, endPoint y: 279, distance: 199.2
click at [446, 279] on html "Бензопила детская Limo Toy M 4641 - реалистичная игрушка для маленьких мастеров…" at bounding box center [710, 405] width 953 height 303
click at [475, 310] on span "Копіювати" at bounding box center [485, 311] width 64 height 20
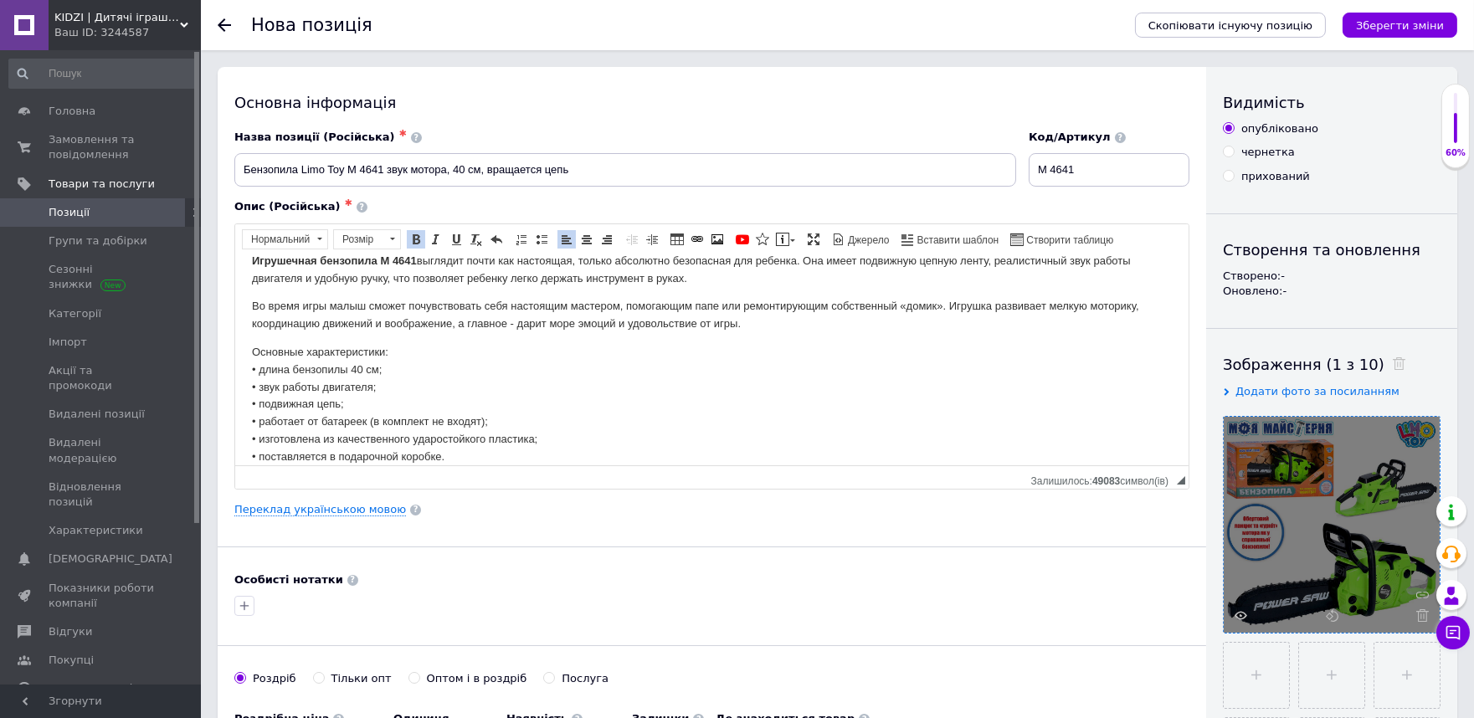
scroll to position [94, 0]
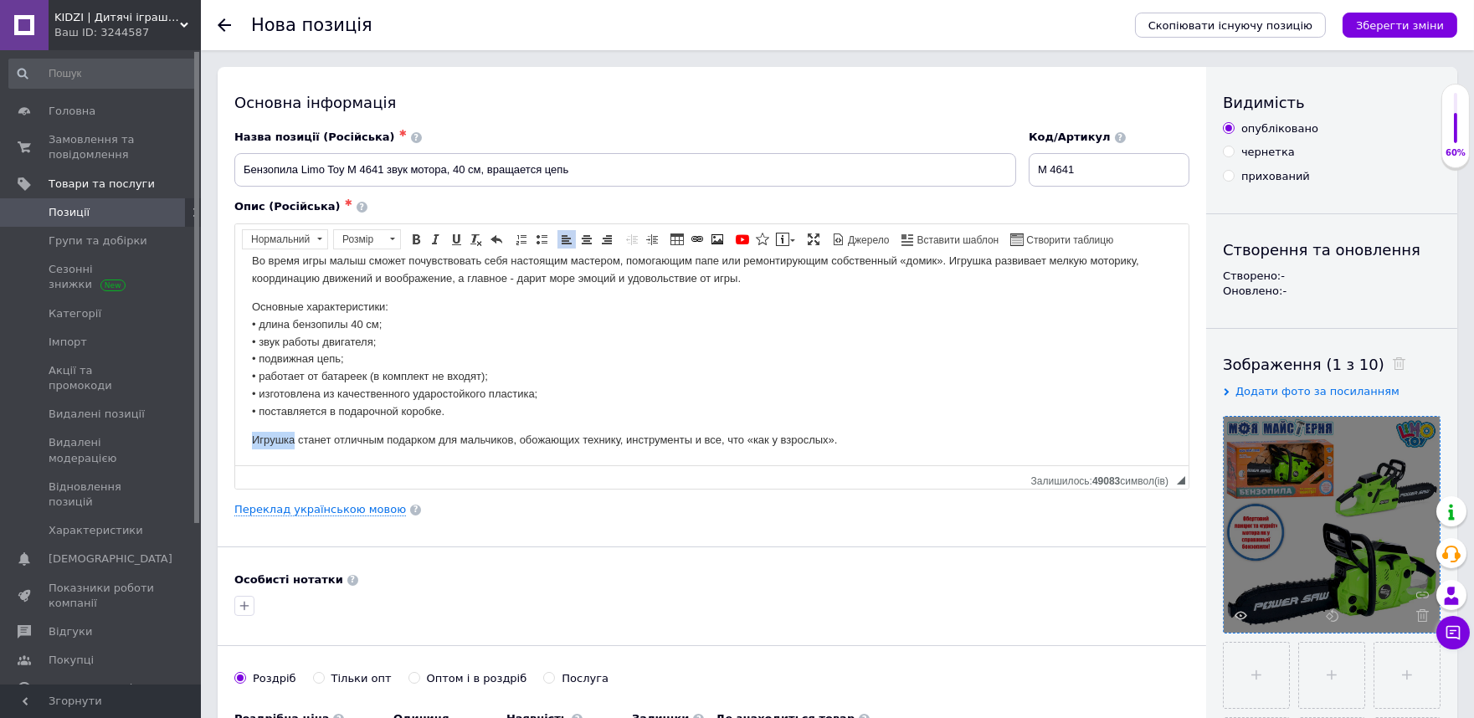
drag, startPoint x: 244, startPoint y: 439, endPoint x: 291, endPoint y: 434, distance: 47.9
click at [291, 434] on html "Бензопила детская Limo Toy M 4641 - реалистичная игрушка для маленьких мастеров…" at bounding box center [710, 313] width 953 height 303
click at [339, 443] on strong "Бензопила детская Limo Toy M 4641" at bounding box center [347, 439] width 193 height 13
drag, startPoint x: 405, startPoint y: 441, endPoint x: 313, endPoint y: 440, distance: 92.1
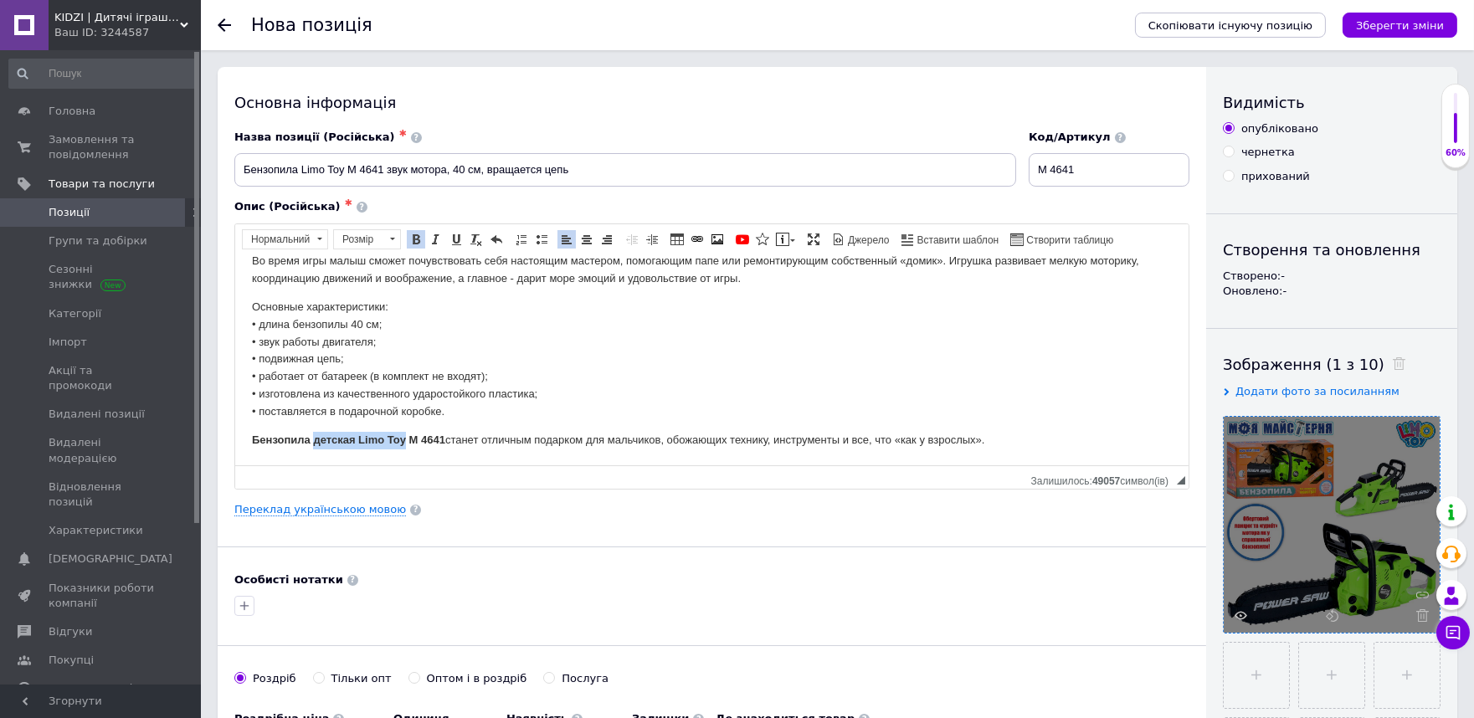
click at [313, 440] on strong "Бензопила детская Limo Toy M 4641" at bounding box center [347, 439] width 193 height 13
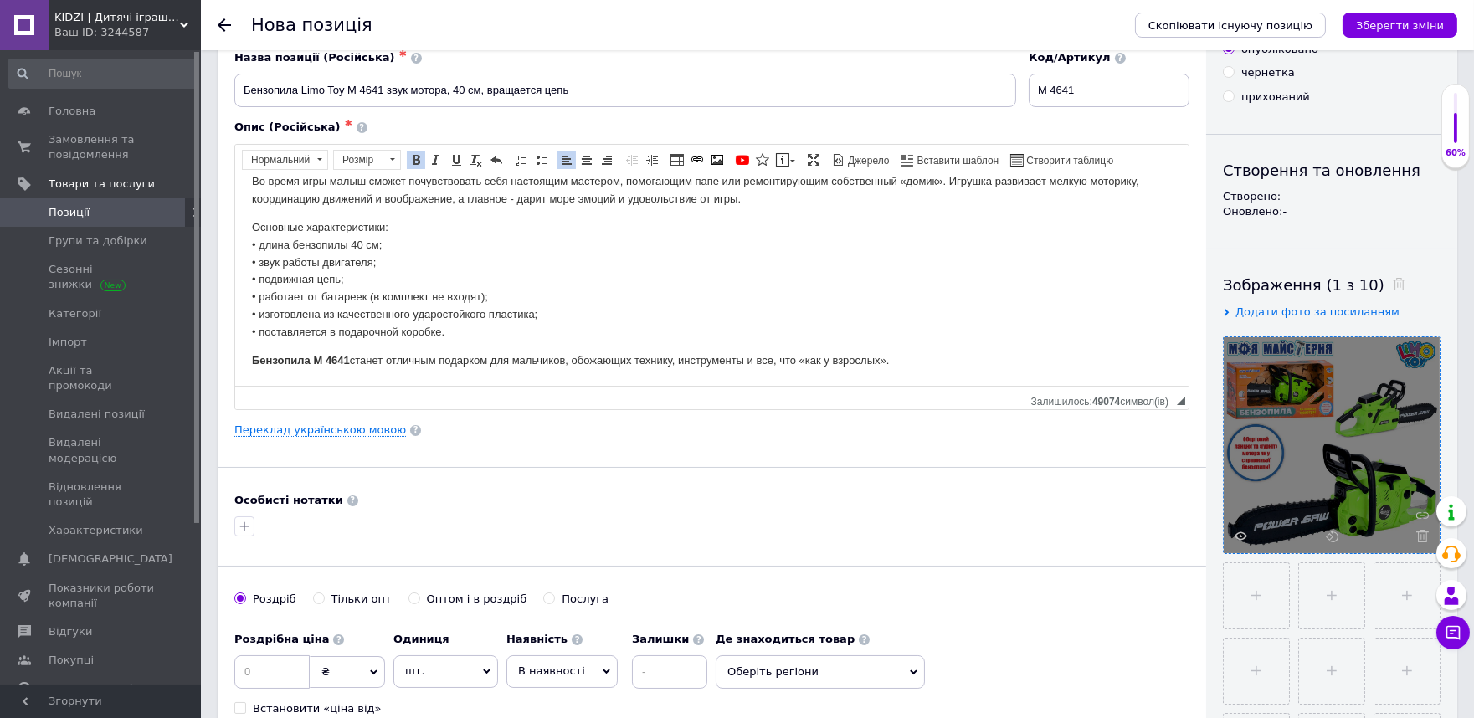
scroll to position [372, 0]
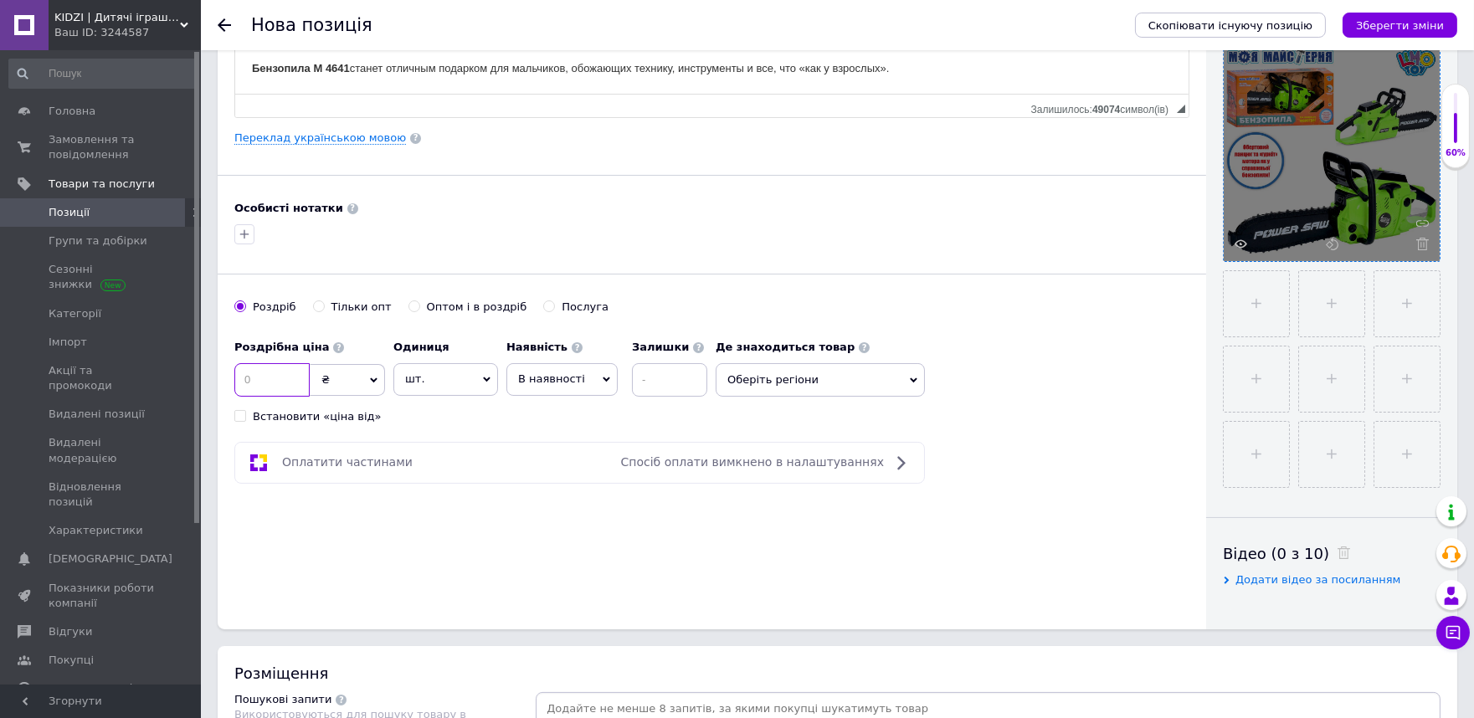
click at [285, 388] on input at bounding box center [271, 379] width 75 height 33
click at [260, 382] on input at bounding box center [271, 379] width 75 height 33
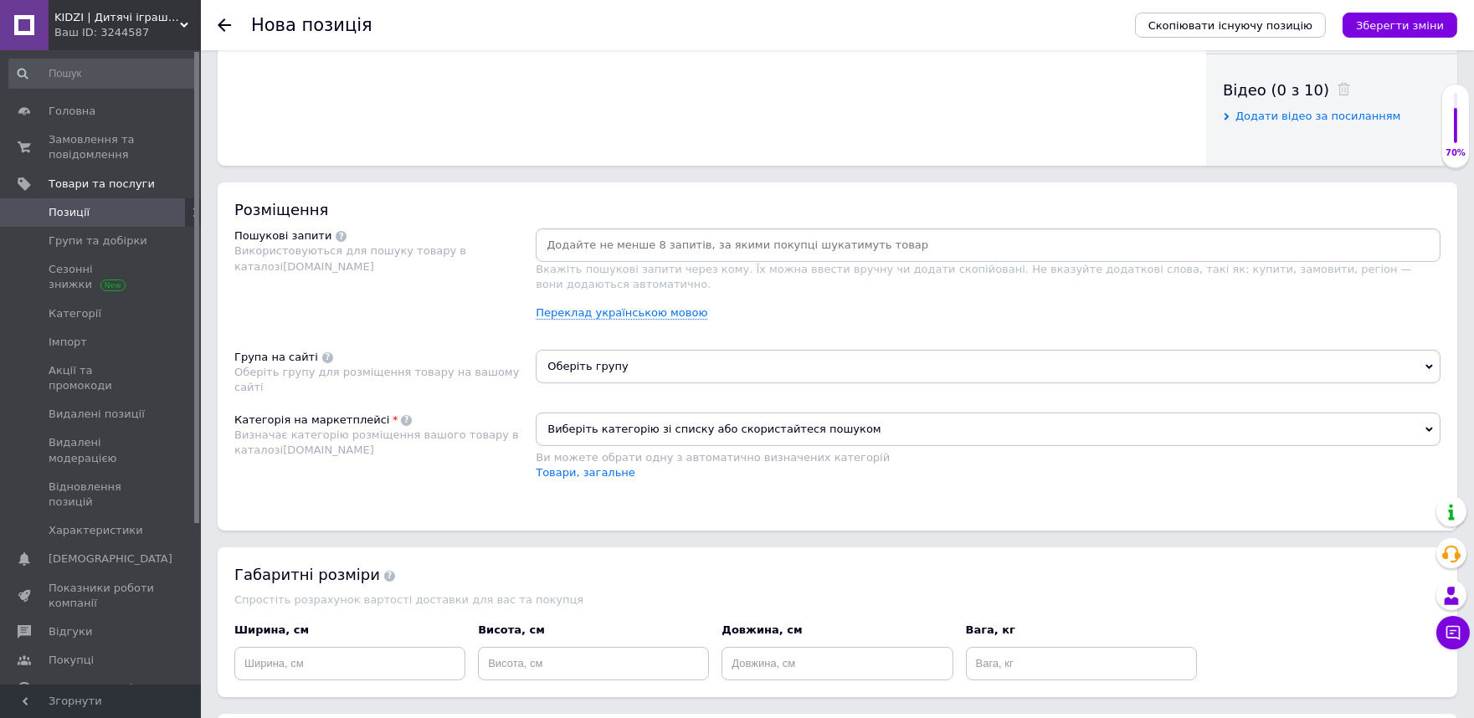
scroll to position [837, 0]
type input "729"
click at [596, 256] on input at bounding box center [988, 243] width 898 height 25
click at [605, 256] on input at bounding box center [988, 243] width 898 height 25
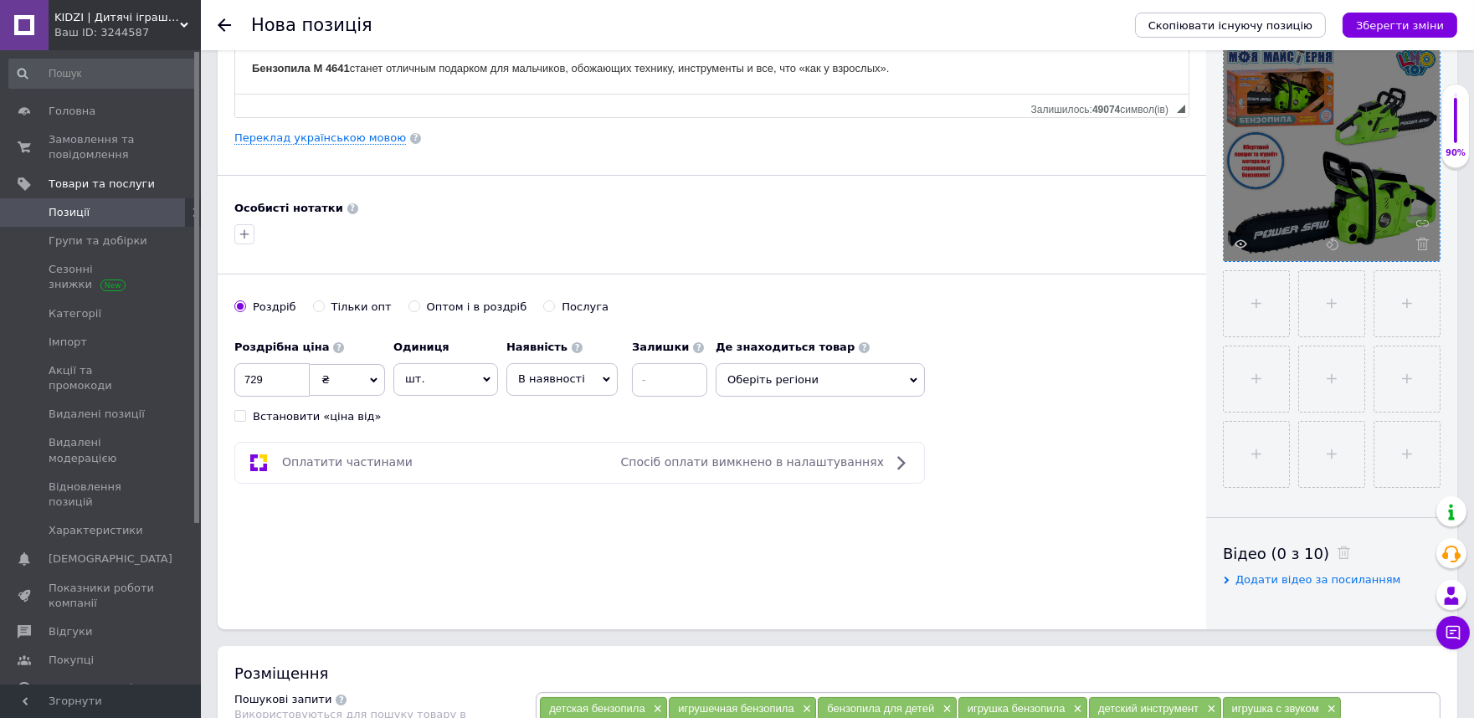
scroll to position [0, 0]
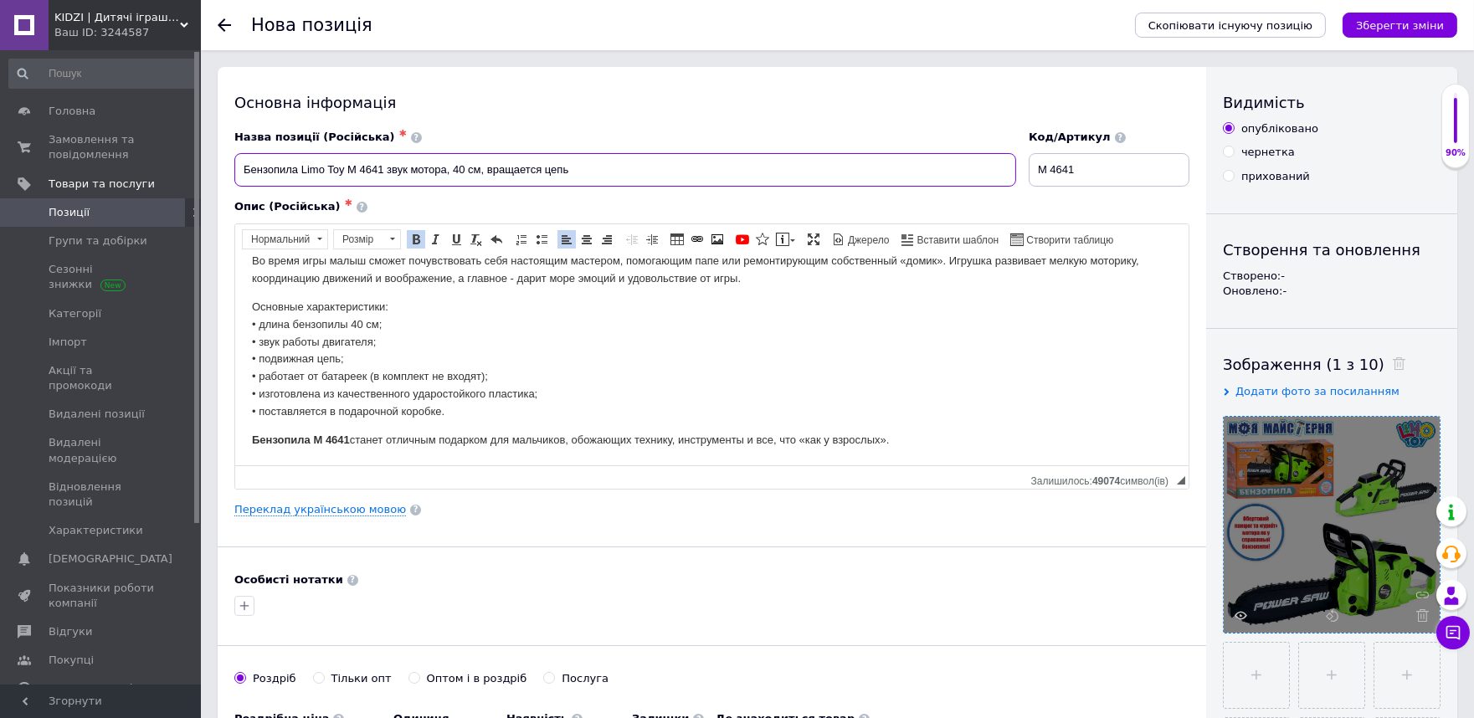
drag, startPoint x: 234, startPoint y: 172, endPoint x: 383, endPoint y: 174, distance: 148.2
click at [383, 174] on input "Бензопила Limo Toy M 4641 звук мотора, 40 см, вращается цепь" at bounding box center [625, 169] width 782 height 33
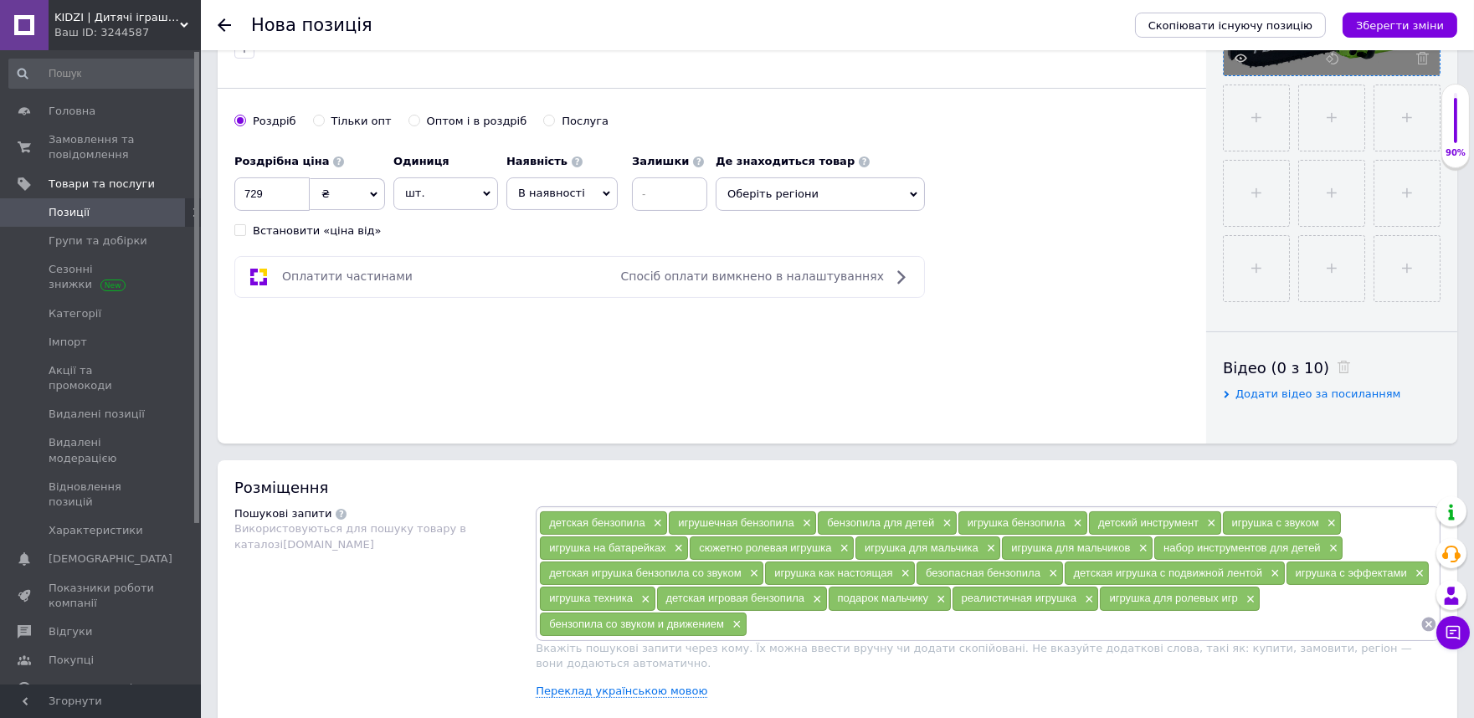
scroll to position [1023, 0]
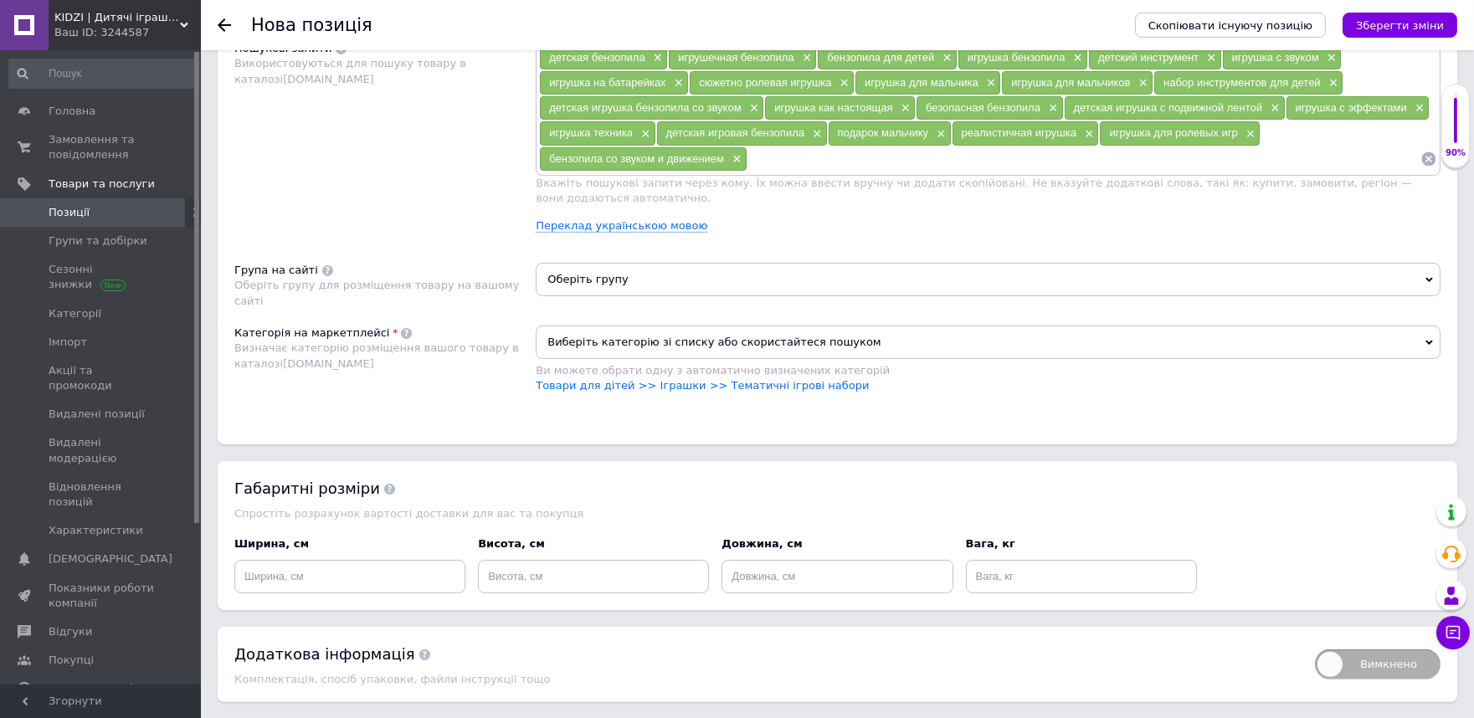
click at [789, 172] on input at bounding box center [1084, 158] width 673 height 25
paste input "Бензопила Limo Toy M 4641"
type input "Бензопила Limo Toy M 4641"
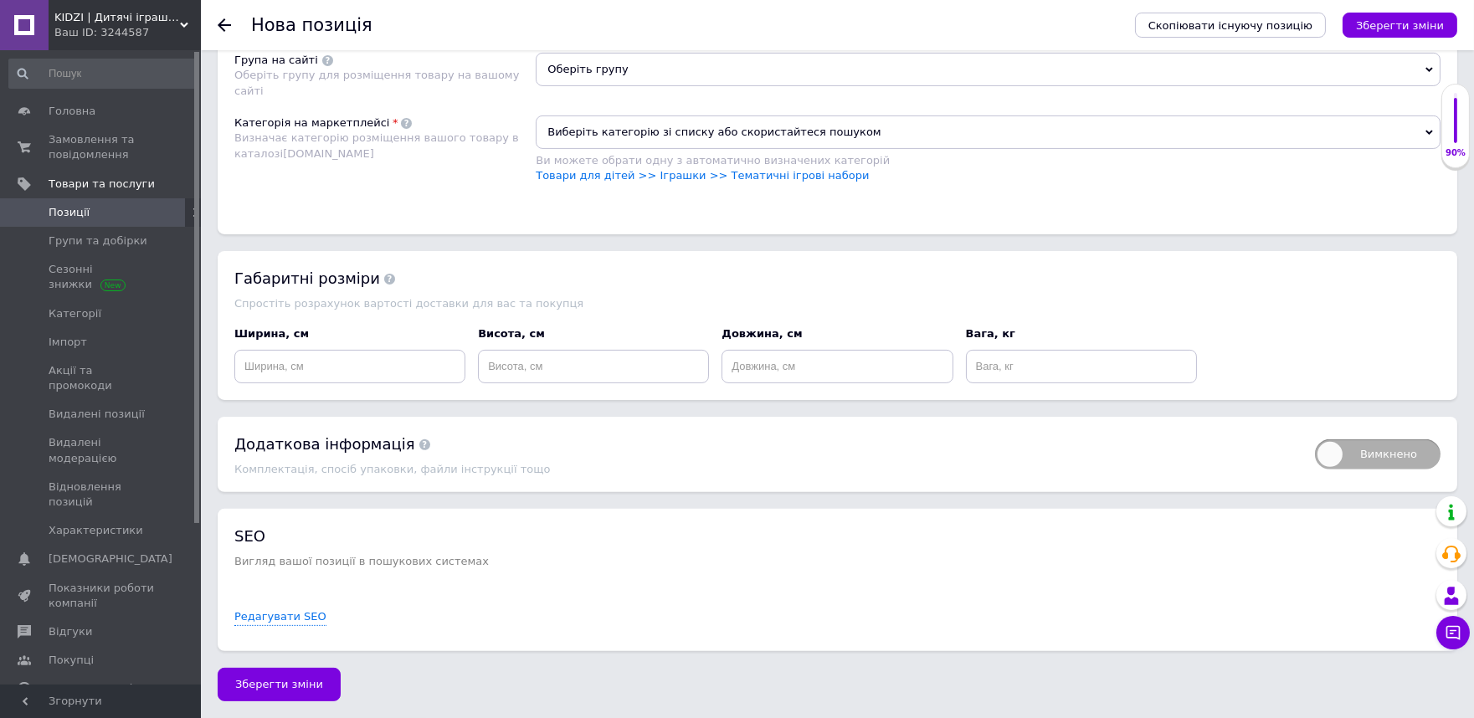
scroll to position [1302, 0]
click at [595, 182] on link "Товари для дітей >> Іграшки >> Тематичні ігрові набори" at bounding box center [702, 175] width 333 height 13
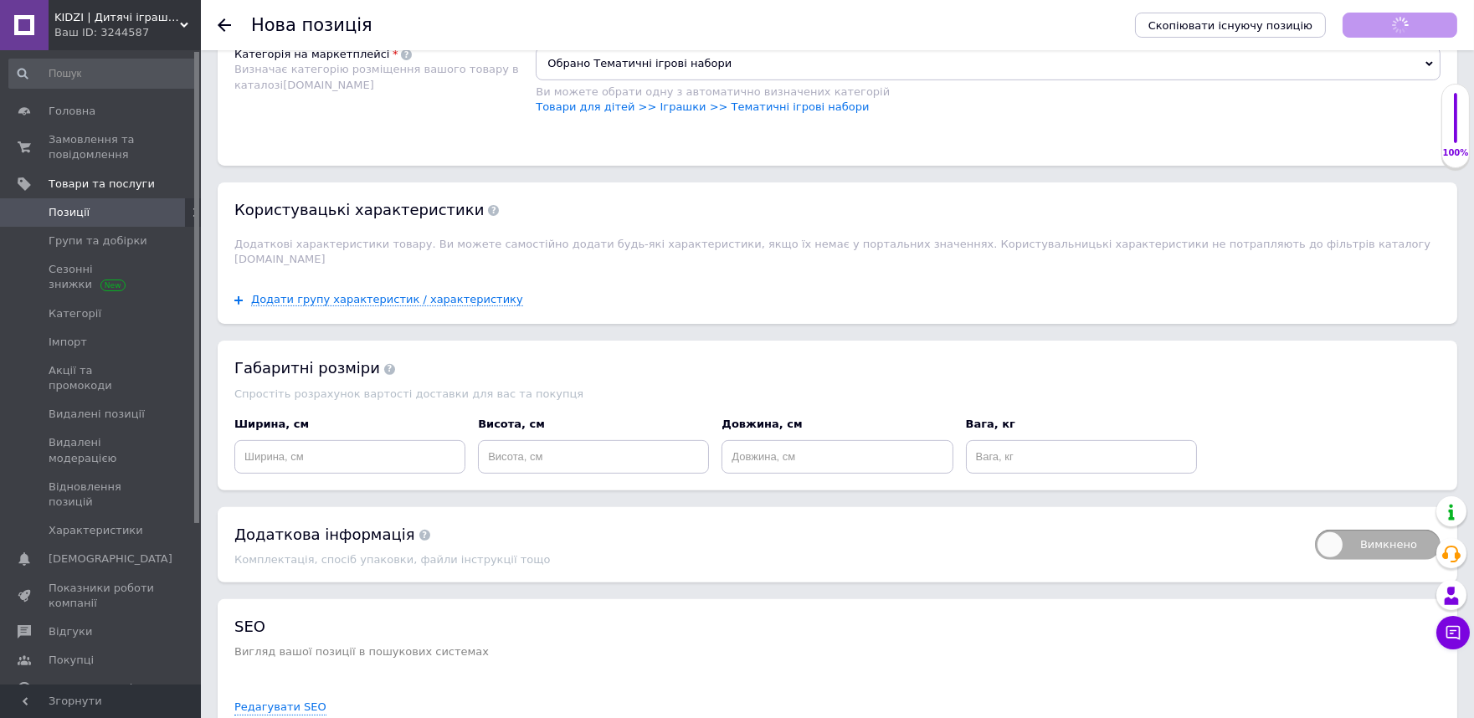
click at [586, 18] on span "Оберіть групу" at bounding box center [988, 0] width 905 height 33
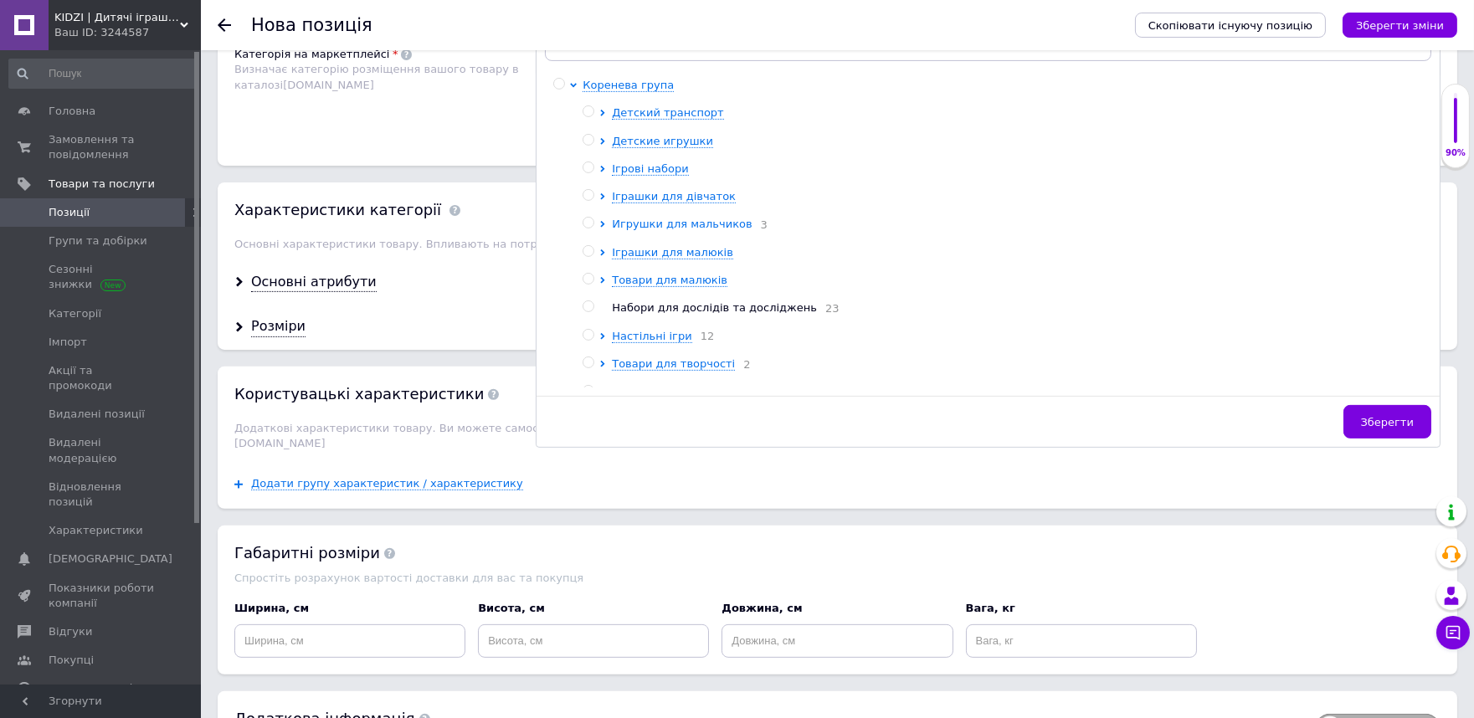
click at [682, 230] on span "Игрушки для мальчиков" at bounding box center [682, 224] width 140 height 13
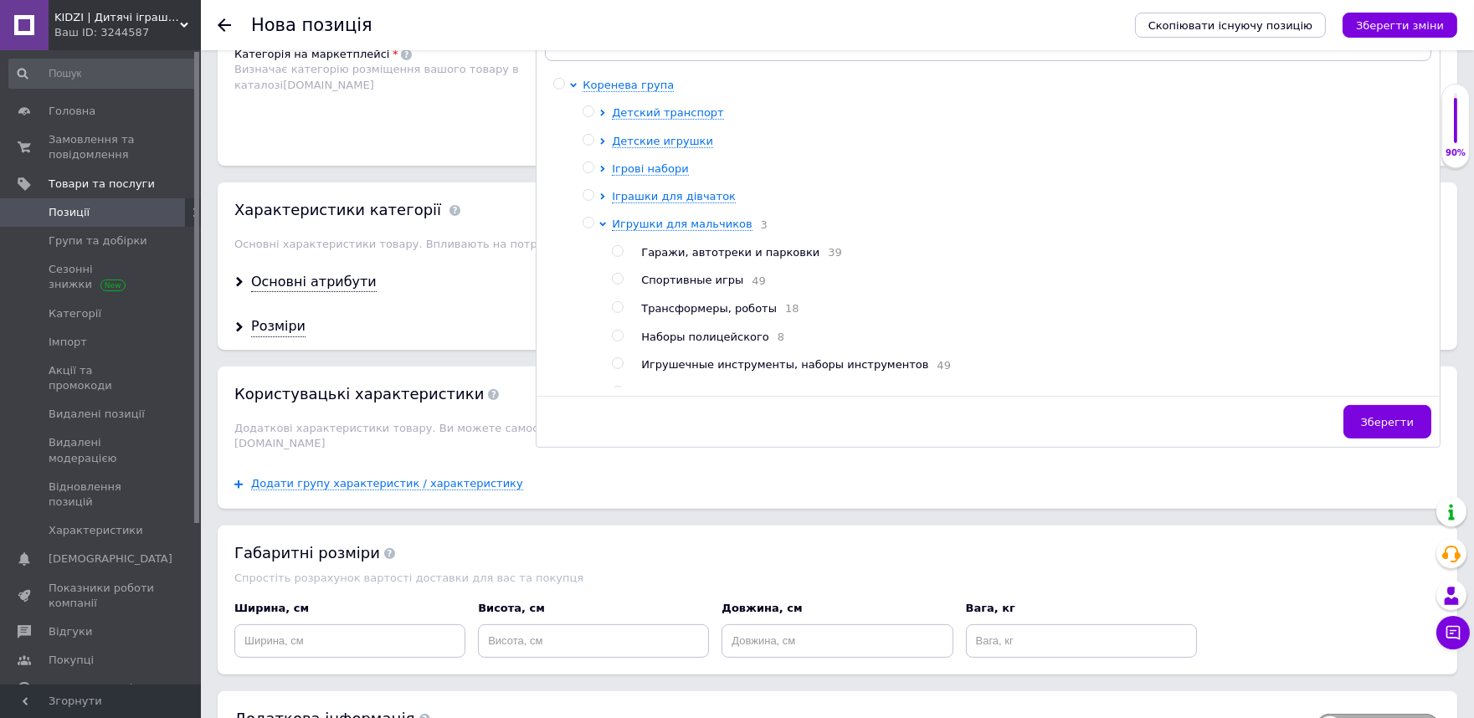
scroll to position [93, 0]
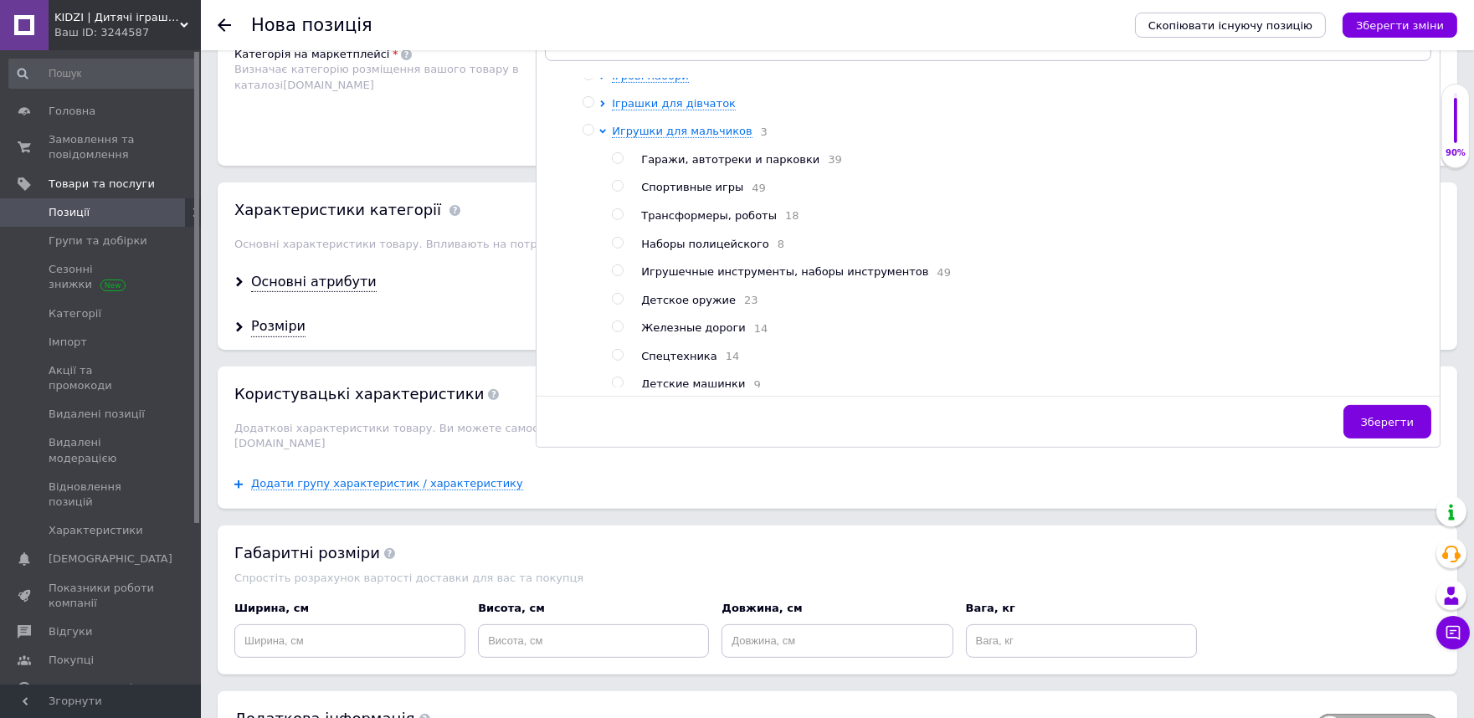
click at [723, 278] on span "Игрушечные инструменты, наборы инструментов" at bounding box center [784, 271] width 287 height 13
radio input "true"
click at [1408, 429] on span "Зберегти" at bounding box center [1387, 422] width 53 height 13
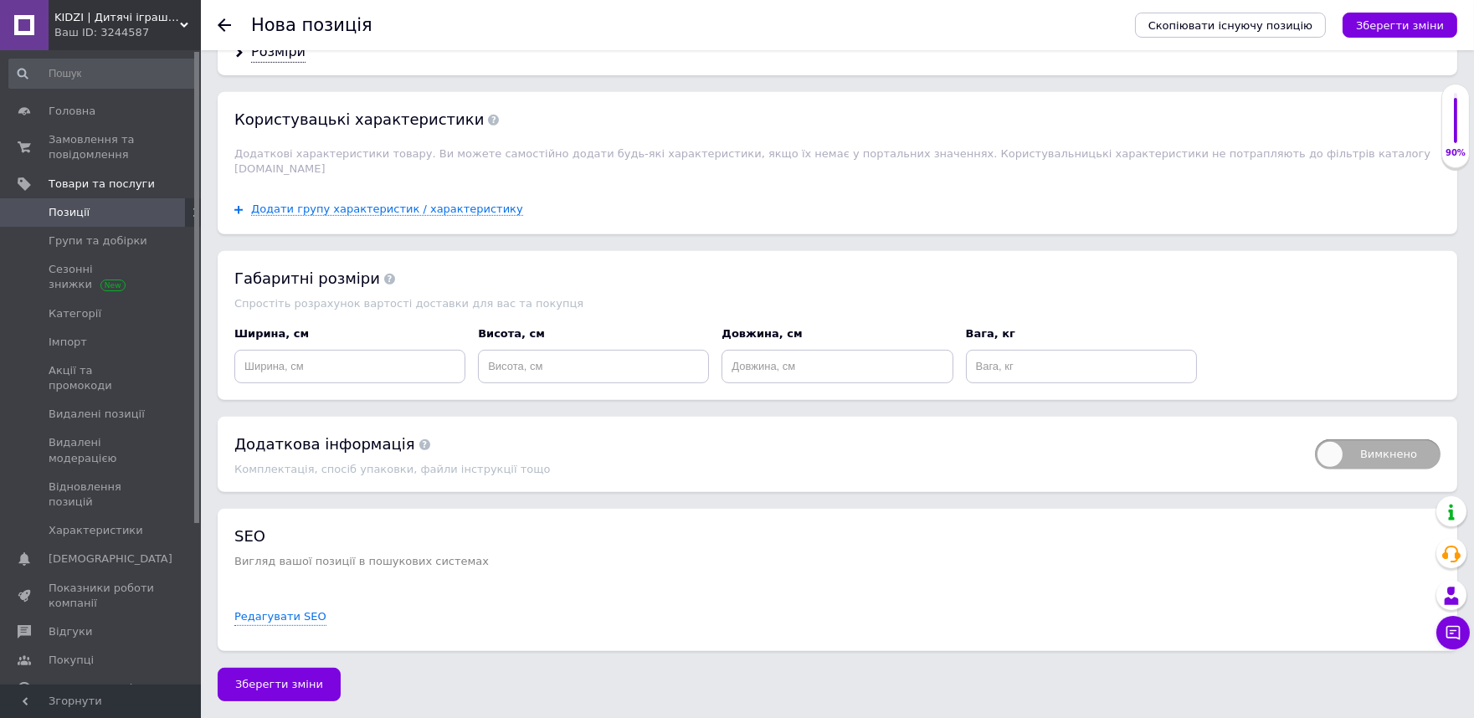
scroll to position [1722, 0]
click at [311, 375] on input at bounding box center [349, 366] width 231 height 33
type input "40"
type input "20"
type input "10"
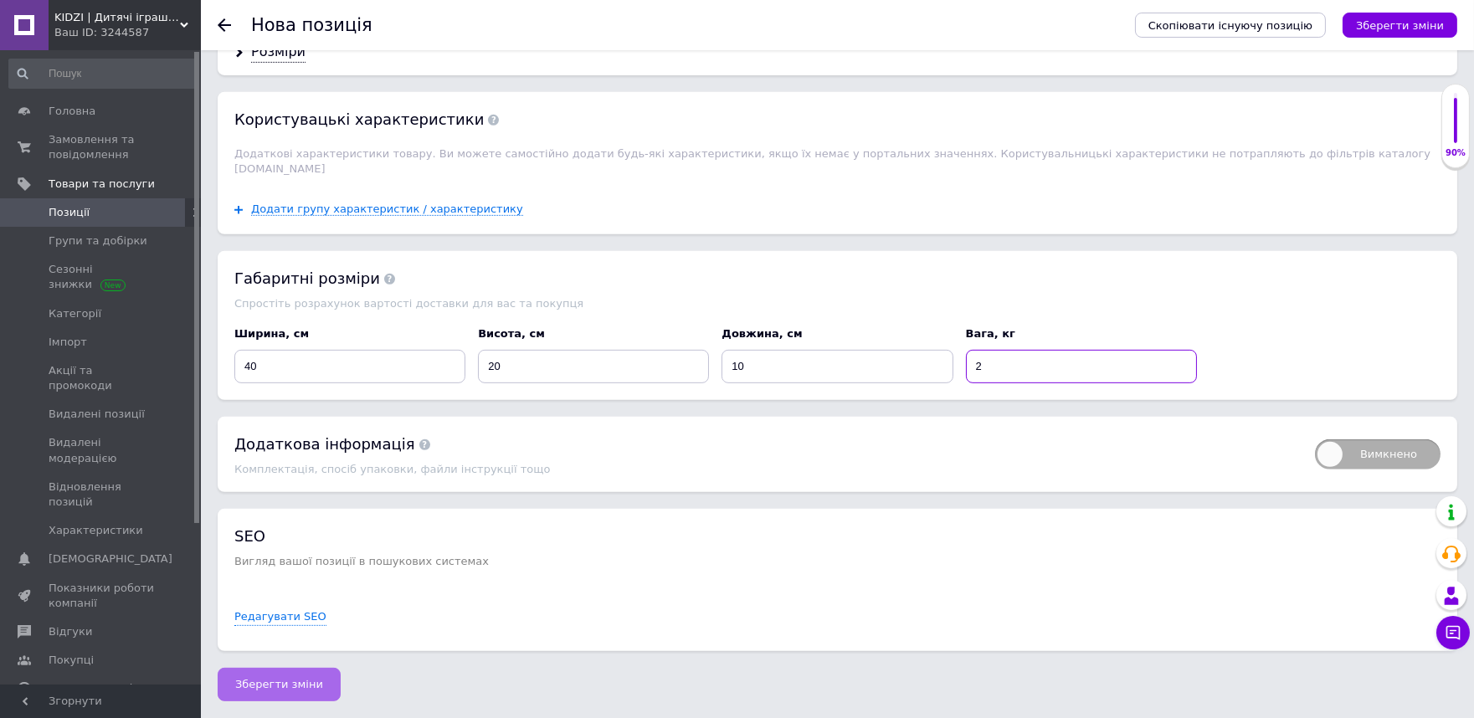
type input "2"
click at [244, 685] on span "Зберегти зміни" at bounding box center [279, 684] width 88 height 13
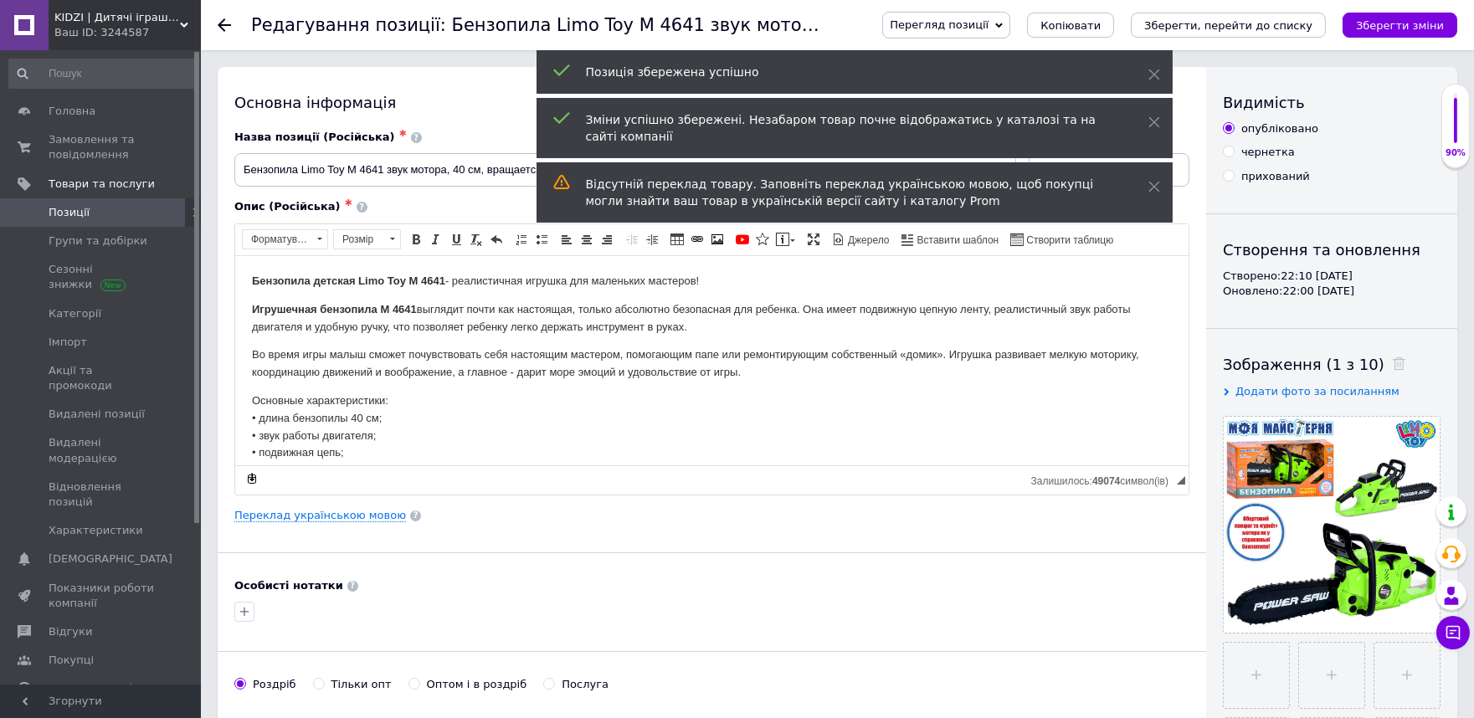
click at [95, 208] on span "Позиції" at bounding box center [102, 212] width 106 height 15
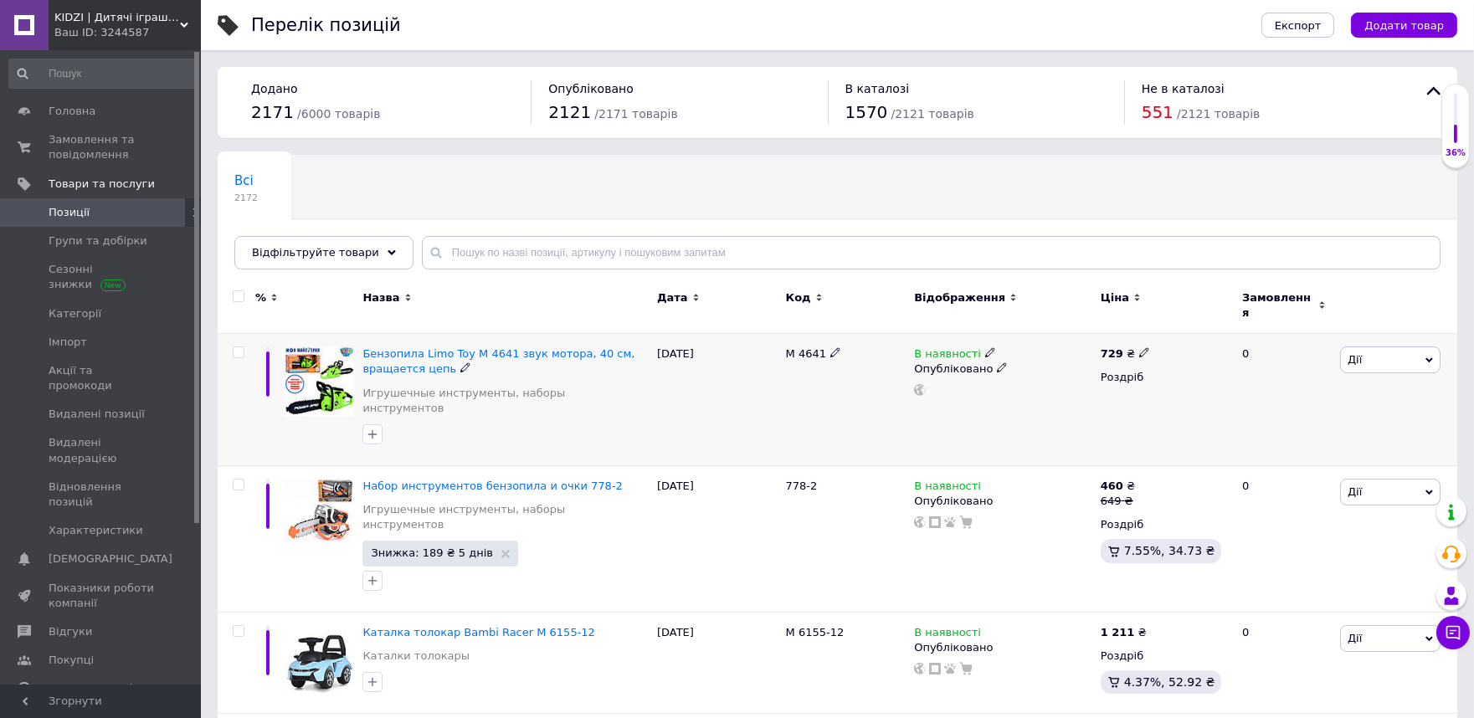
click at [1352, 347] on span "Дії" at bounding box center [1390, 360] width 100 height 27
click at [1274, 451] on li "Знижка" at bounding box center [1329, 462] width 222 height 23
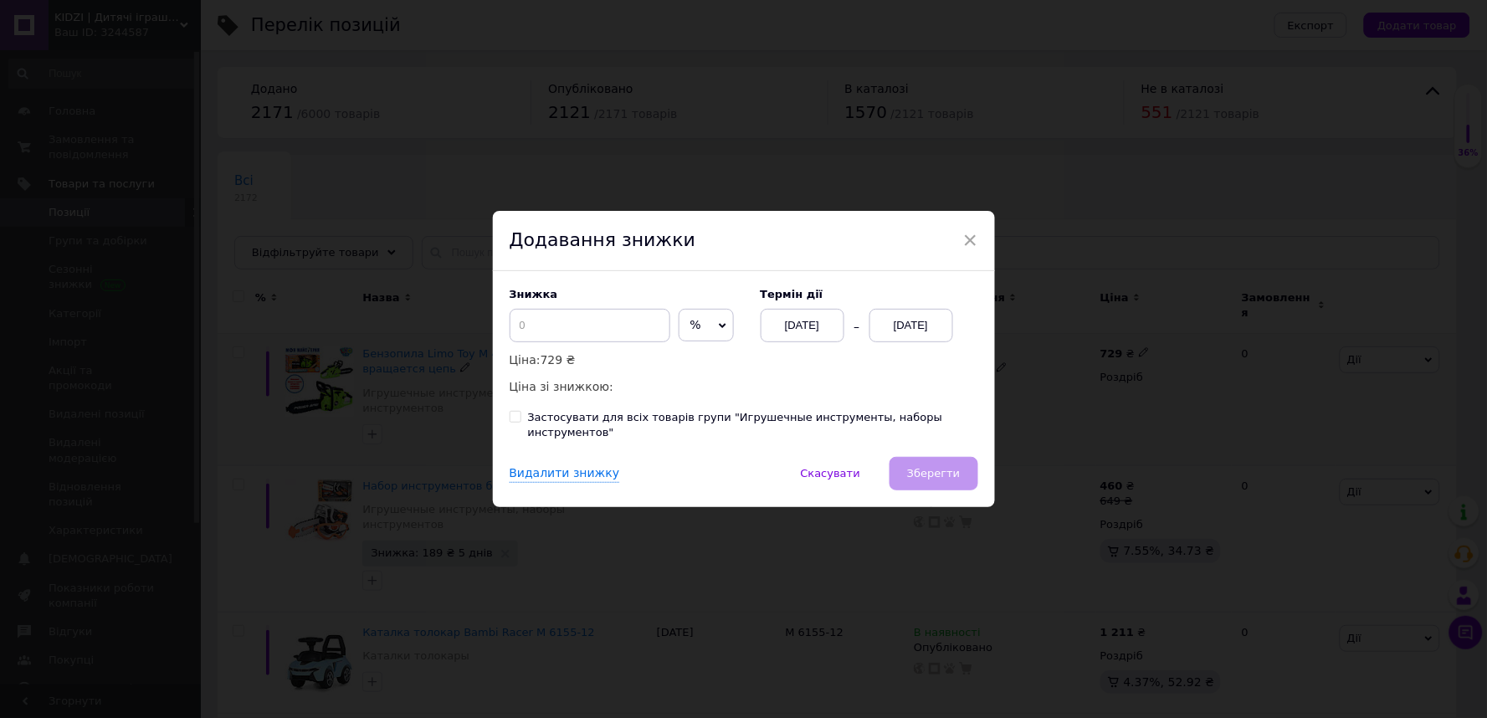
click at [698, 338] on span "%" at bounding box center [706, 325] width 55 height 33
click at [695, 366] on li "₴" at bounding box center [707, 359] width 54 height 23
click at [574, 322] on input at bounding box center [590, 325] width 161 height 33
type input "189"
click at [917, 338] on div "[DATE]" at bounding box center [912, 325] width 84 height 33
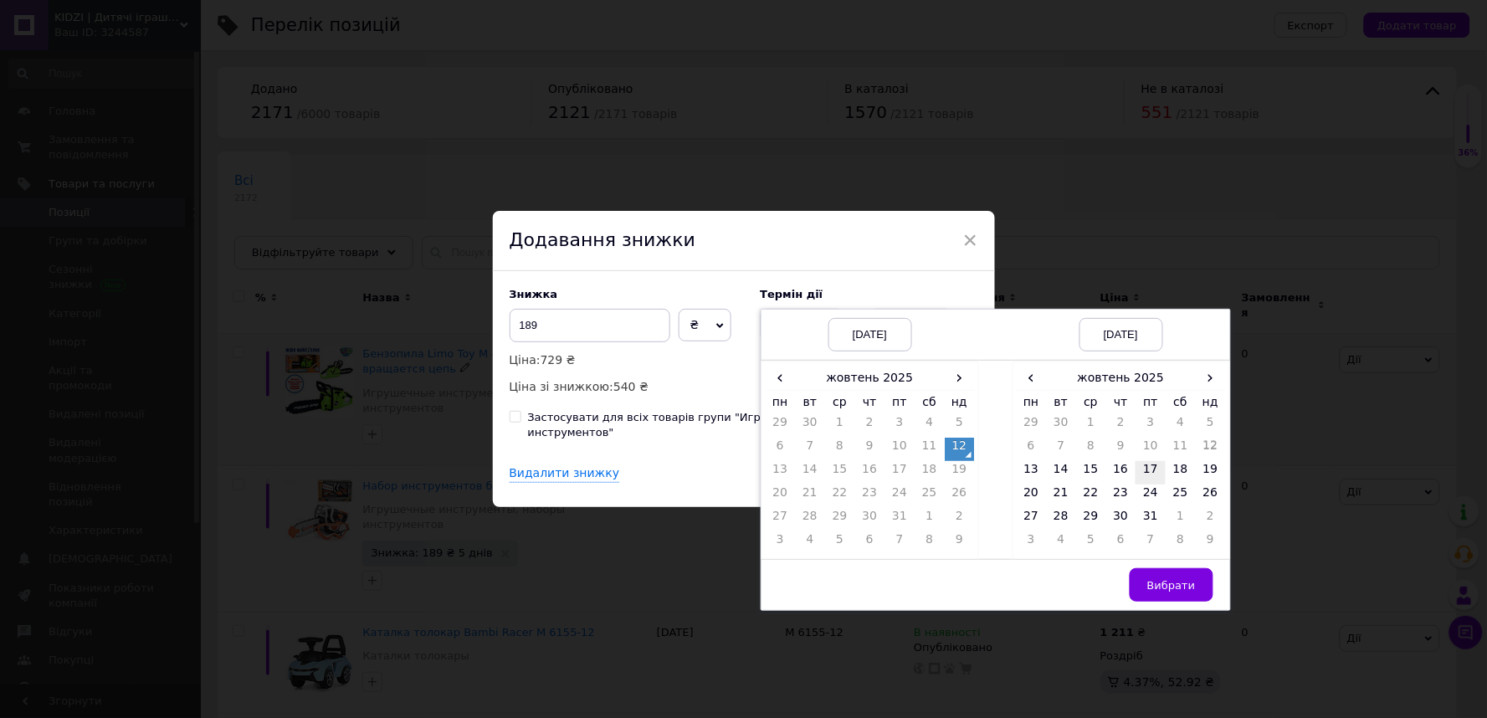
click at [1148, 480] on td "17" at bounding box center [1151, 472] width 30 height 23
click at [1164, 592] on span "Вибрати" at bounding box center [1172, 585] width 49 height 13
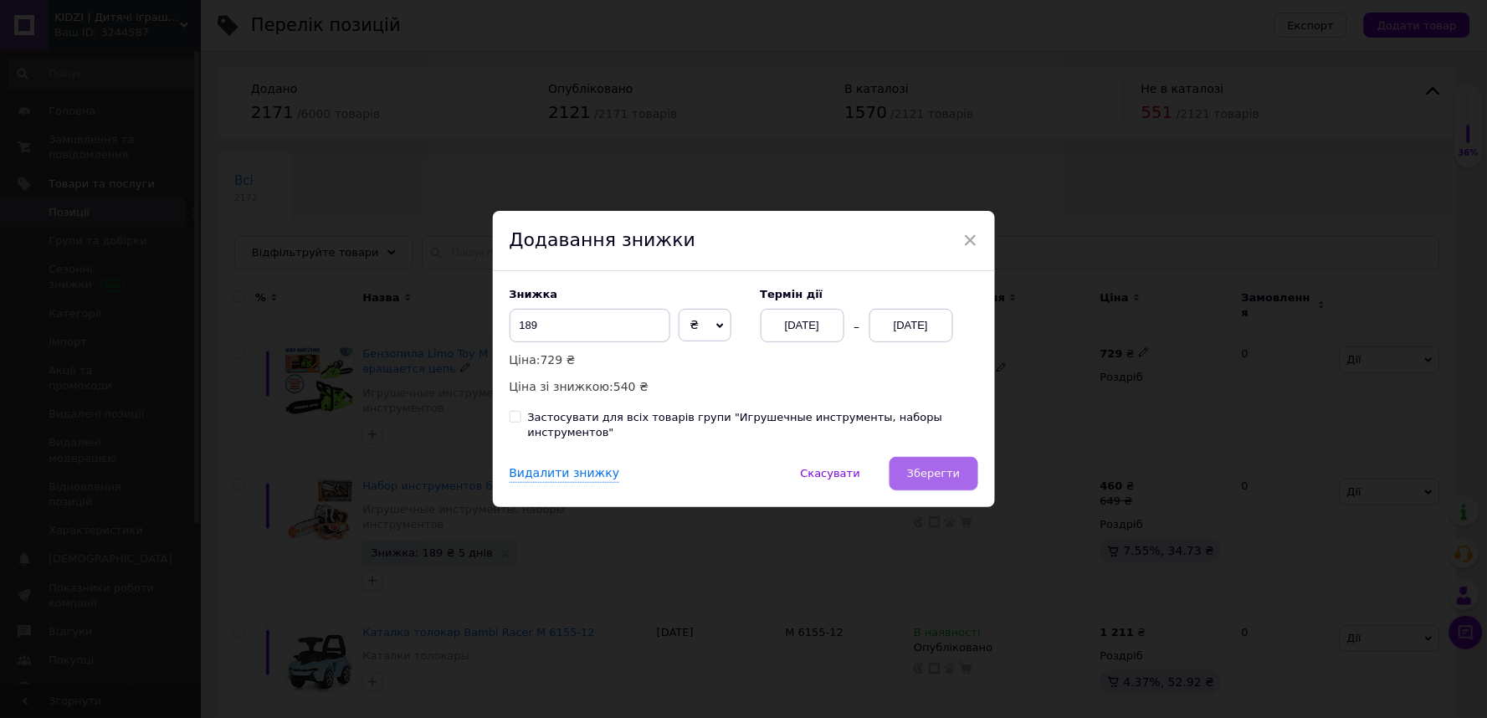
click at [918, 467] on span "Зберегти" at bounding box center [933, 473] width 53 height 13
